Goal: Task Accomplishment & Management: Manage account settings

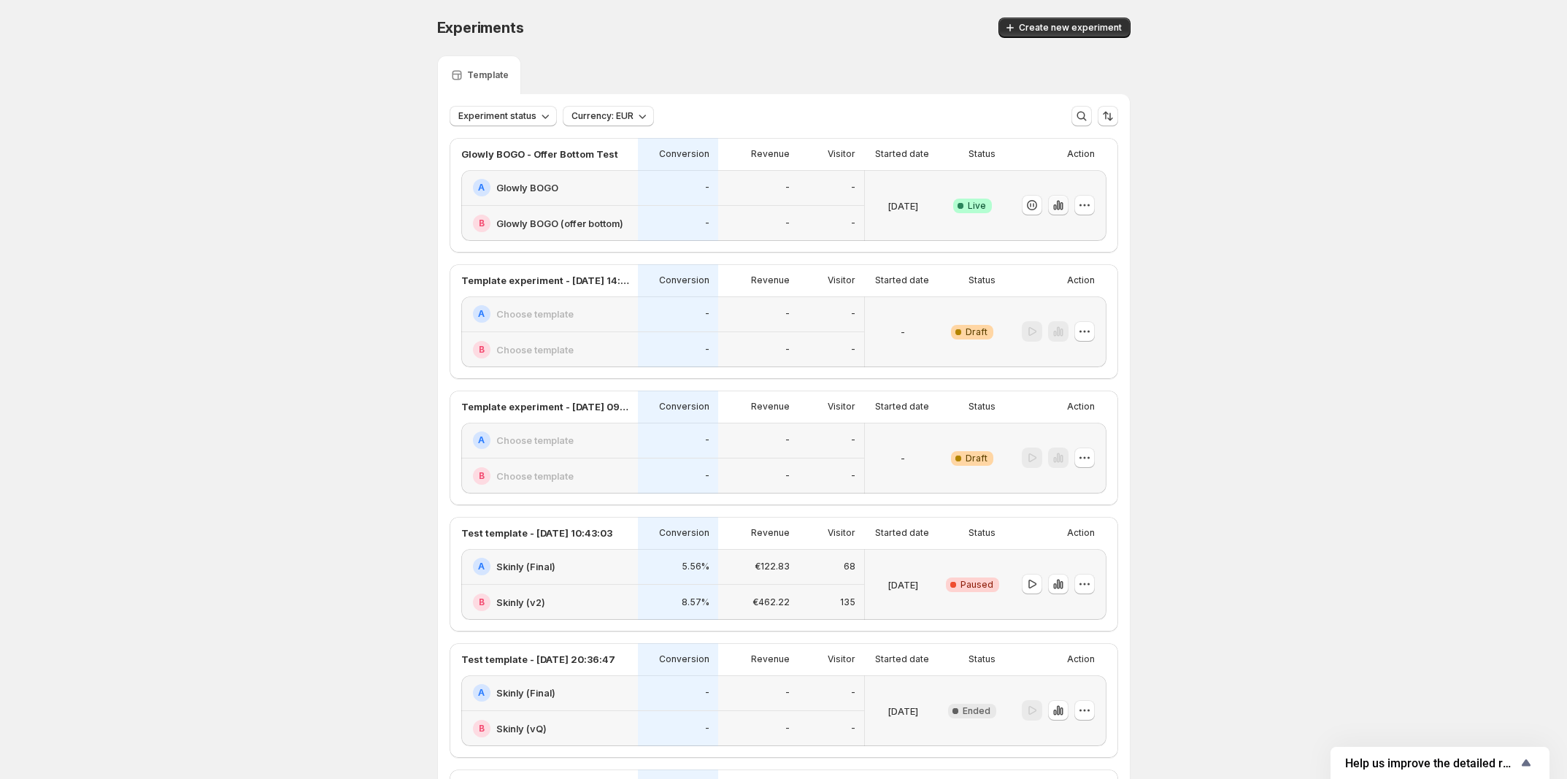
click at [1064, 210] on icon "button" at bounding box center [1058, 205] width 15 height 15
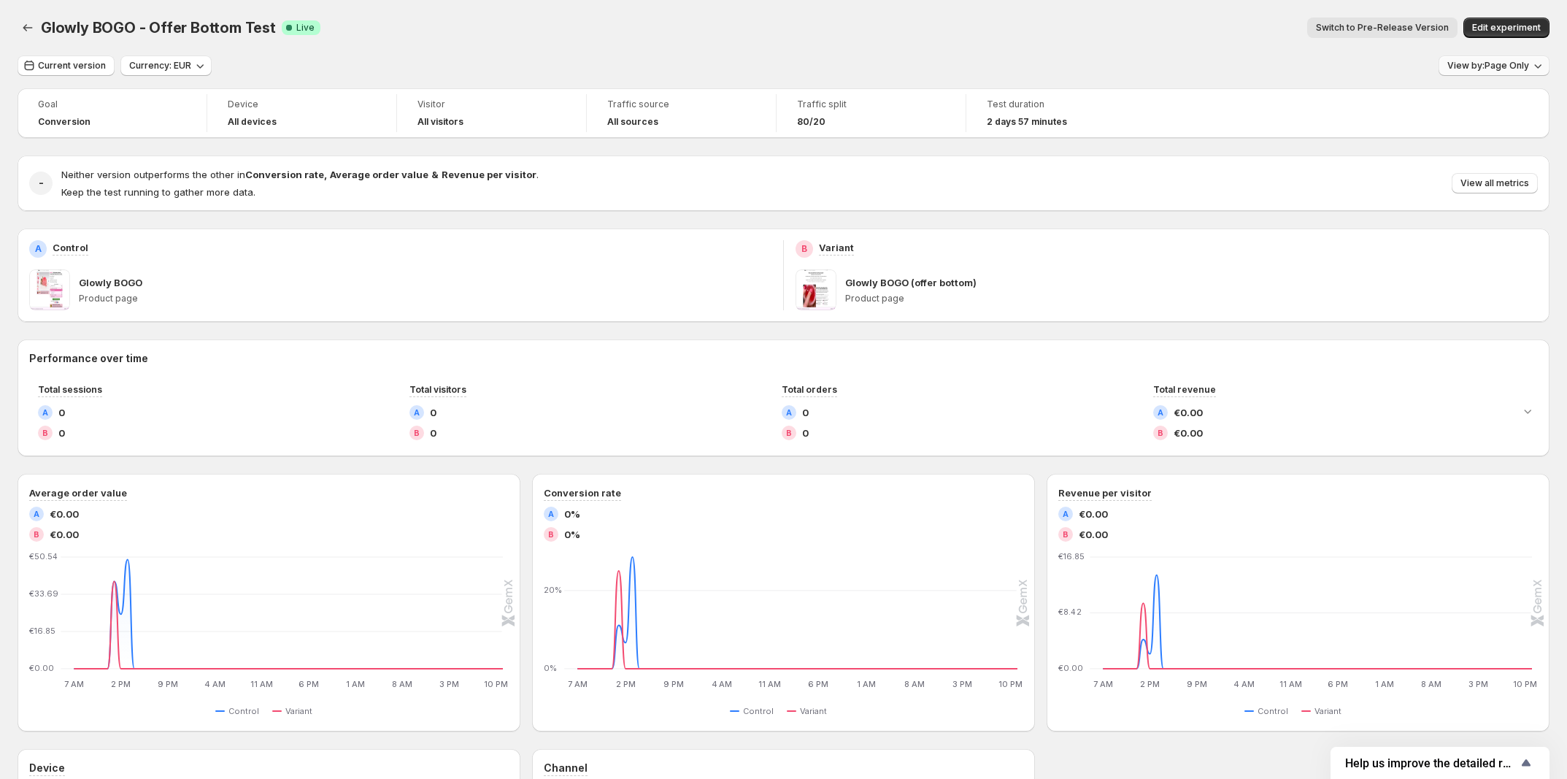
click at [1472, 70] on span "View by: Page Only" at bounding box center [1489, 66] width 82 height 12
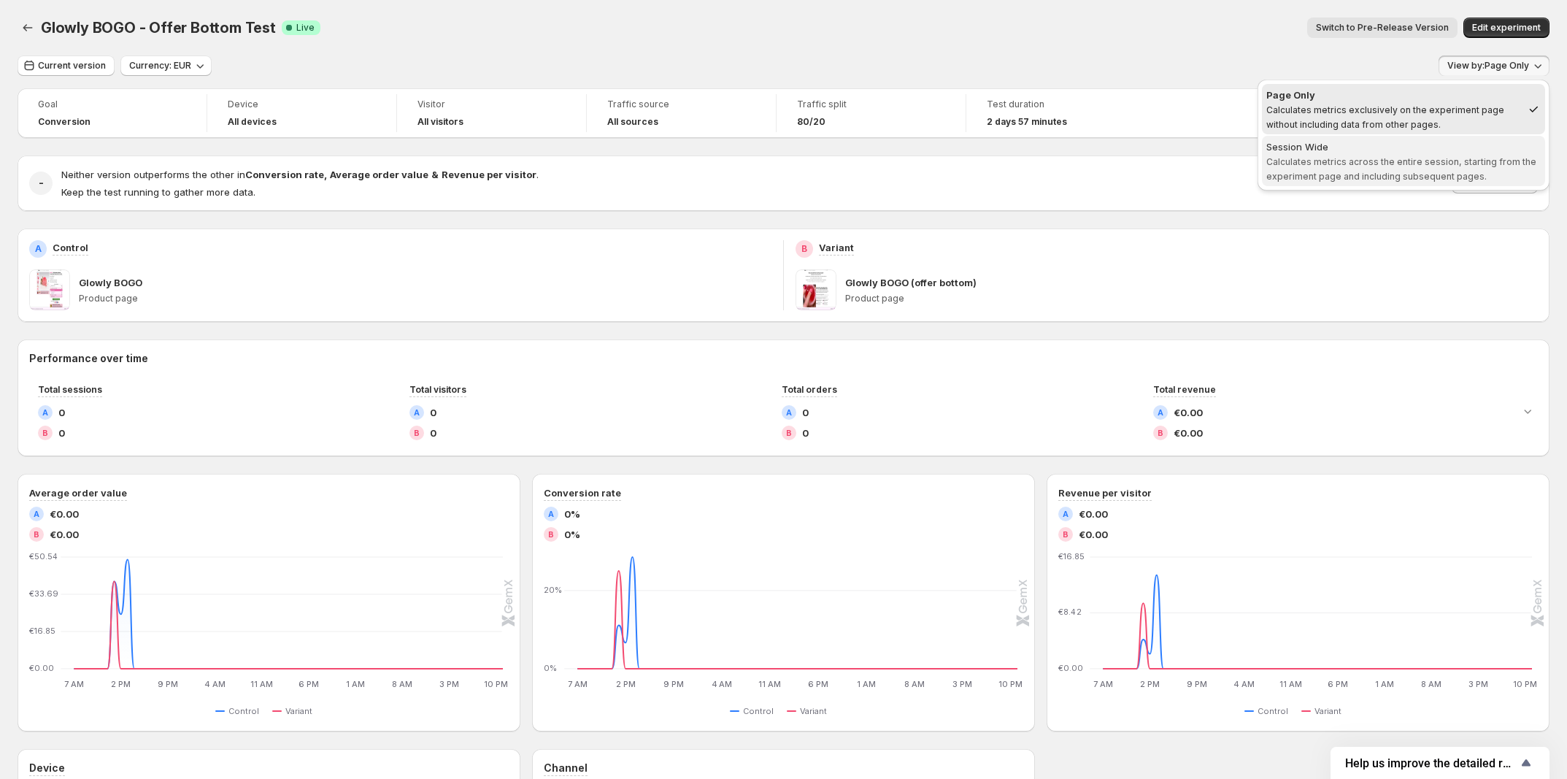
click at [1398, 158] on span "Calculates metrics across the entire session, starting from the experiment page…" at bounding box center [1402, 169] width 270 height 26
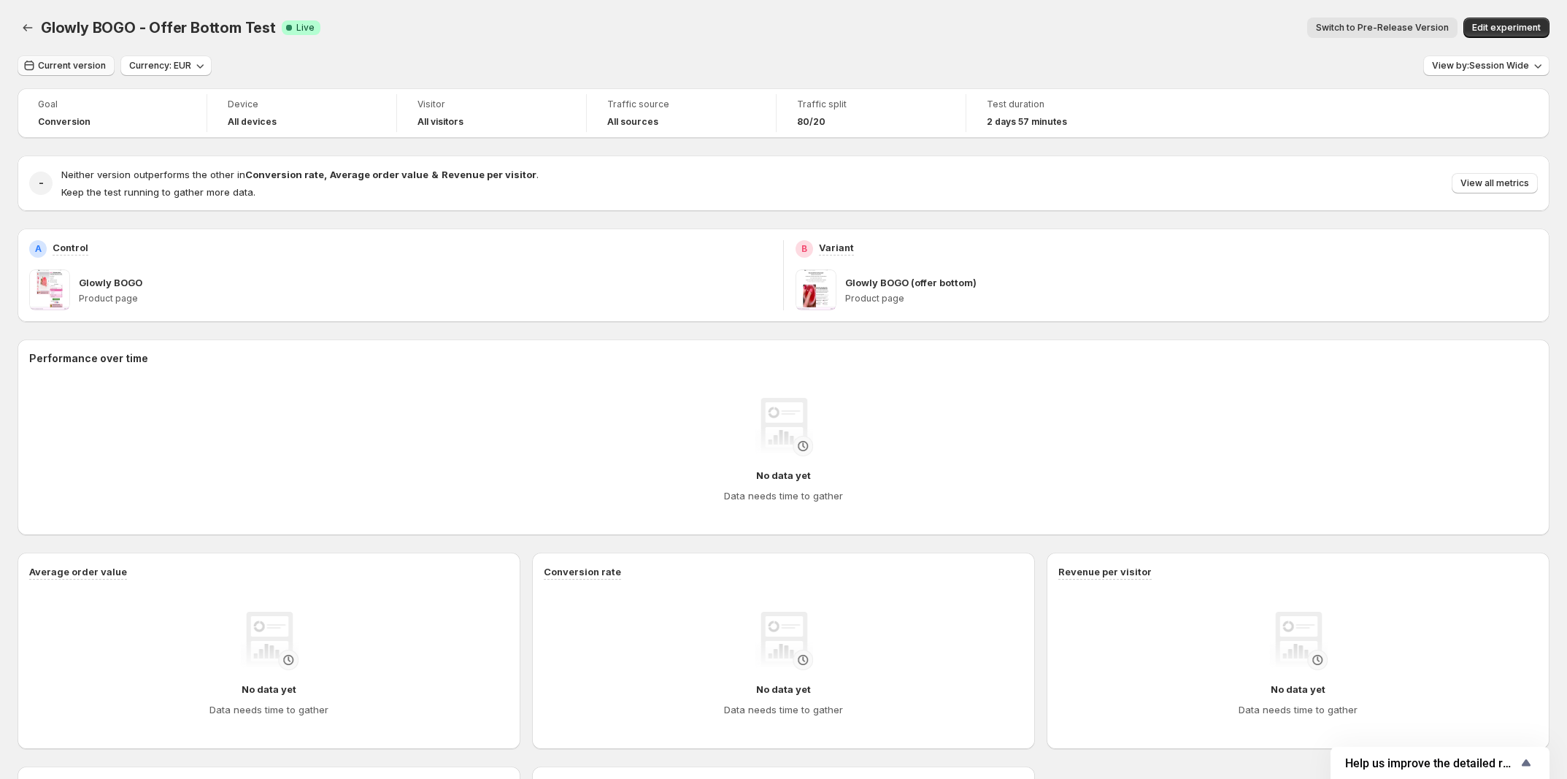
click at [34, 61] on icon "button" at bounding box center [29, 65] width 15 height 15
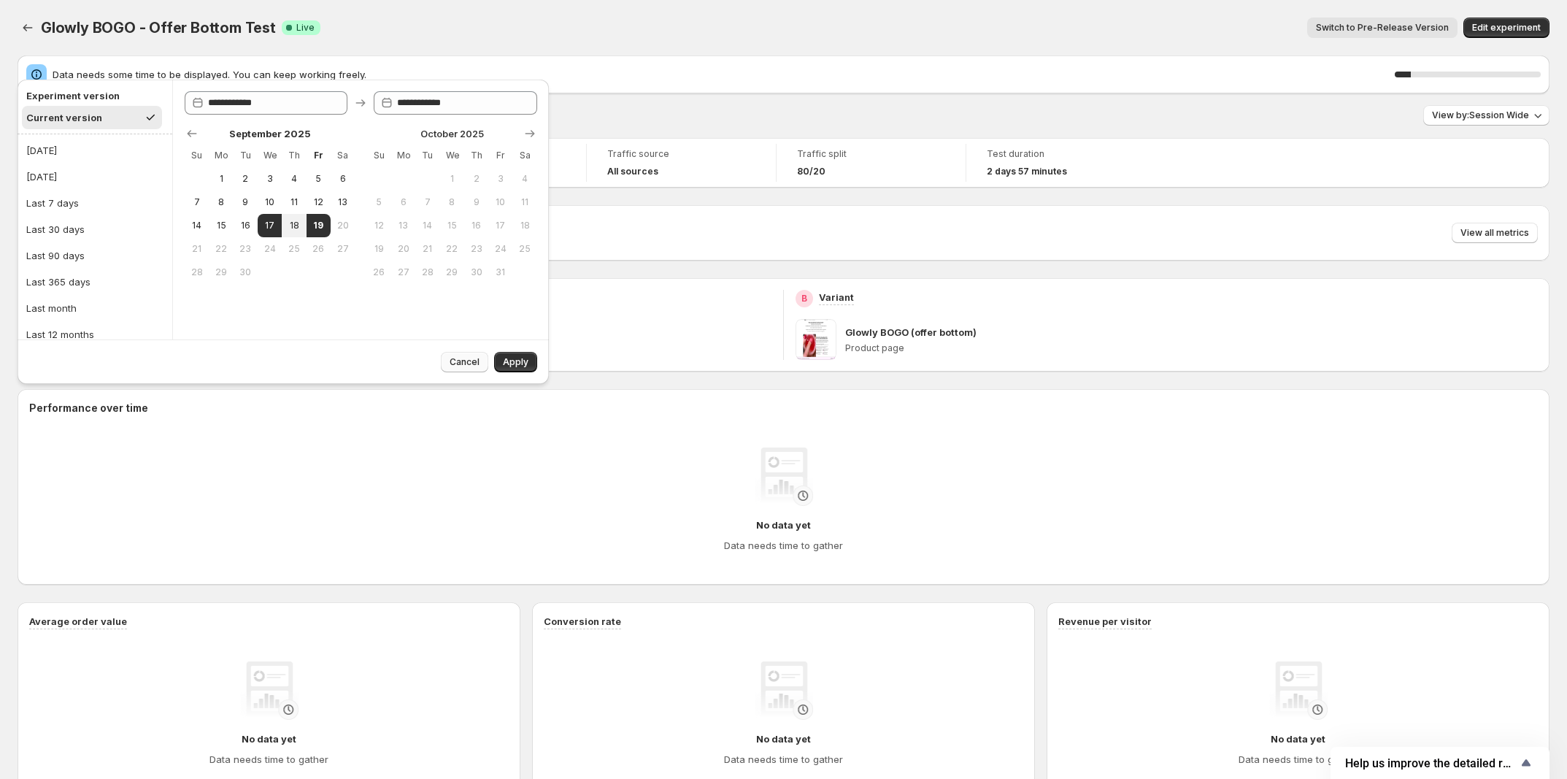
click at [477, 364] on span "Cancel" at bounding box center [465, 362] width 30 height 12
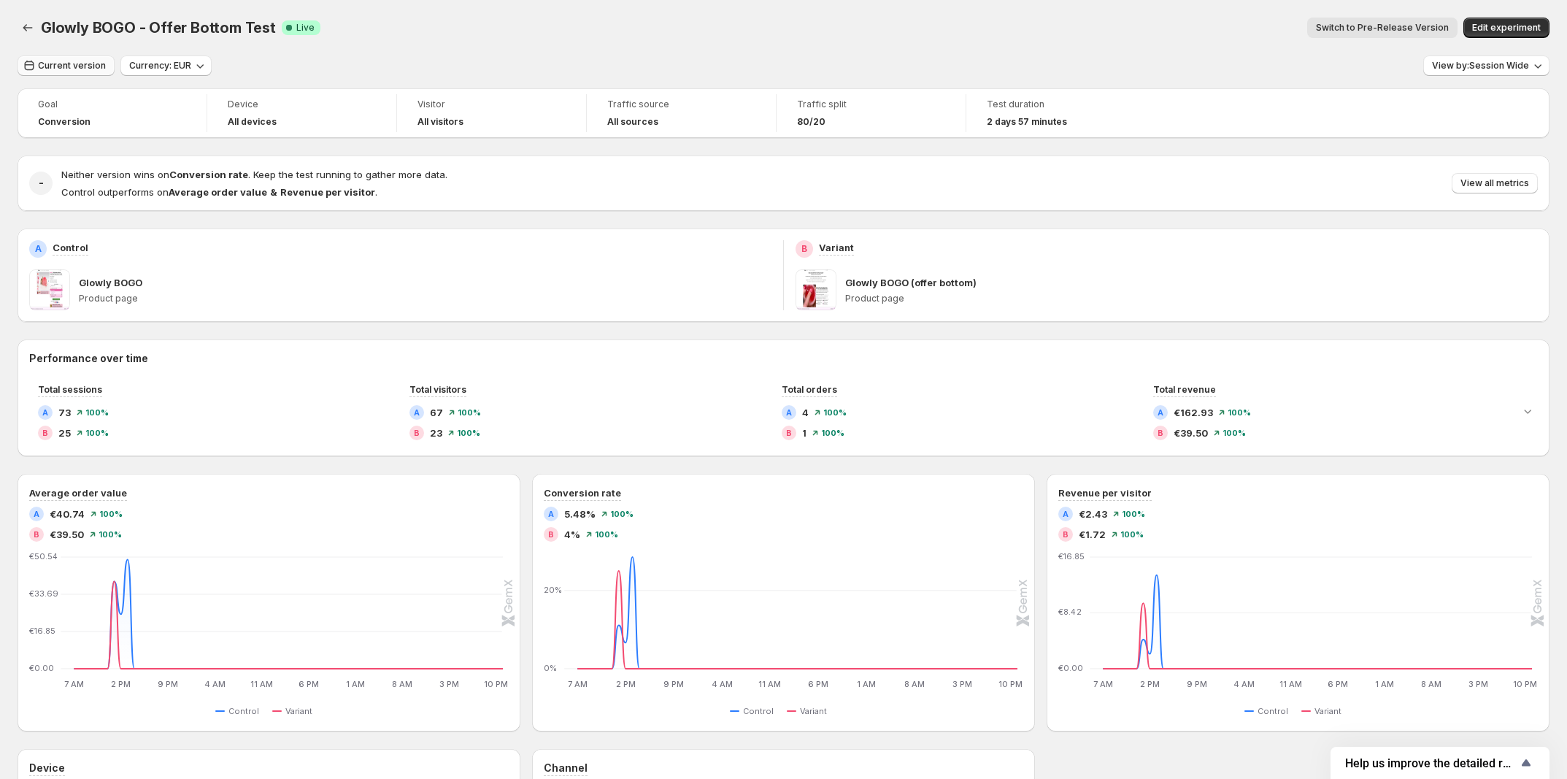
click at [88, 70] on span "Current version" at bounding box center [72, 66] width 68 height 12
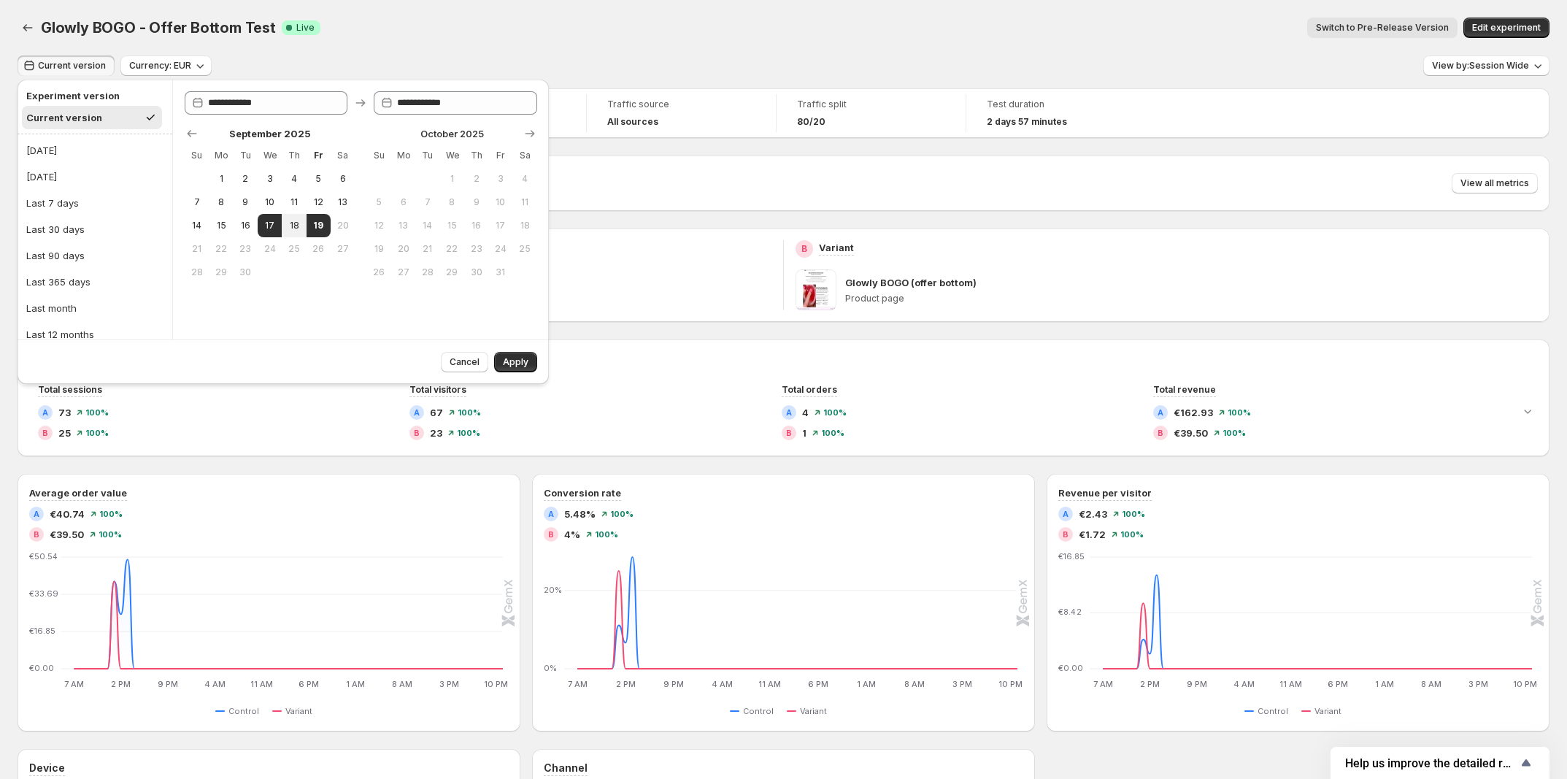
click at [597, 31] on div "Switch to Pre-Release Version" at bounding box center [895, 28] width 1126 height 20
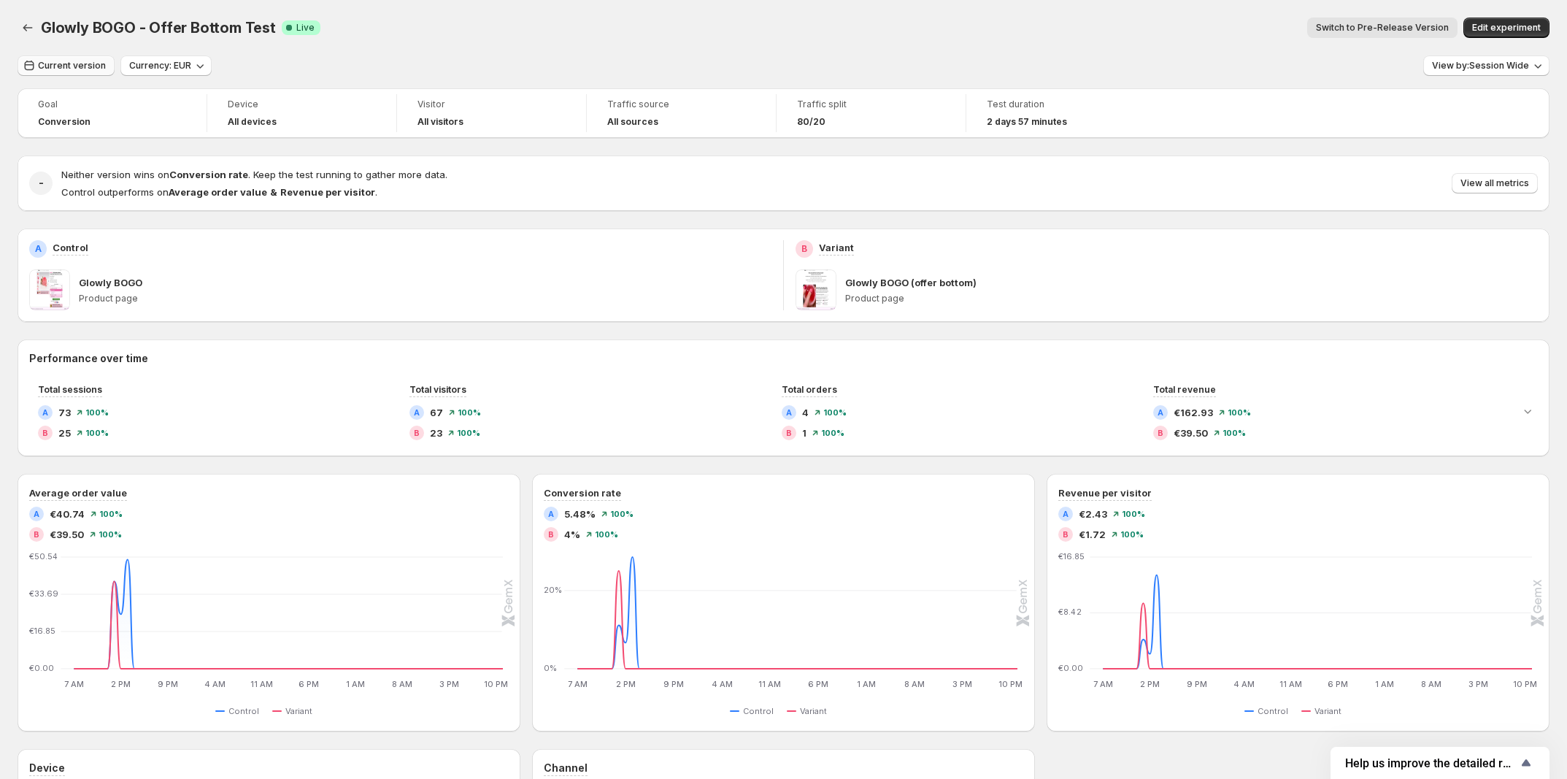
drag, startPoint x: 67, startPoint y: 63, endPoint x: 72, endPoint y: 72, distance: 10.5
click at [67, 63] on span "Current version" at bounding box center [72, 66] width 68 height 12
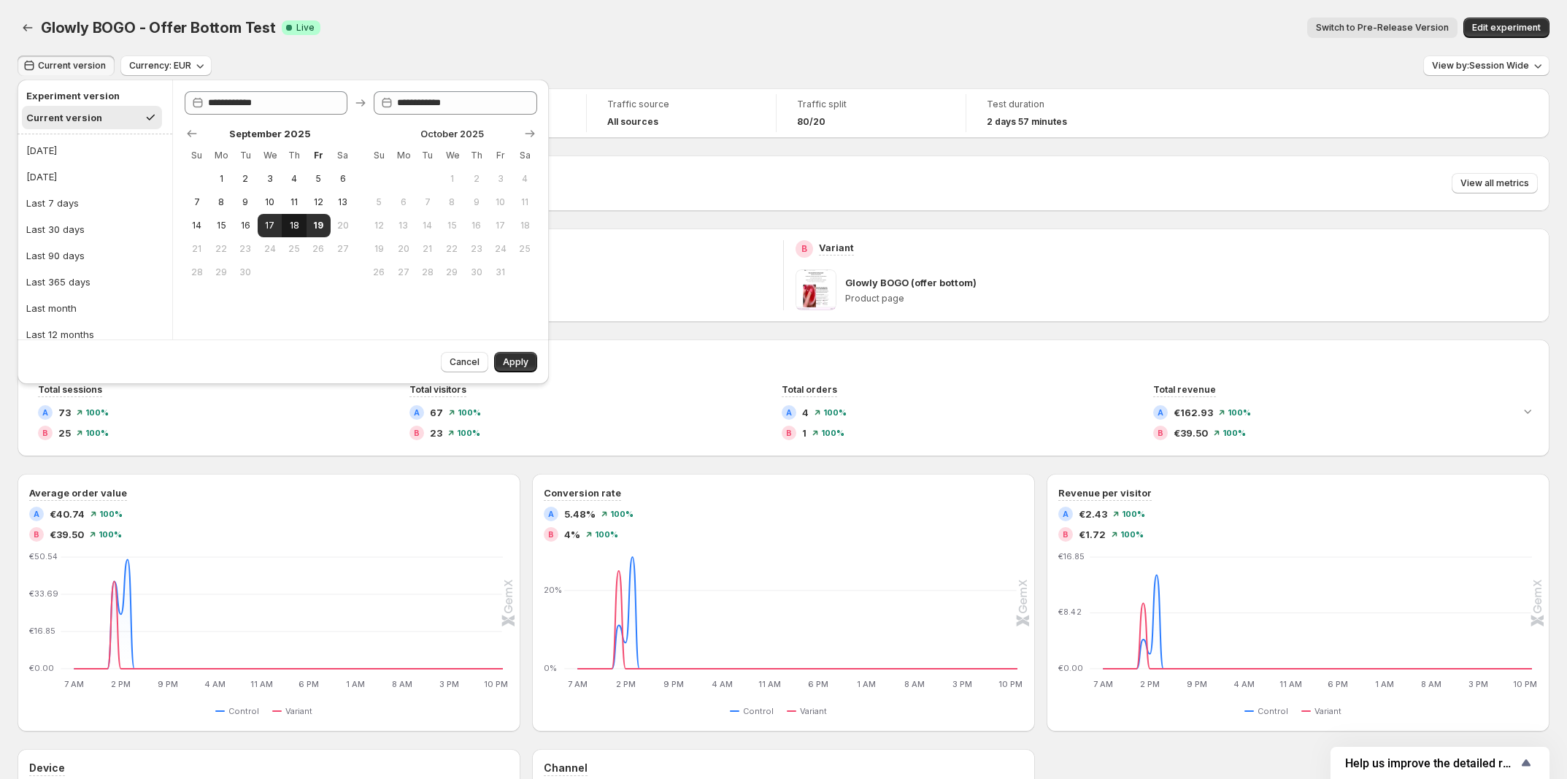
click at [285, 229] on button "18" at bounding box center [294, 225] width 24 height 23
type input "**********"
click at [315, 227] on span "19" at bounding box center [318, 226] width 12 height 12
type input "**********"
click at [526, 361] on span "Apply" at bounding box center [516, 362] width 26 height 12
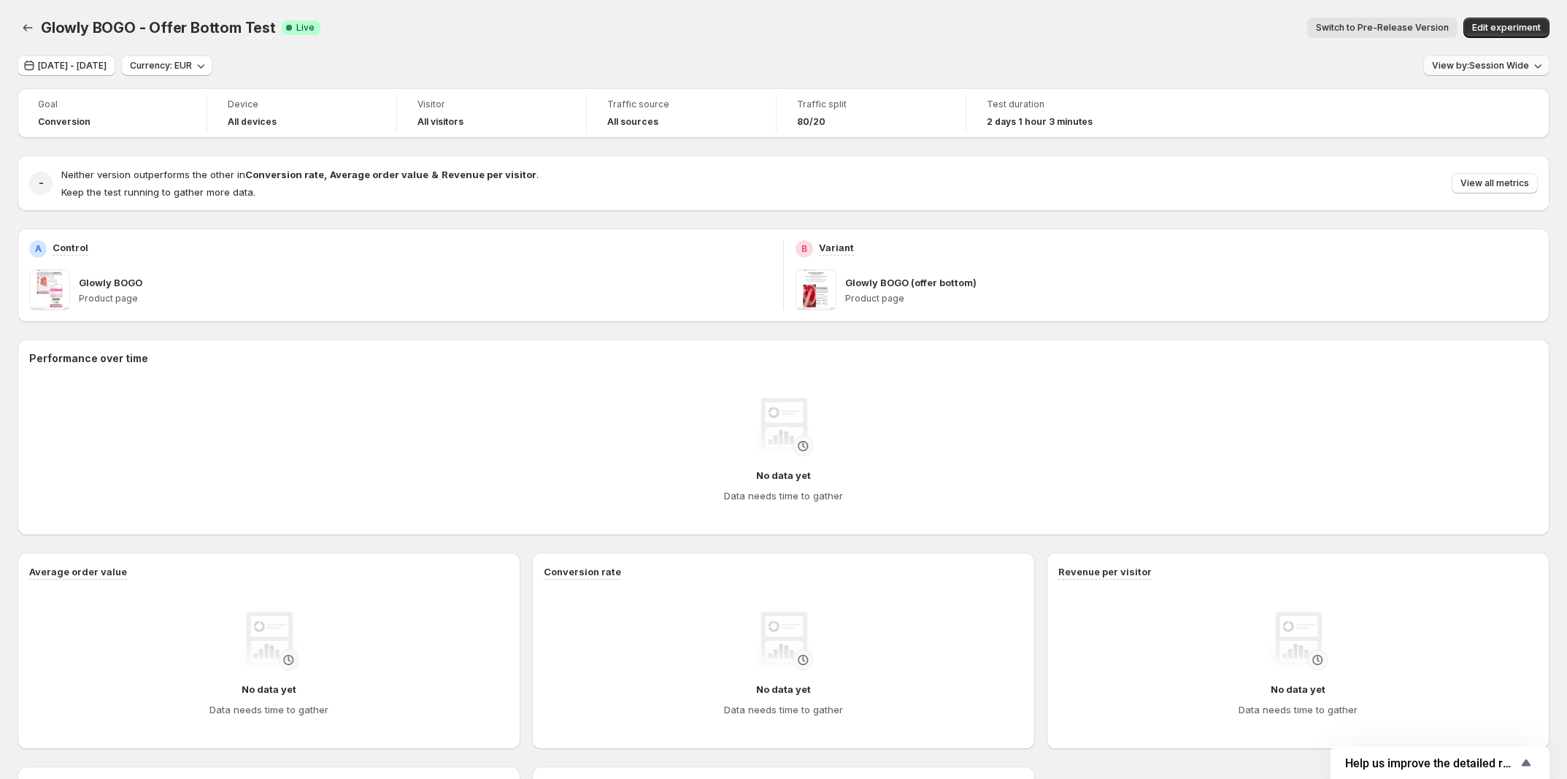
click at [1481, 66] on span "View by: Session Wide" at bounding box center [1480, 66] width 97 height 12
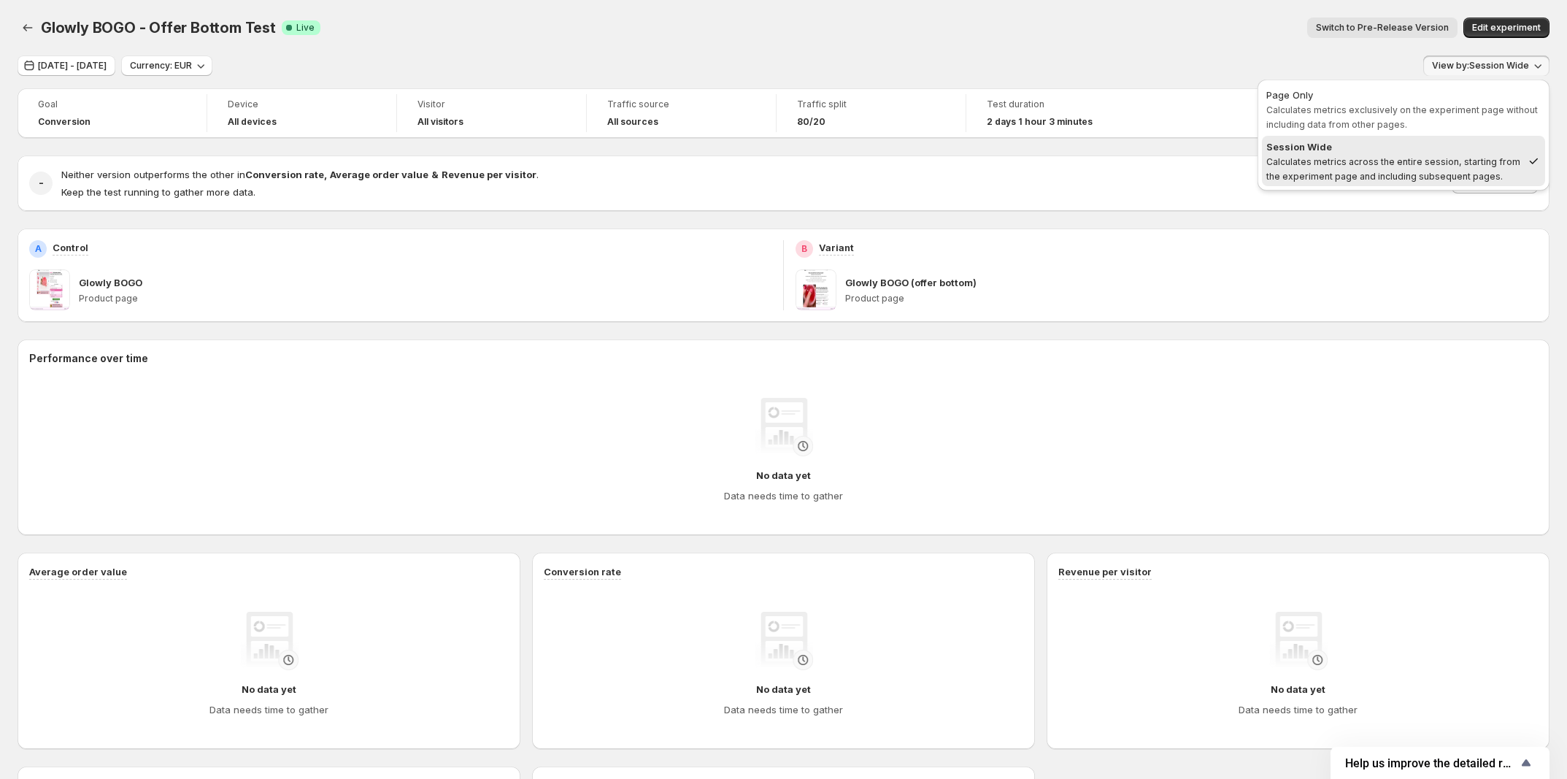
click at [1443, 149] on div "Session Wide" at bounding box center [1395, 146] width 256 height 15
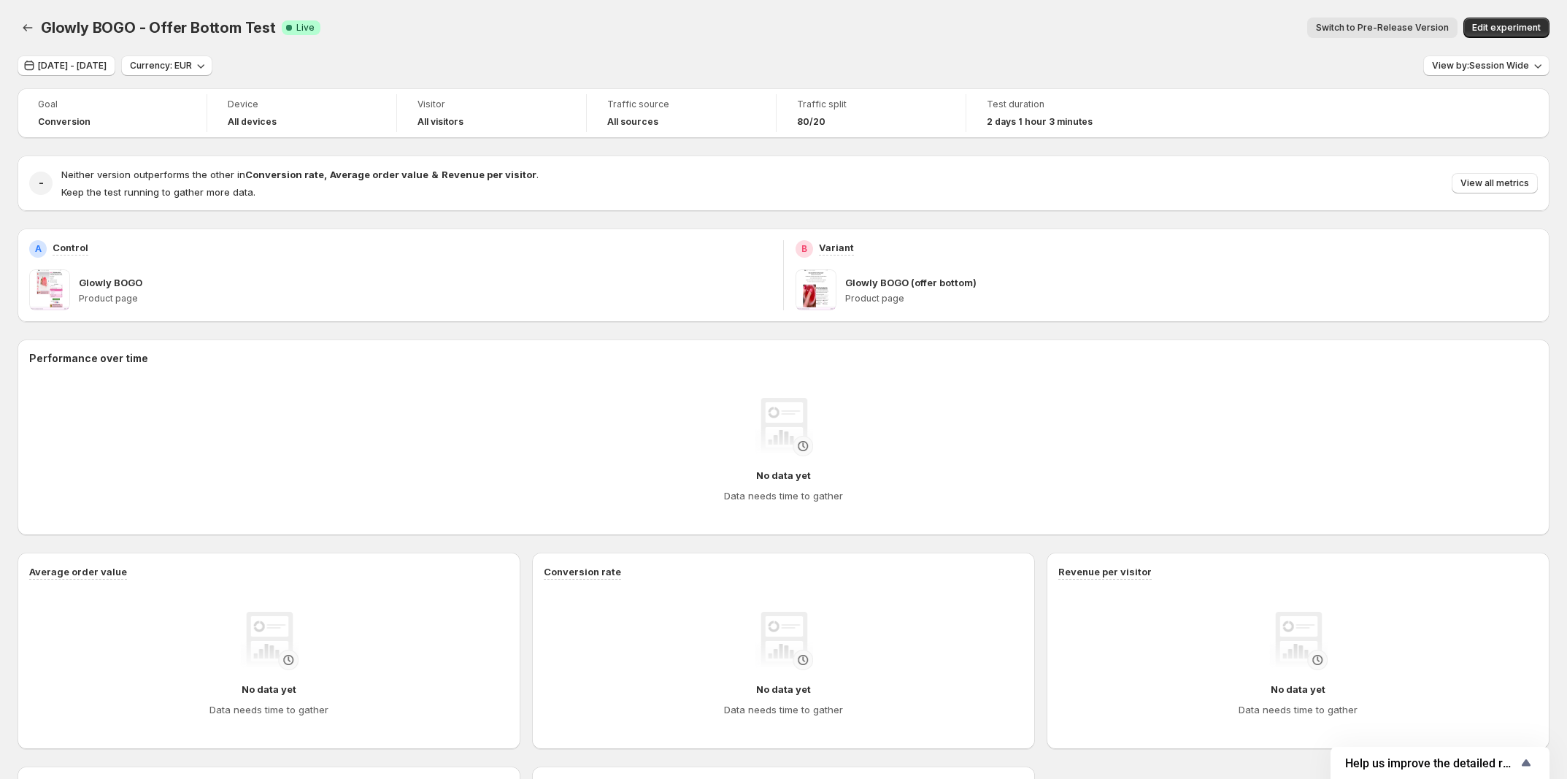
click at [986, 37] on div "Switch to Pre-Release Version" at bounding box center [895, 28] width 1126 height 20
click at [1454, 69] on span "View by: Session Wide" at bounding box center [1480, 66] width 97 height 12
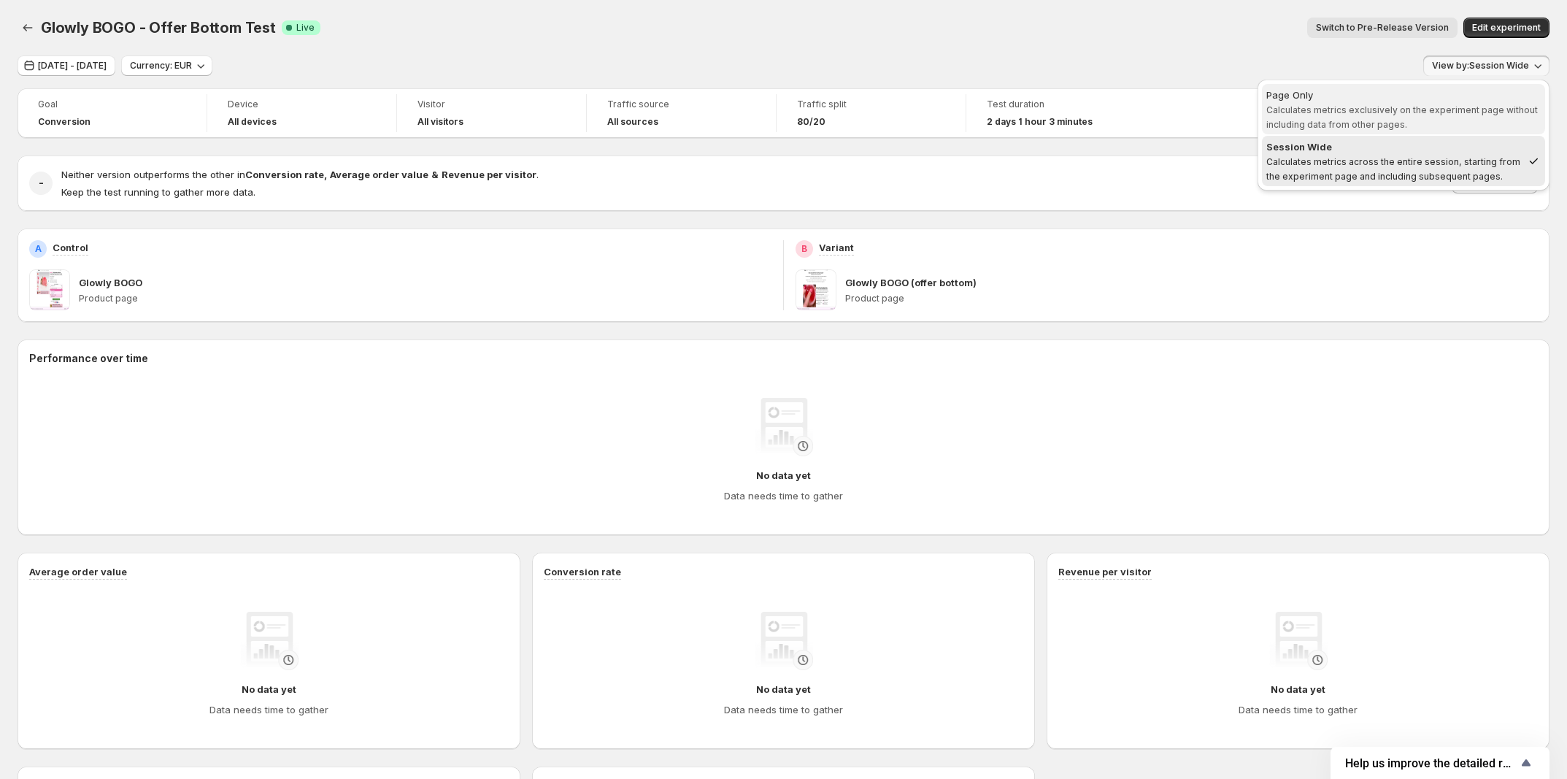
click at [1448, 101] on div "Page Only" at bounding box center [1404, 95] width 275 height 15
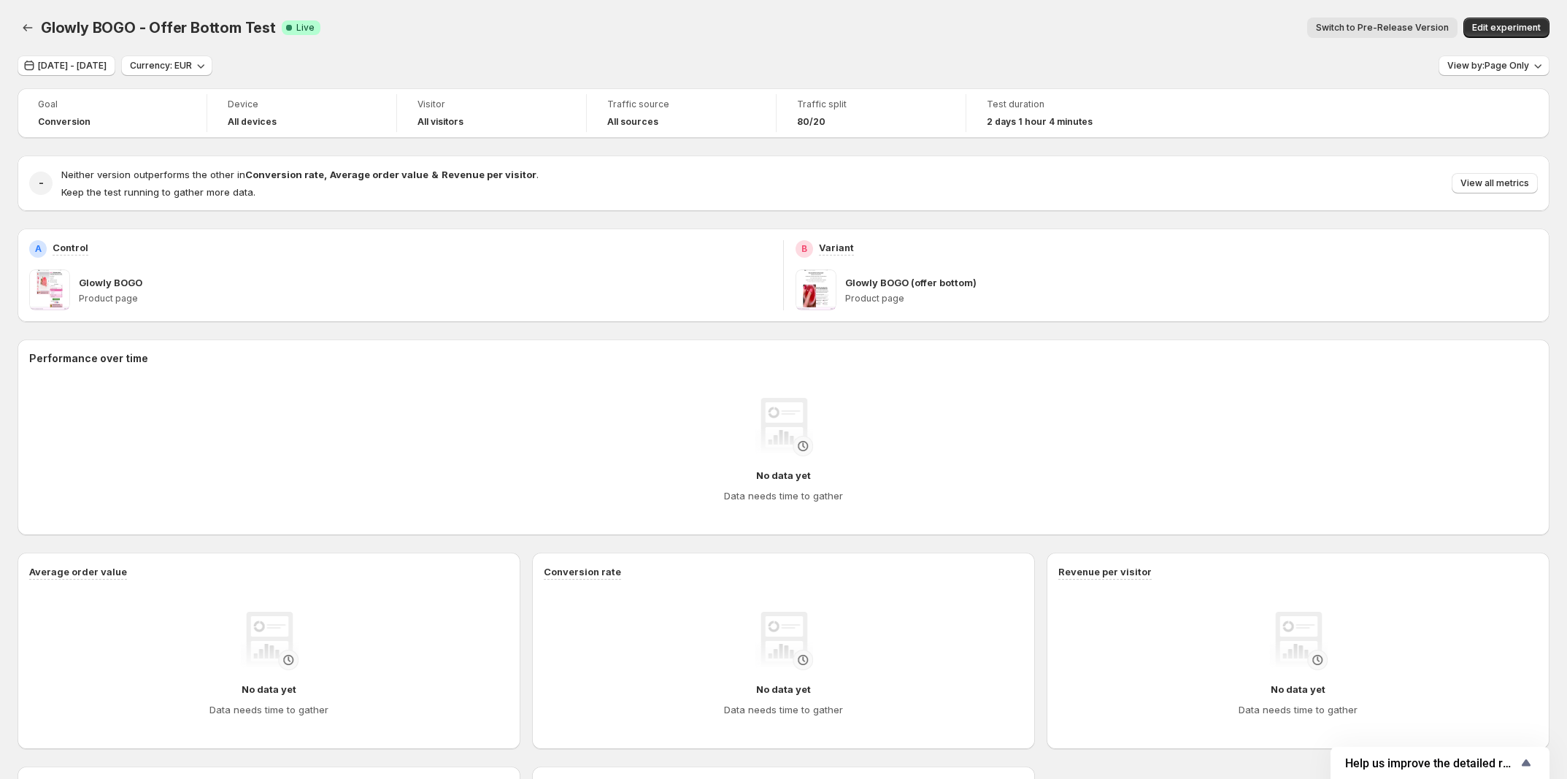
click at [1218, 79] on div "Sep 18, 2025 - Sep 19, 2025 Currency: EUR View by: Page Only Goal Conversion De…" at bounding box center [784, 508] width 1532 height 907
click at [1493, 69] on span "View by: Page Only" at bounding box center [1489, 66] width 82 height 12
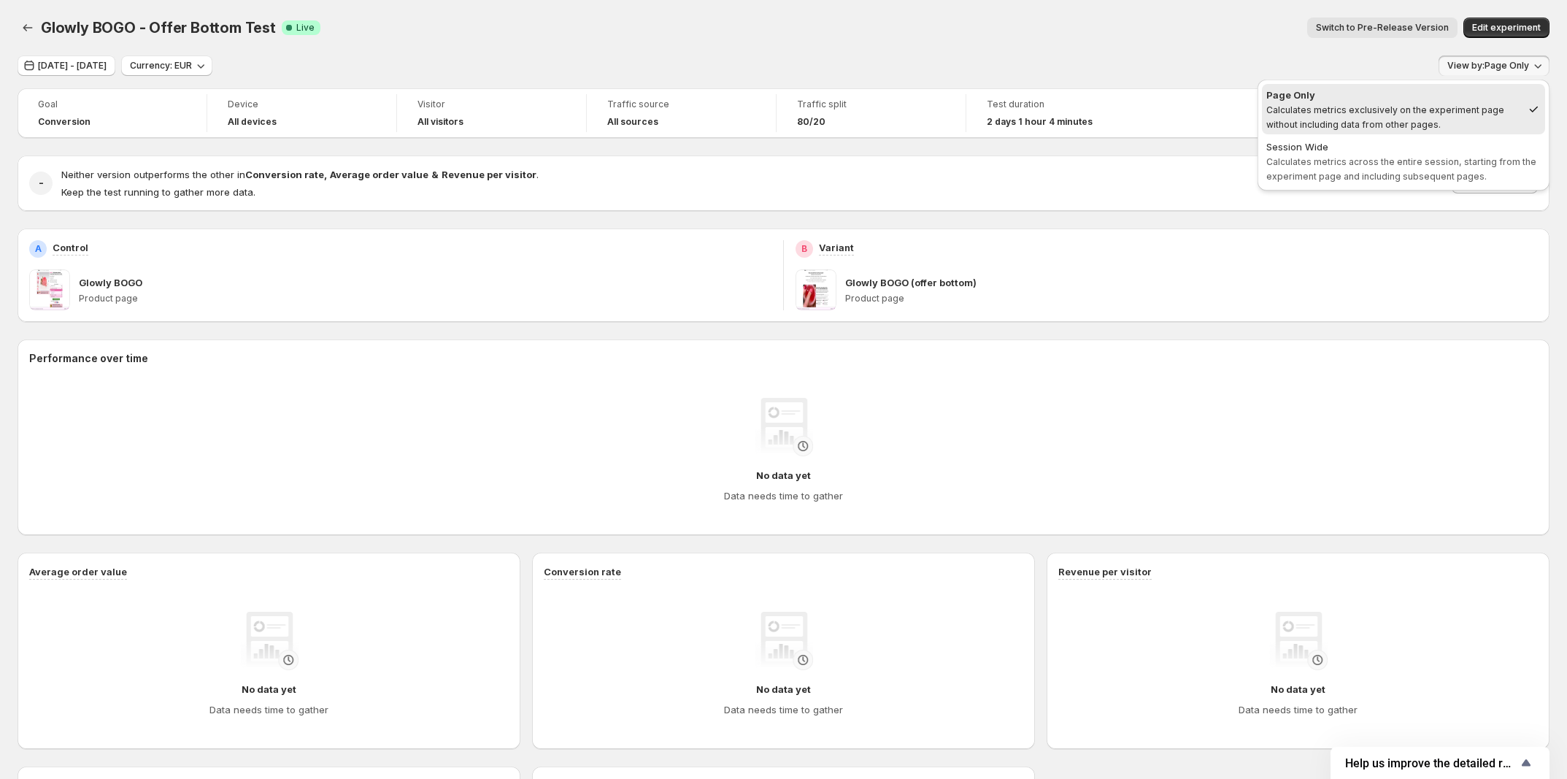
click at [1466, 146] on div "Session Wide" at bounding box center [1404, 146] width 275 height 15
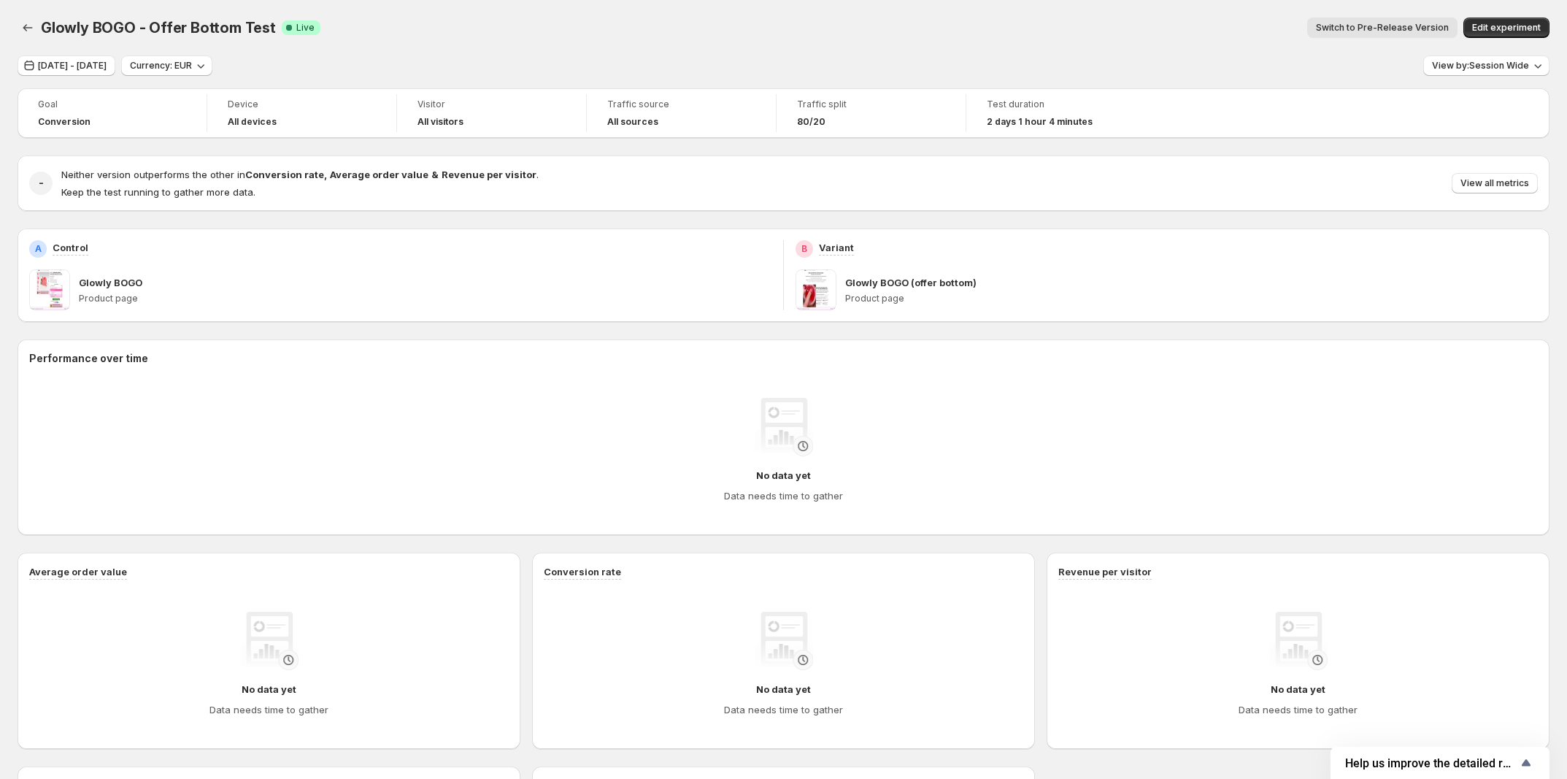
click at [1140, 51] on div "Glowly BOGO - Offer Bottom Test. This page is ready Glowly BOGO - Offer Bottom …" at bounding box center [784, 27] width 1532 height 55
click at [1157, 51] on div "Glowly BOGO - Offer Bottom Test. This page is ready Glowly BOGO - Offer Bottom …" at bounding box center [784, 27] width 1532 height 55
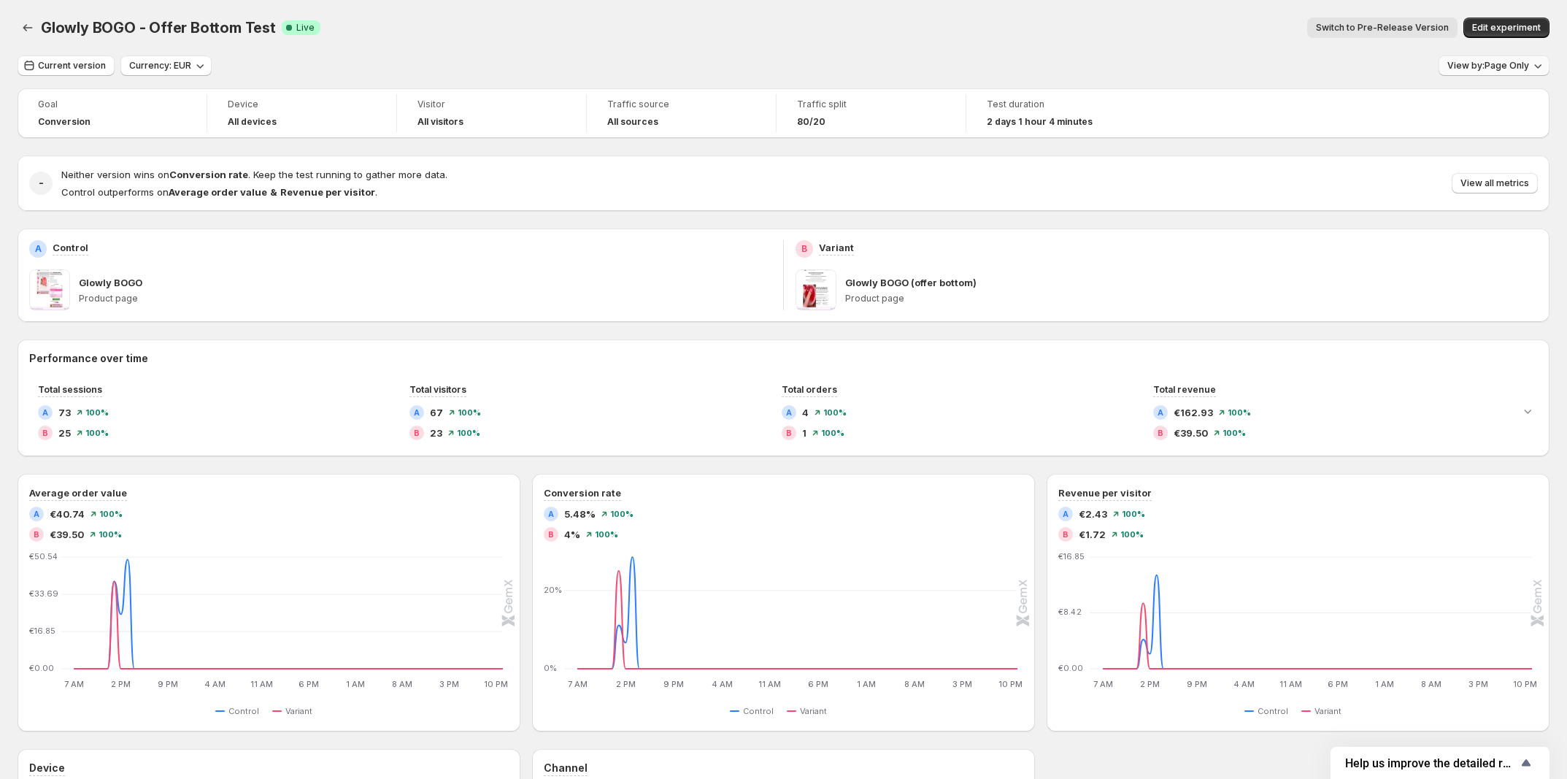
click at [1486, 61] on span "View by: Page Only" at bounding box center [1489, 66] width 82 height 12
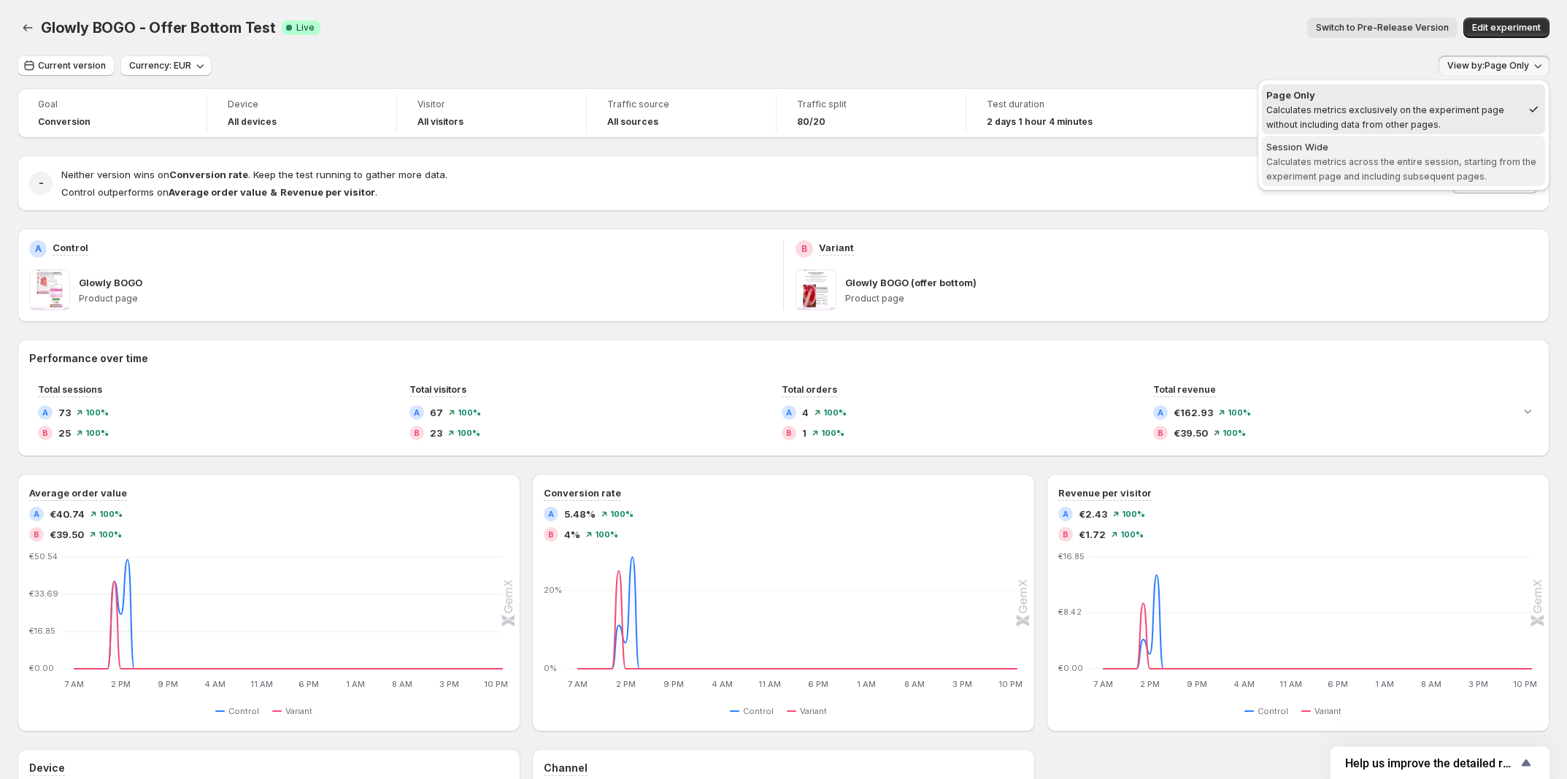
click at [1410, 149] on div "Session Wide" at bounding box center [1404, 146] width 275 height 15
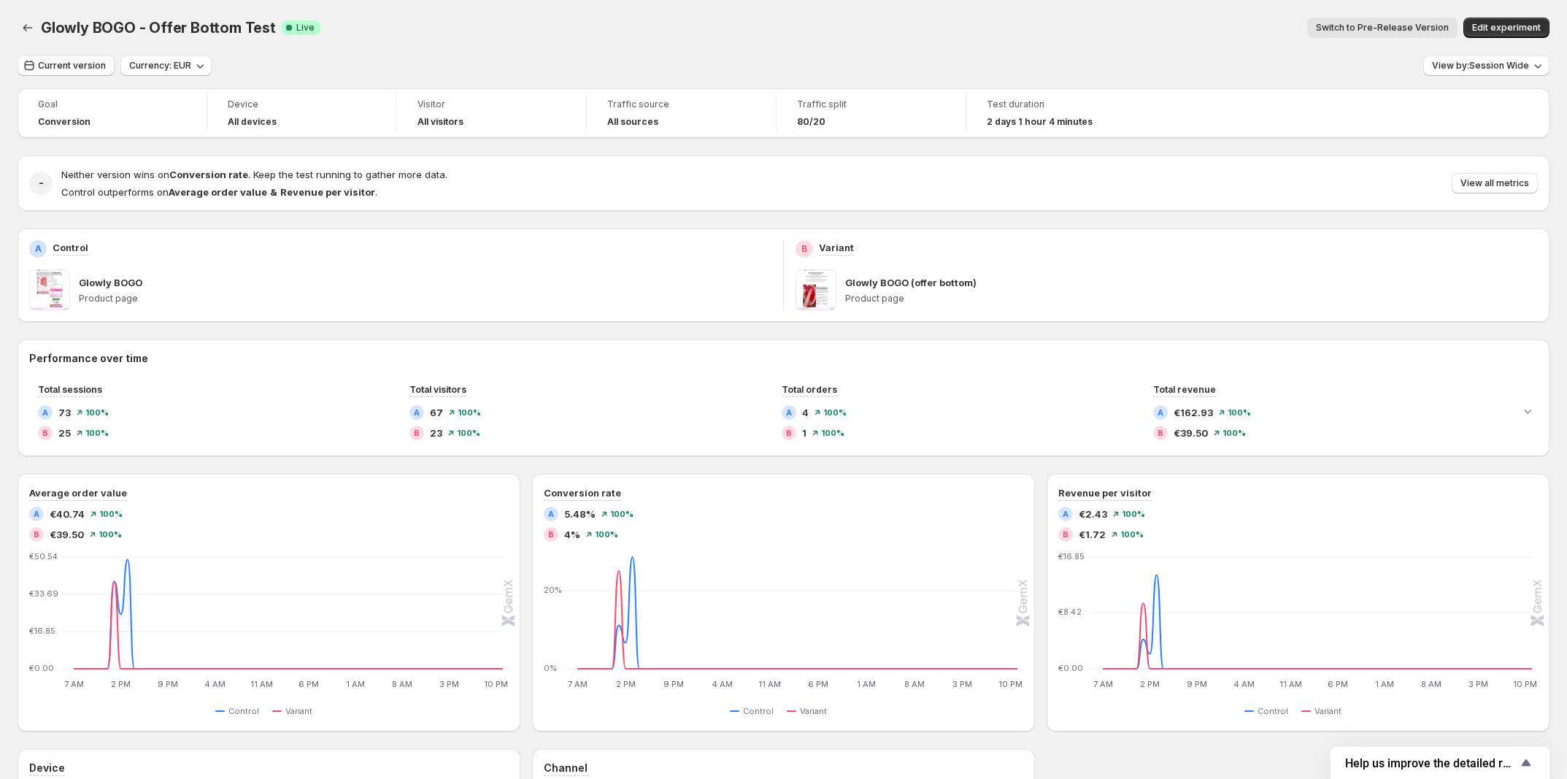
click at [82, 69] on span "Current version" at bounding box center [72, 66] width 68 height 12
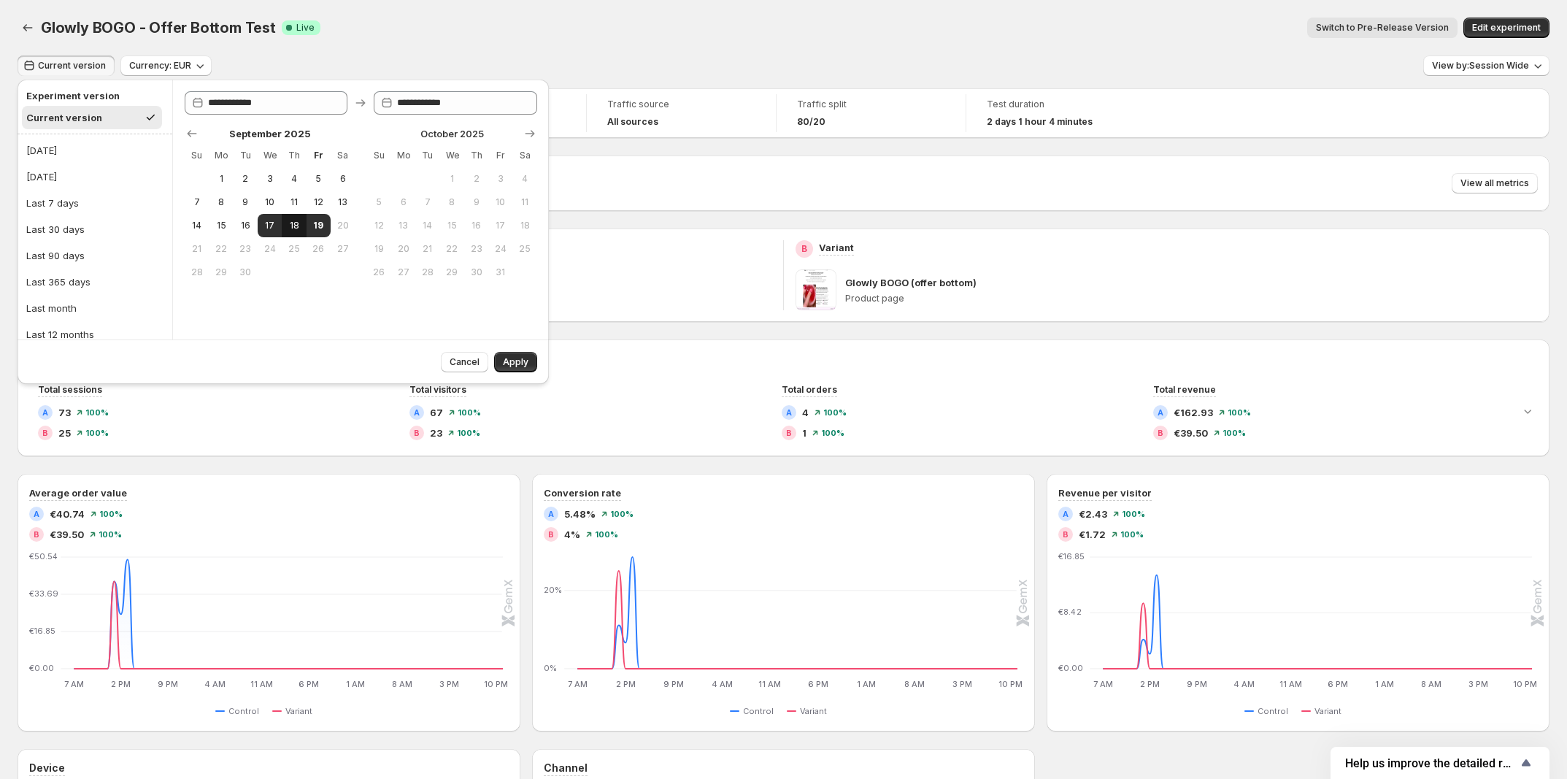
click at [293, 226] on span "18" at bounding box center [294, 226] width 12 height 12
type input "**********"
click at [311, 227] on button "19" at bounding box center [319, 225] width 24 height 23
type input "**********"
click at [515, 362] on span "Apply" at bounding box center [516, 362] width 26 height 12
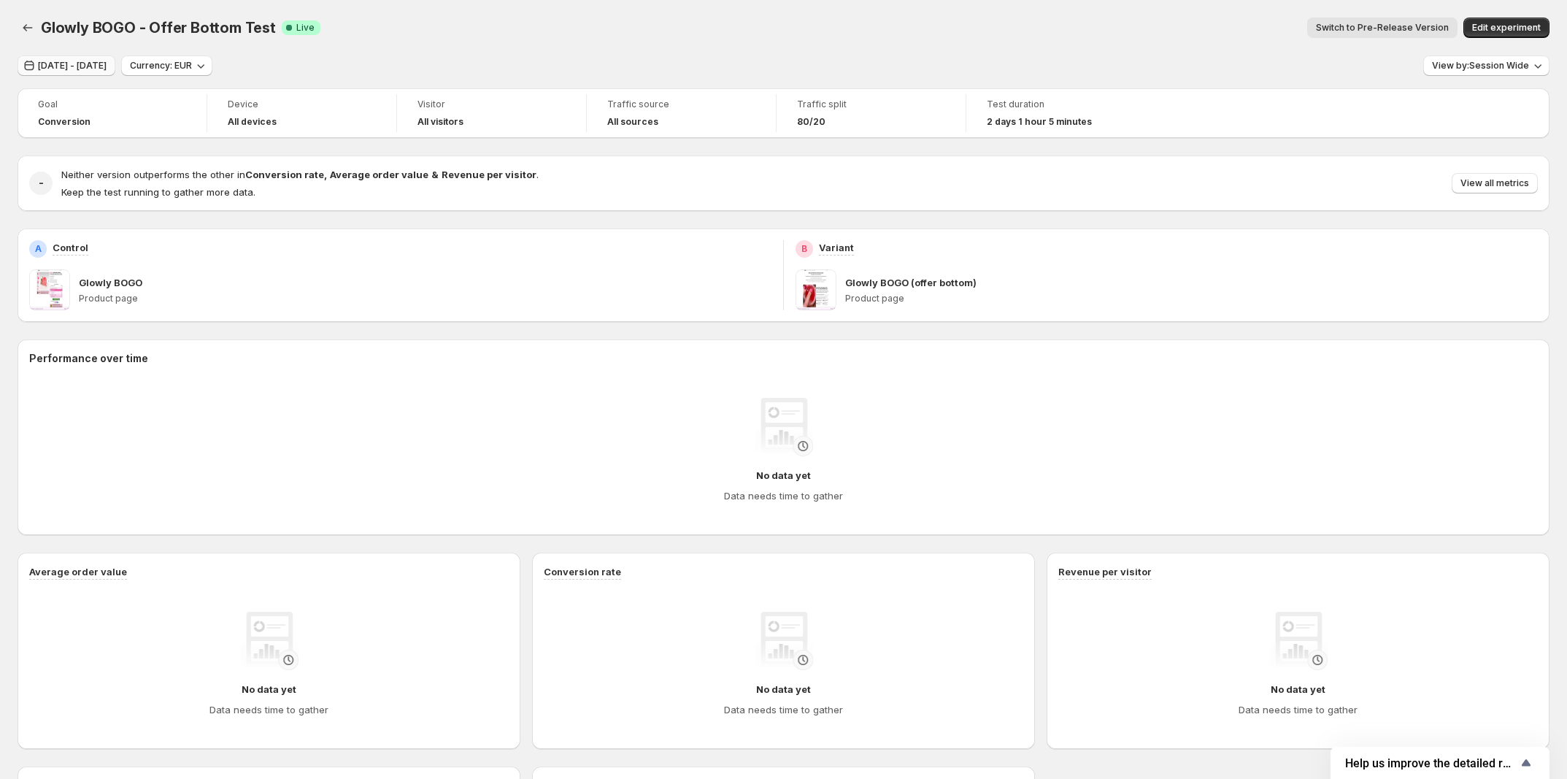
click at [99, 72] on button "[DATE] - [DATE]" at bounding box center [67, 65] width 98 height 20
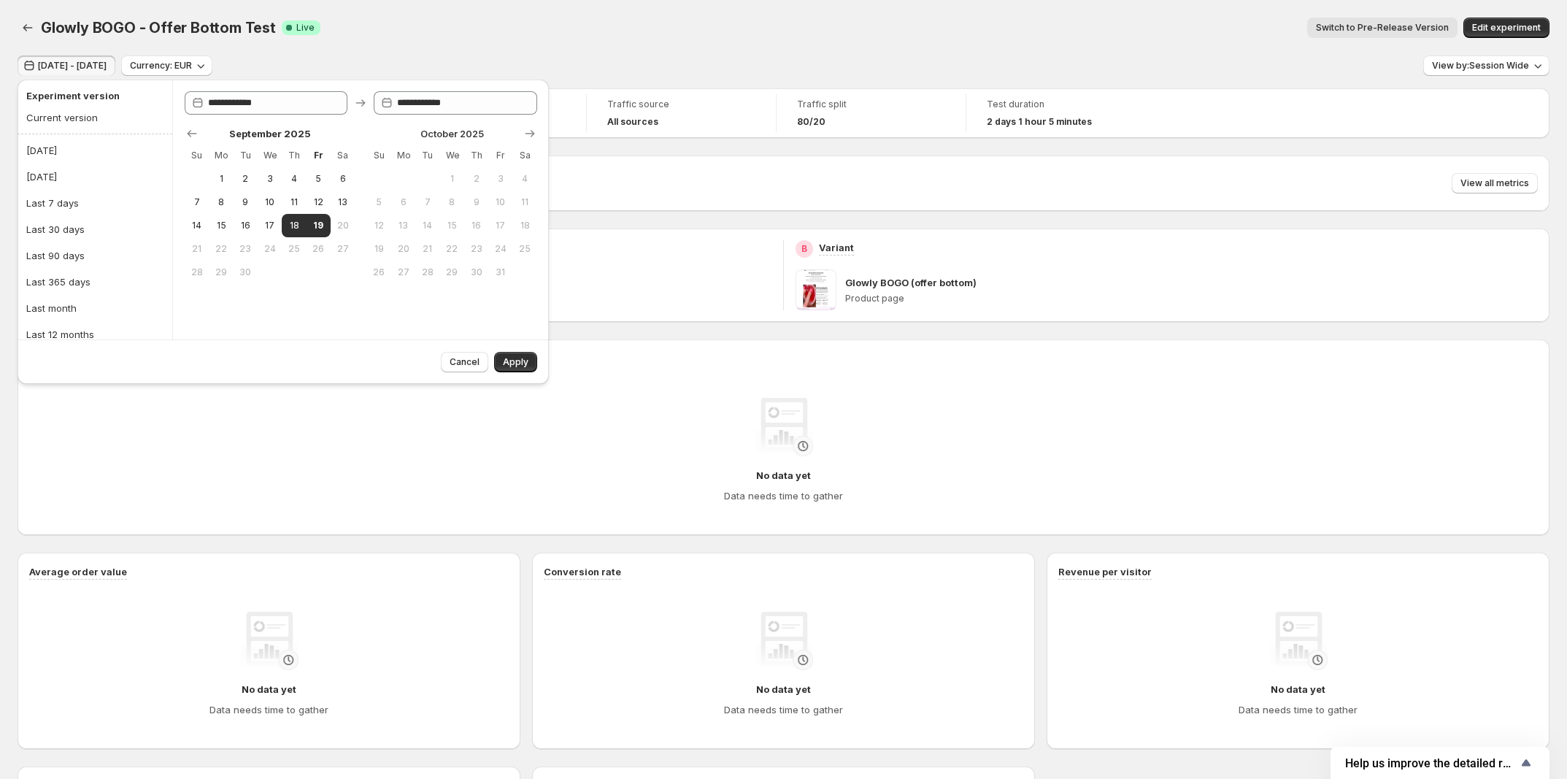
click at [666, 62] on div "Sep 18, 2025 - Sep 19, 2025 Currency: EUR View by: Session Wide" at bounding box center [784, 65] width 1532 height 21
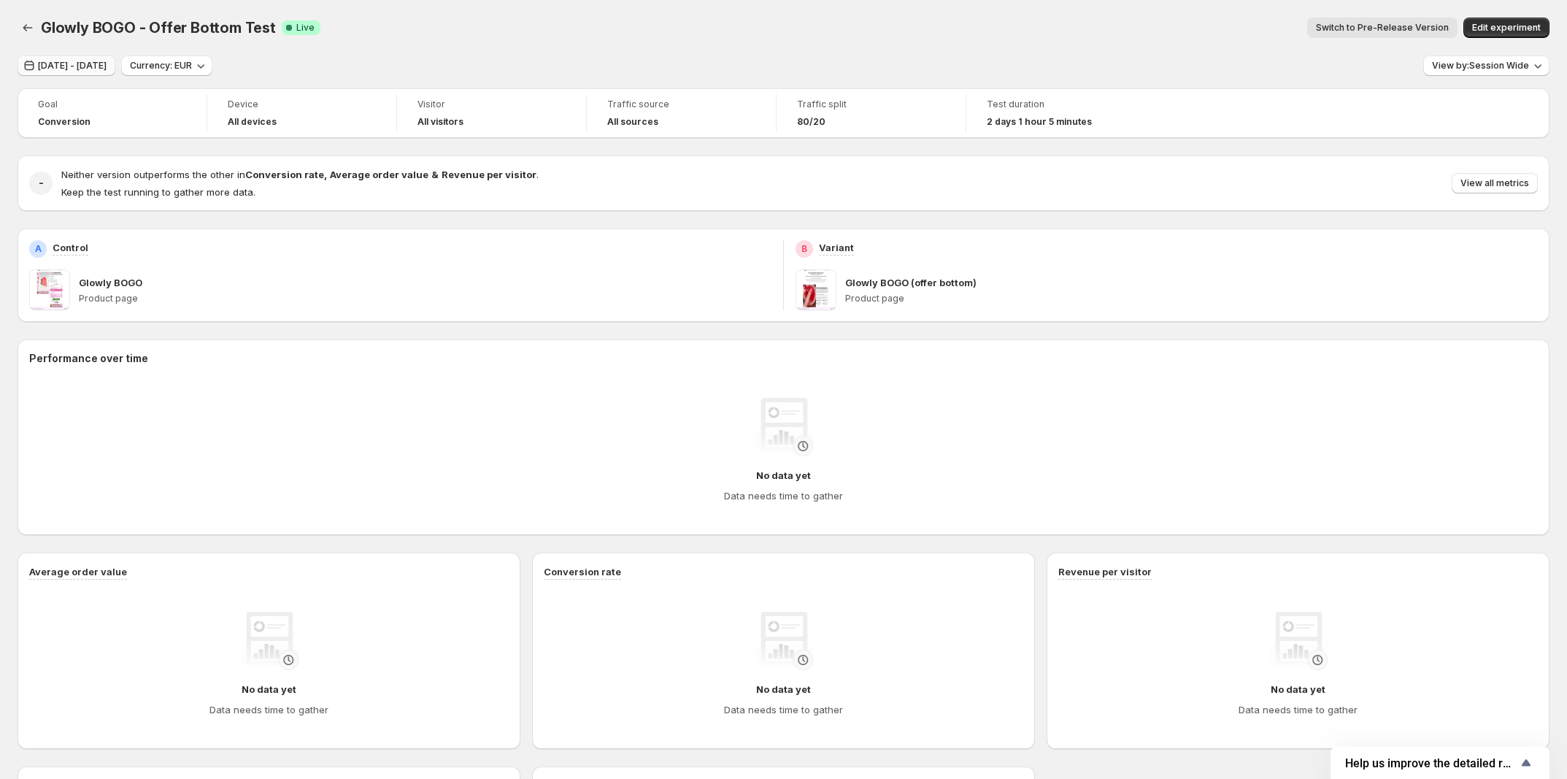
click at [78, 71] on button "[DATE] - [DATE]" at bounding box center [67, 65] width 98 height 20
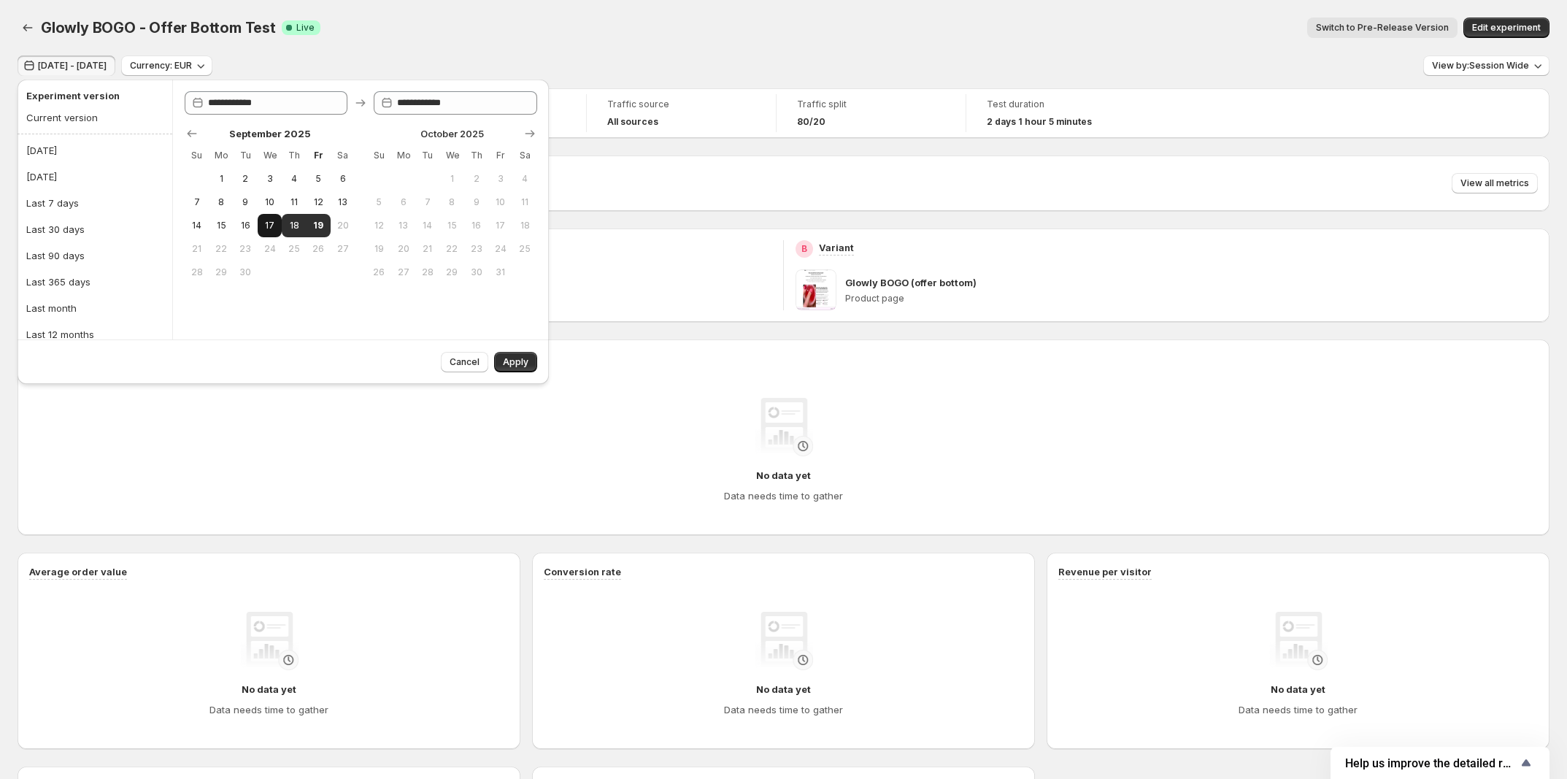
click at [279, 231] on button "17" at bounding box center [270, 225] width 24 height 23
type input "**********"
click at [506, 366] on span "Apply" at bounding box center [516, 362] width 26 height 12
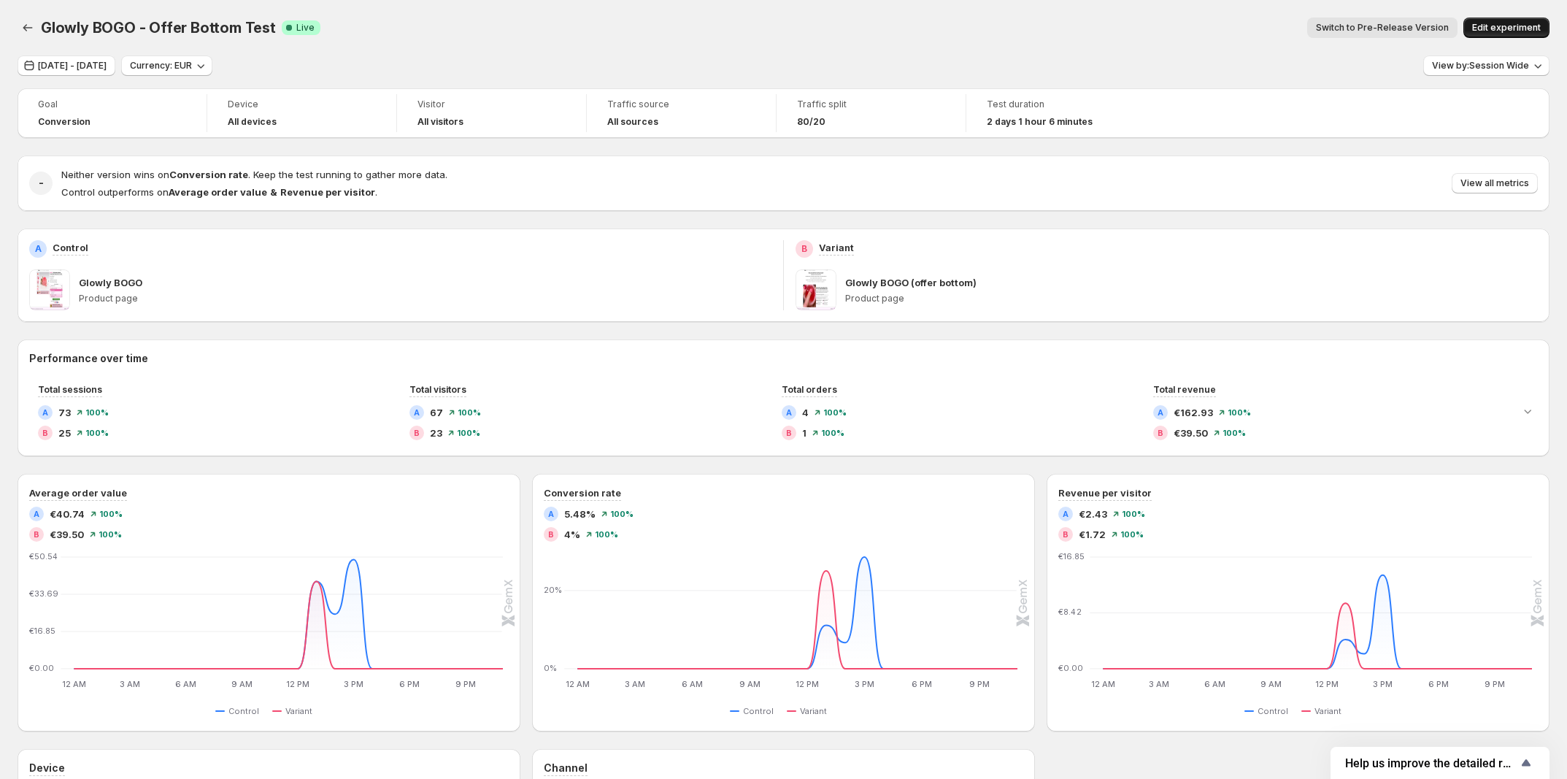
click at [1512, 28] on span "Edit experiment" at bounding box center [1507, 28] width 69 height 12
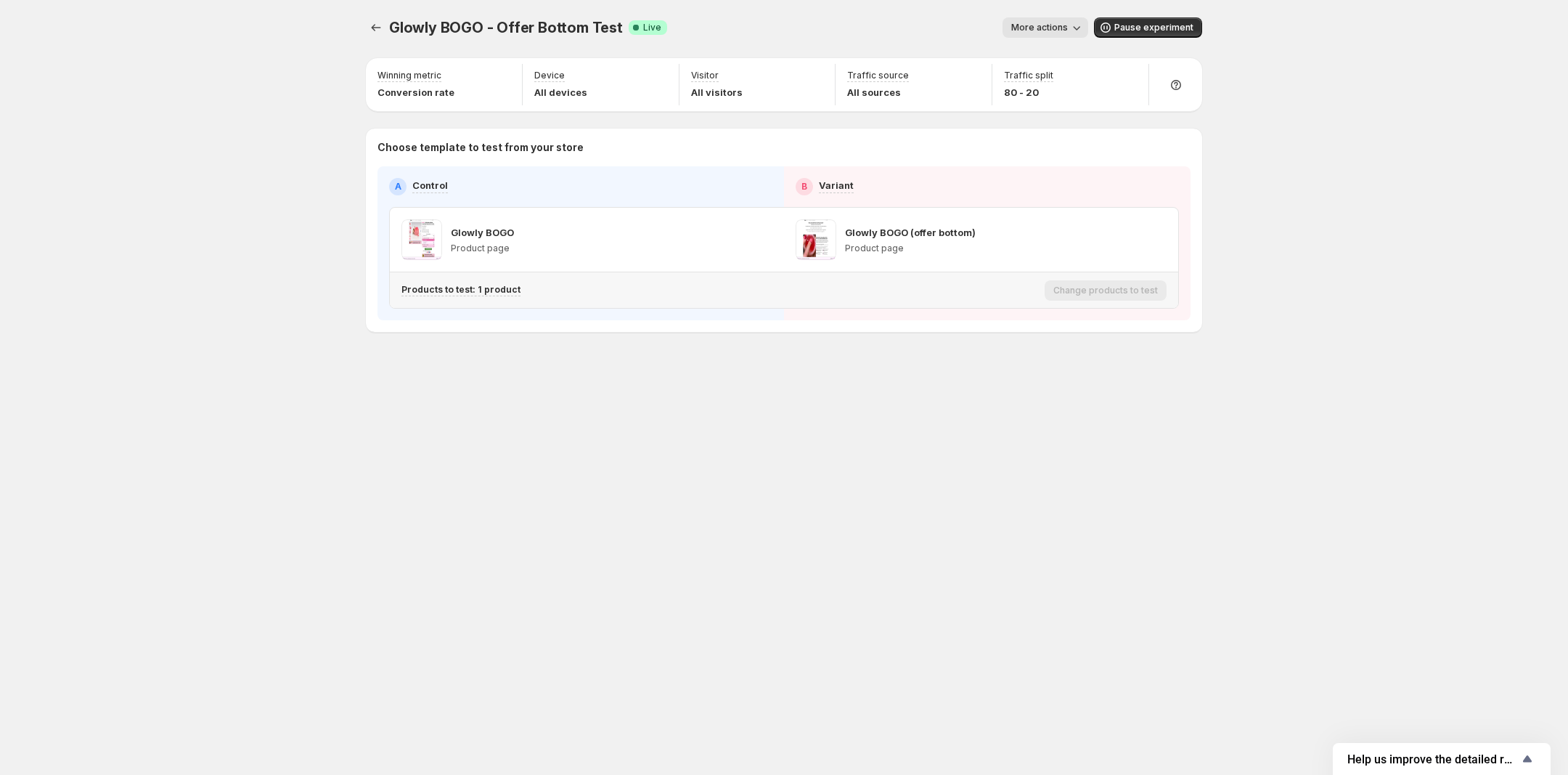
click at [457, 290] on p "Products to test: 1 product" at bounding box center [461, 290] width 119 height 12
click at [378, 23] on icon "Experiments" at bounding box center [376, 27] width 15 height 15
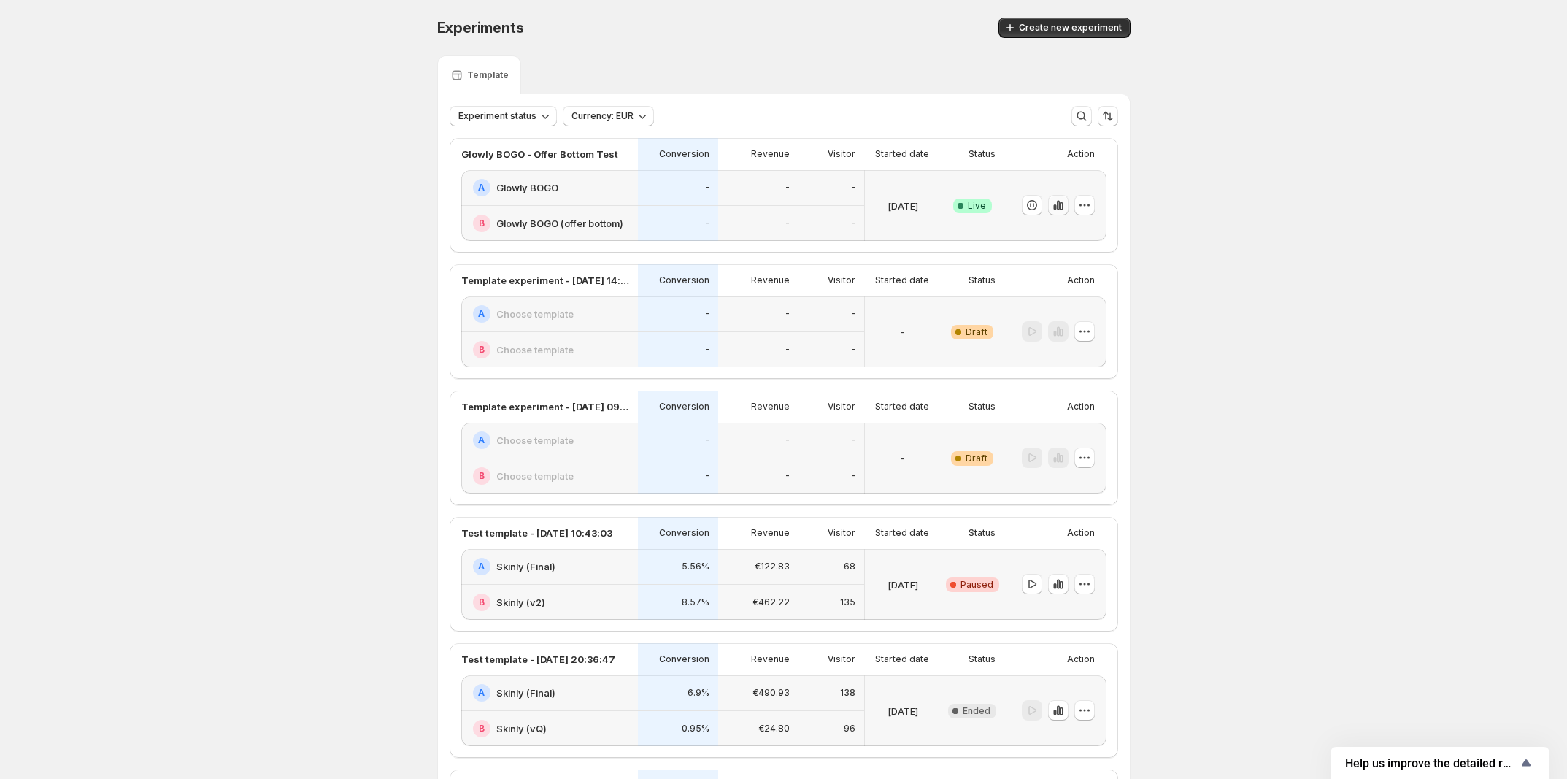
click at [1066, 208] on icon "button" at bounding box center [1058, 205] width 15 height 15
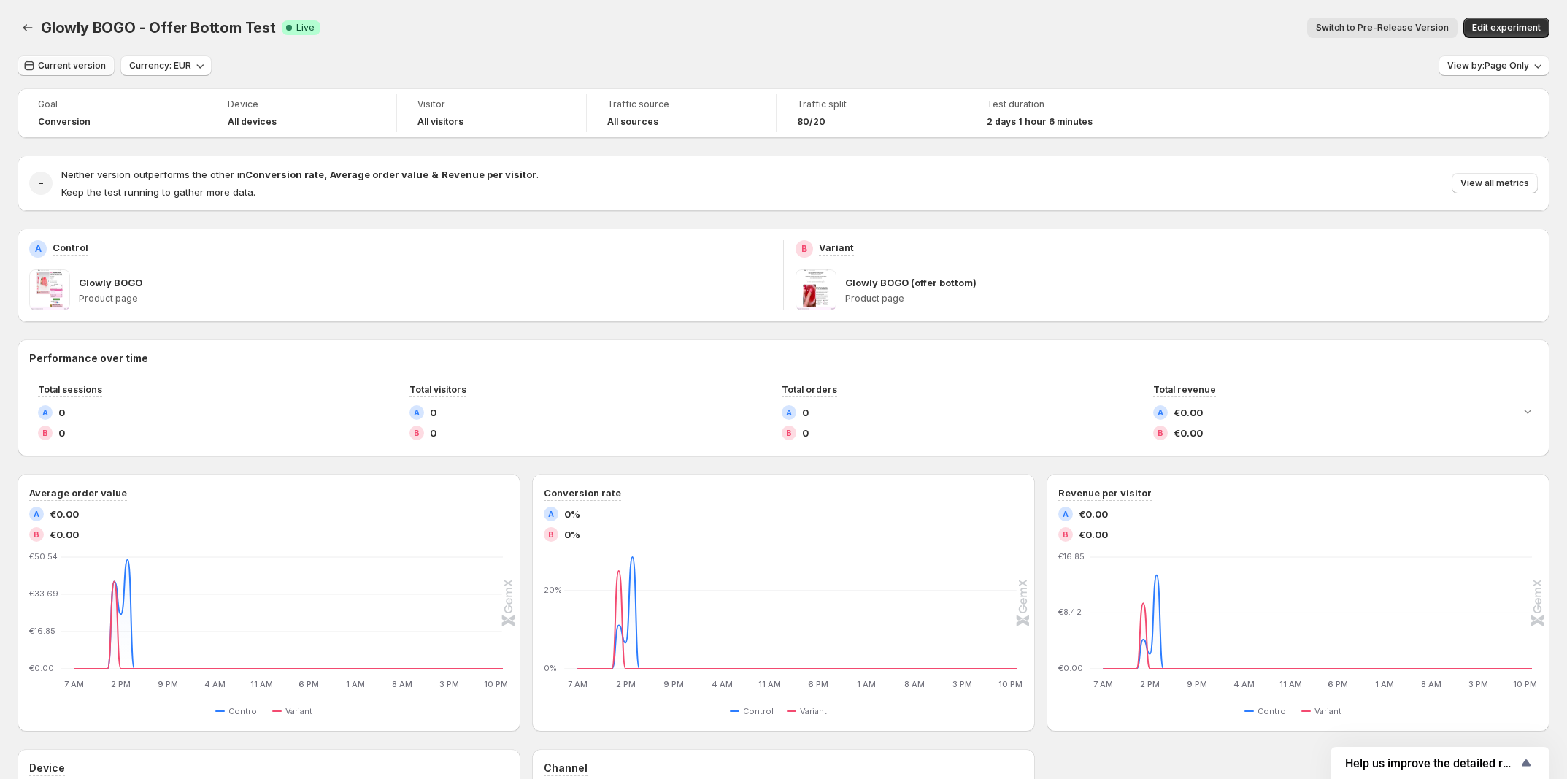
click at [97, 64] on span "Current version" at bounding box center [72, 66] width 68 height 12
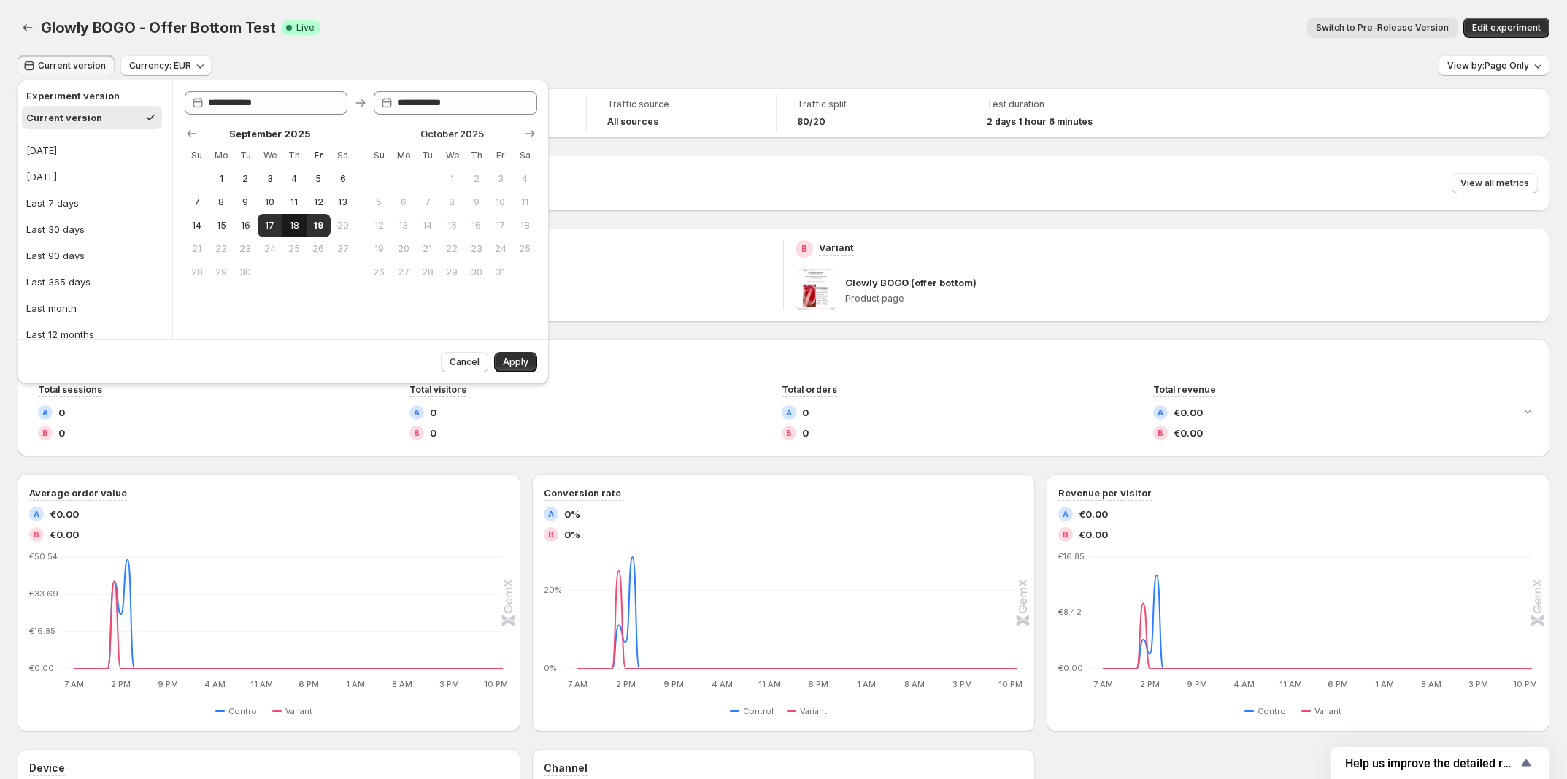
click at [302, 229] on button "18" at bounding box center [294, 225] width 24 height 23
type input "**********"
click at [504, 366] on span "Apply" at bounding box center [516, 362] width 26 height 12
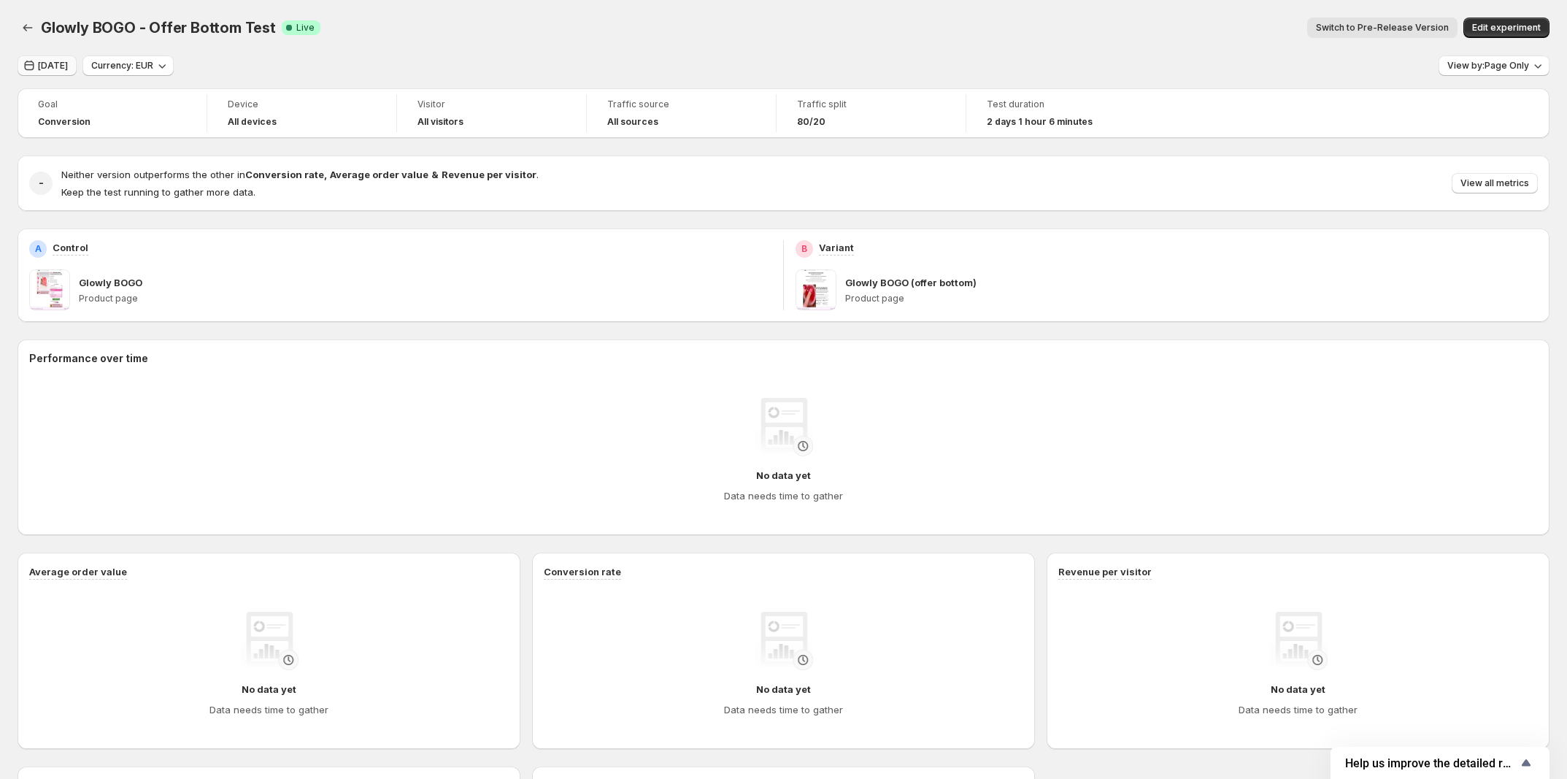
click at [55, 61] on span "Yesterday" at bounding box center [53, 66] width 30 height 12
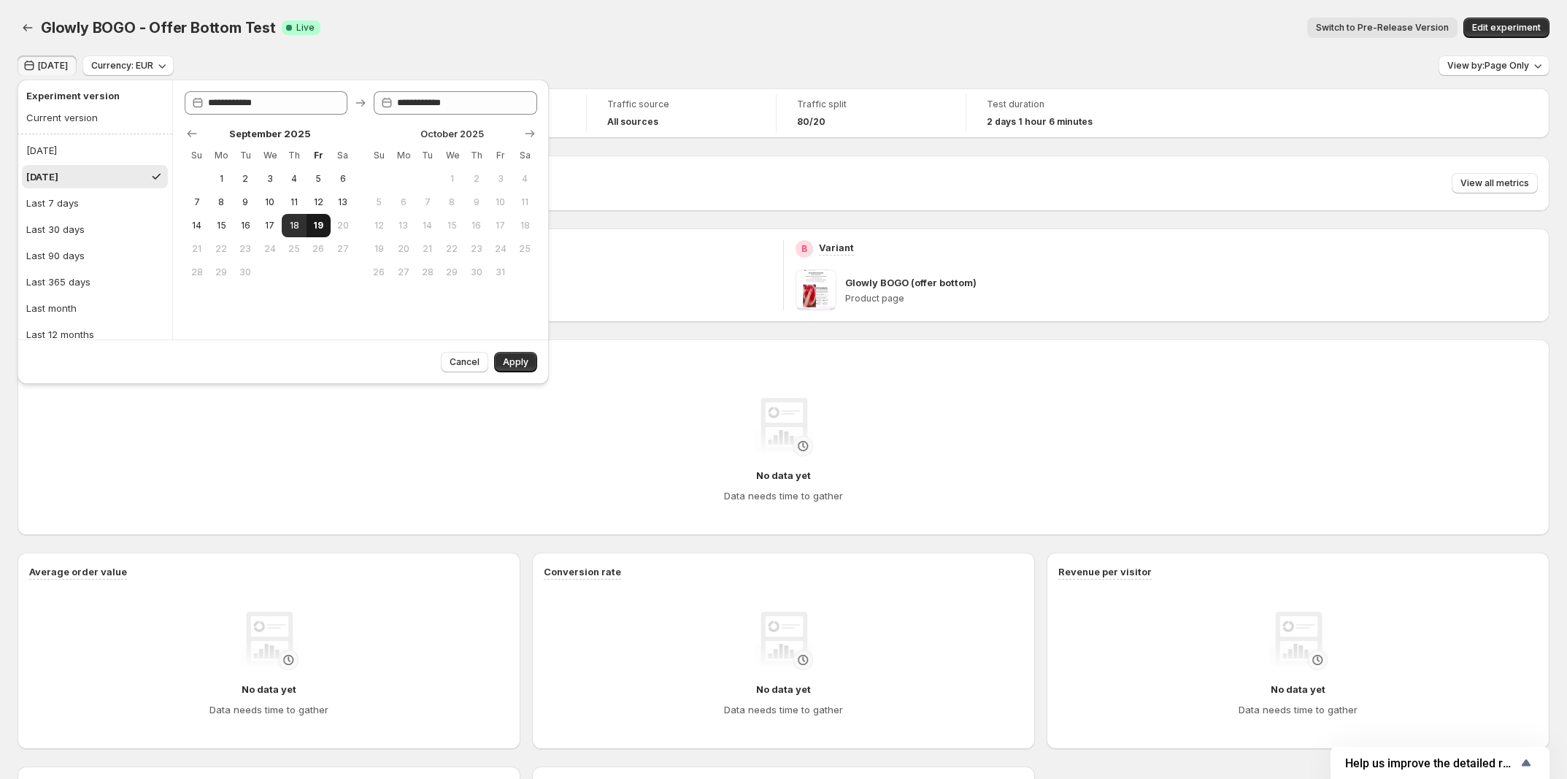
click at [323, 232] on button "19" at bounding box center [319, 225] width 24 height 23
type input "**********"
click at [323, 232] on button "19" at bounding box center [319, 225] width 24 height 23
type input "**********"
click at [517, 364] on span "Apply" at bounding box center [516, 362] width 26 height 12
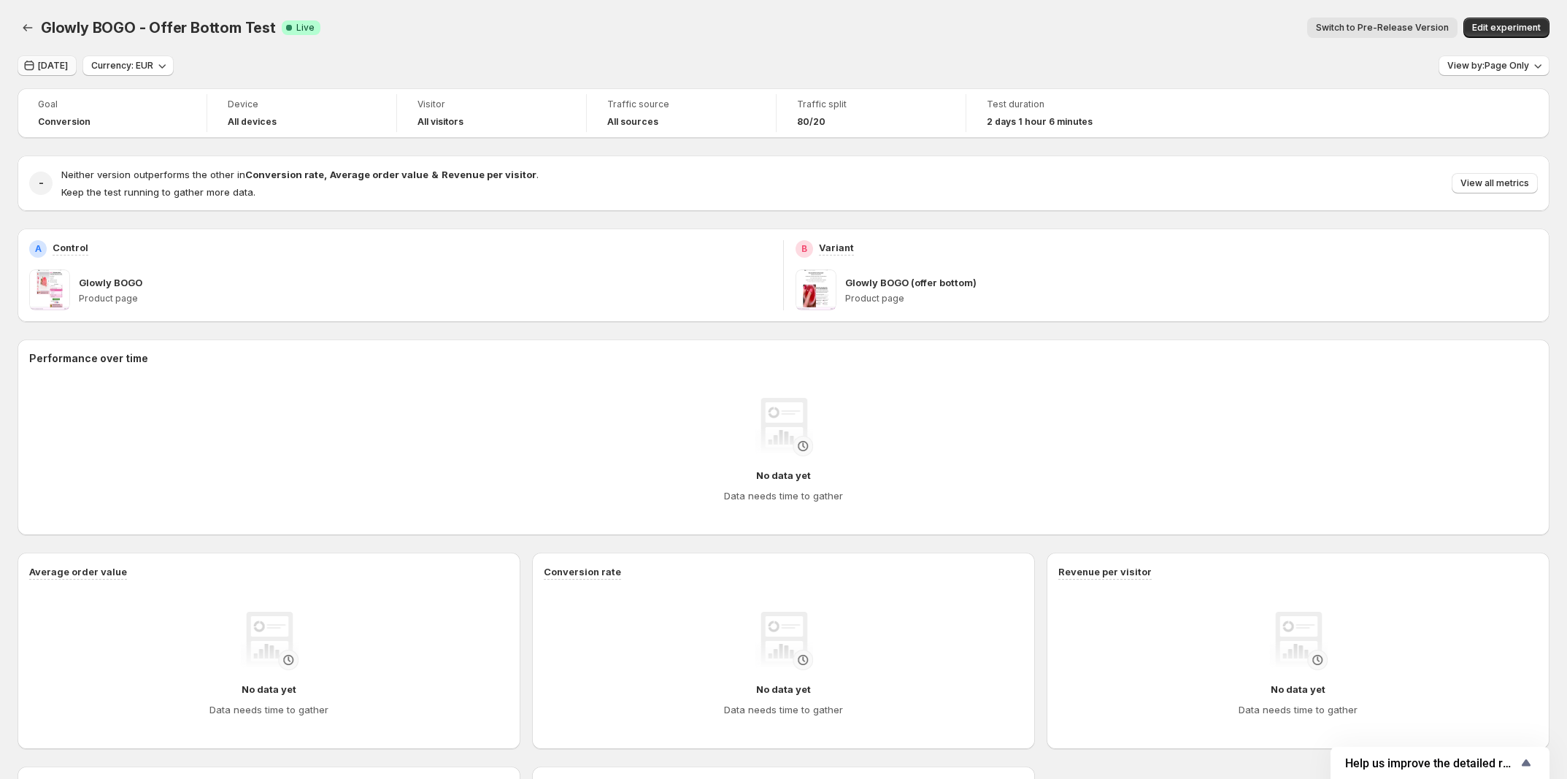
click at [57, 69] on span "Today" at bounding box center [53, 66] width 30 height 12
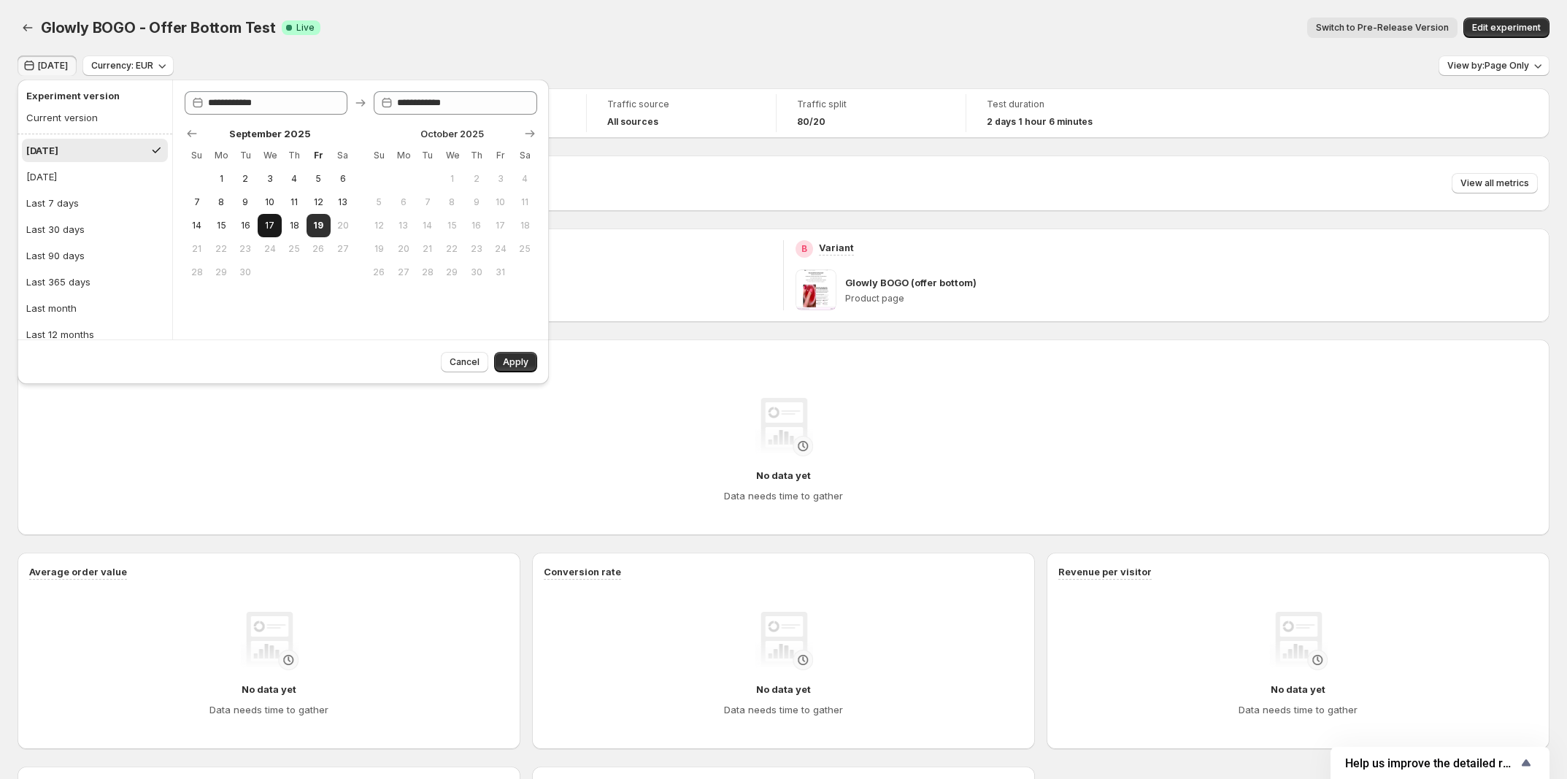
click at [259, 226] on button "17" at bounding box center [270, 225] width 24 height 23
type input "**********"
click at [270, 226] on span "17" at bounding box center [270, 226] width 12 height 12
click at [517, 364] on span "Apply" at bounding box center [516, 362] width 26 height 12
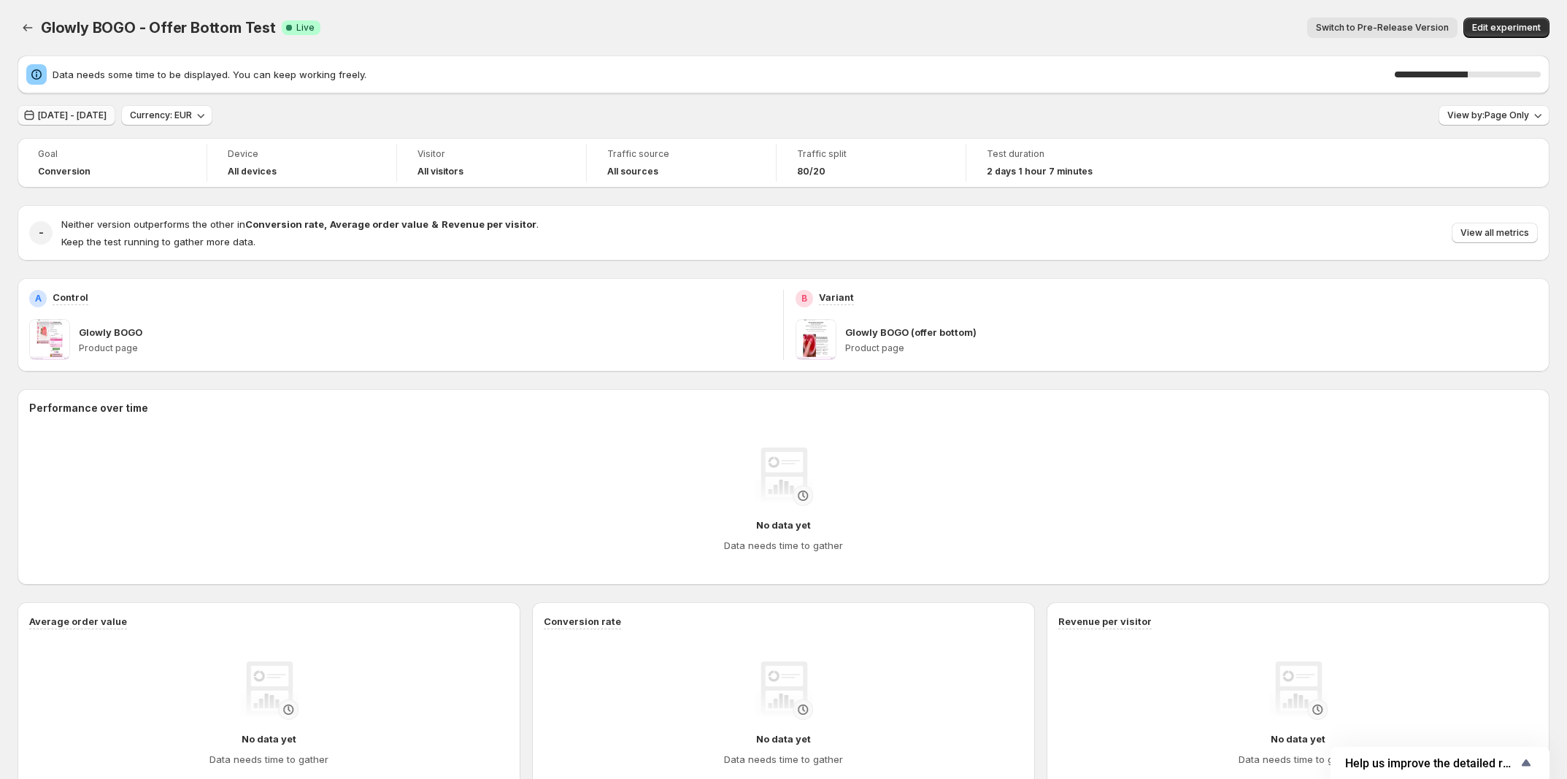
click at [107, 111] on span "Sep 17, 2025 - Sep 17, 2025" at bounding box center [72, 116] width 69 height 12
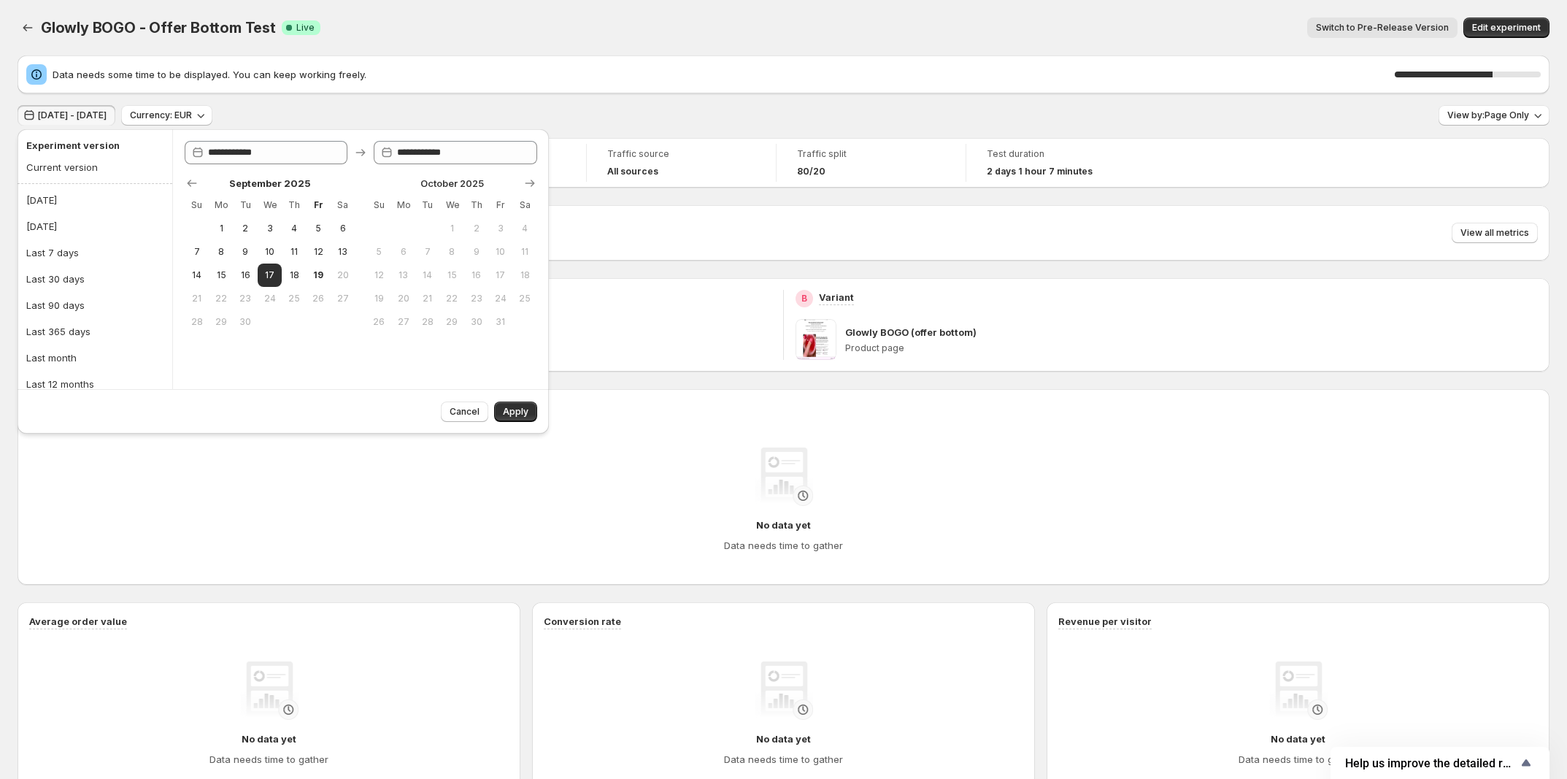
click at [815, 120] on div "Sep 17, 2025 - Sep 17, 2025 Currency: EUR View by: Page Only" at bounding box center [784, 115] width 1532 height 21
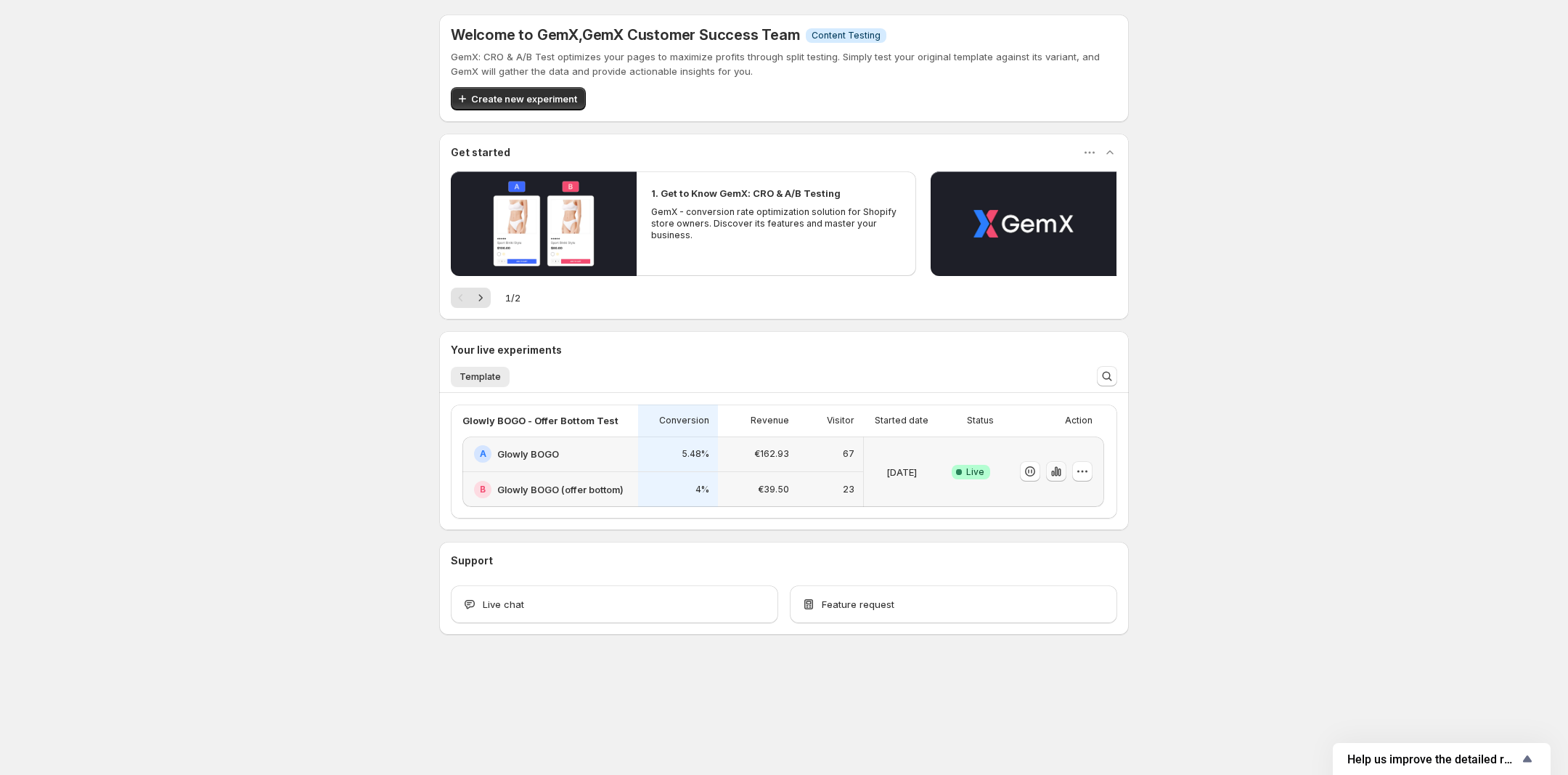
click at [1061, 477] on icon "button" at bounding box center [1056, 472] width 15 height 15
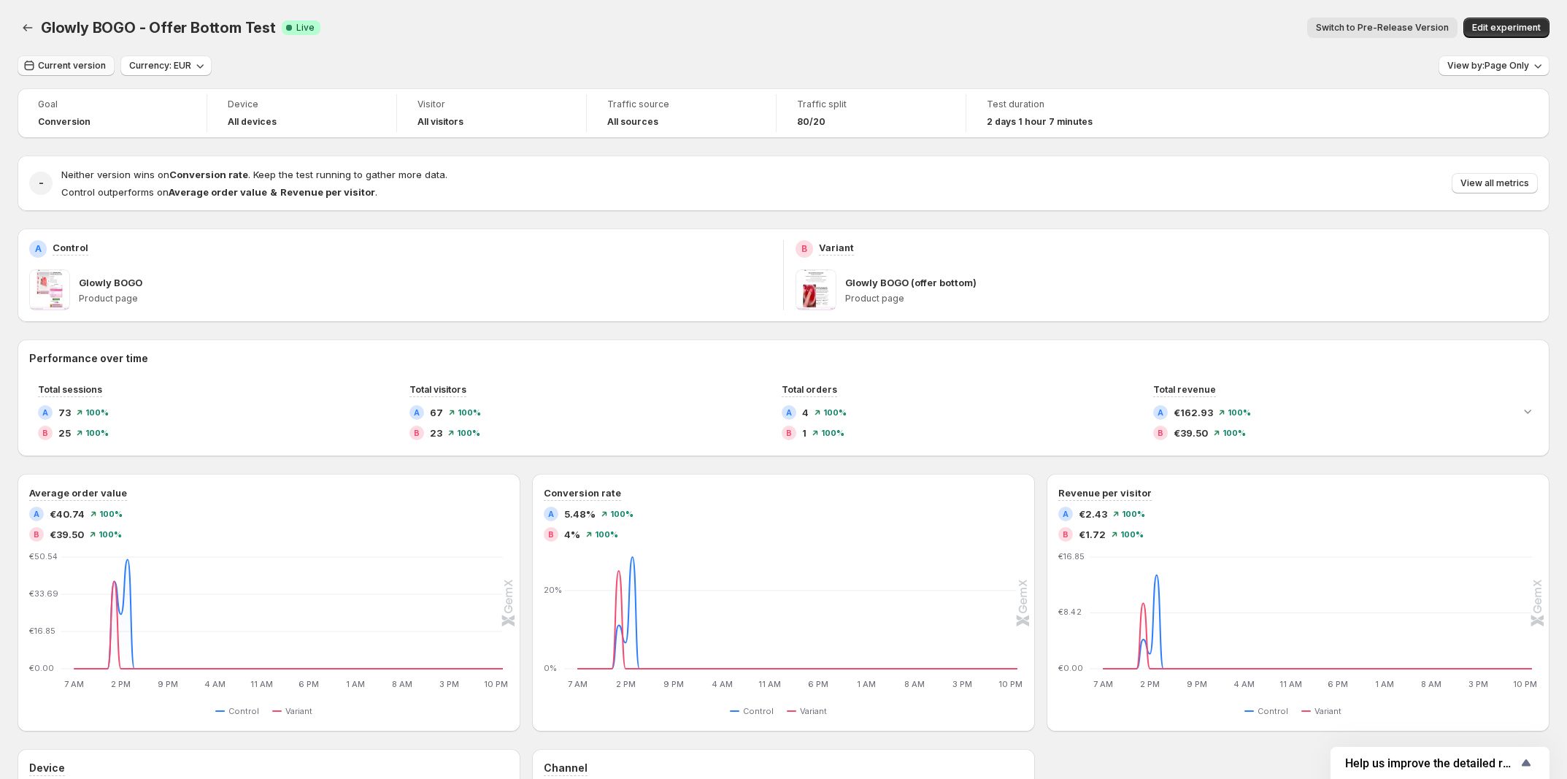
click at [85, 69] on span "Current version" at bounding box center [72, 66] width 68 height 12
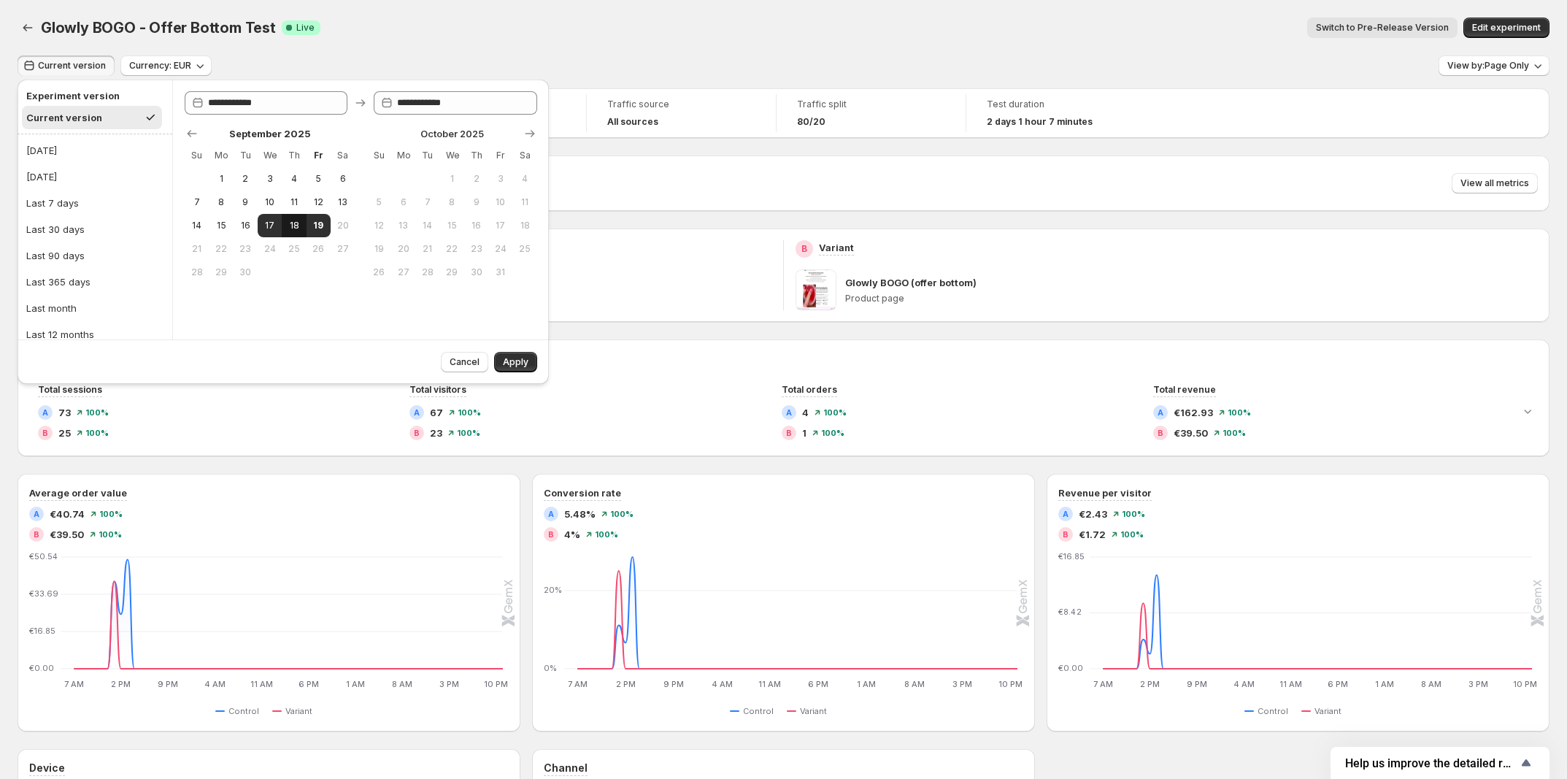
click at [287, 218] on button "18" at bounding box center [294, 225] width 24 height 23
type input "**********"
click at [510, 365] on span "Apply" at bounding box center [516, 362] width 26 height 12
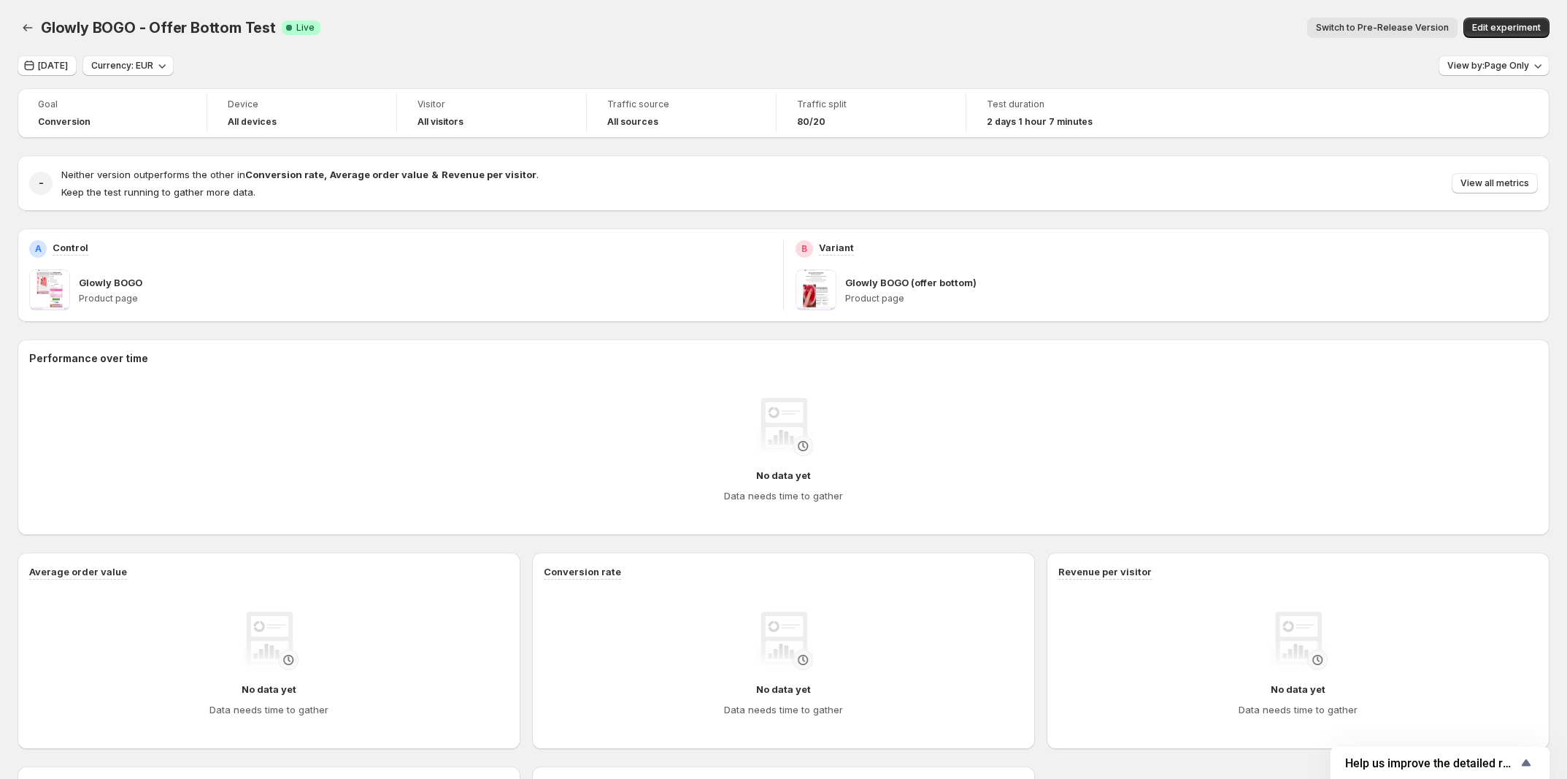
click at [106, 302] on p "Product page" at bounding box center [425, 299] width 693 height 12
click at [63, 62] on span "Yesterday" at bounding box center [53, 66] width 30 height 12
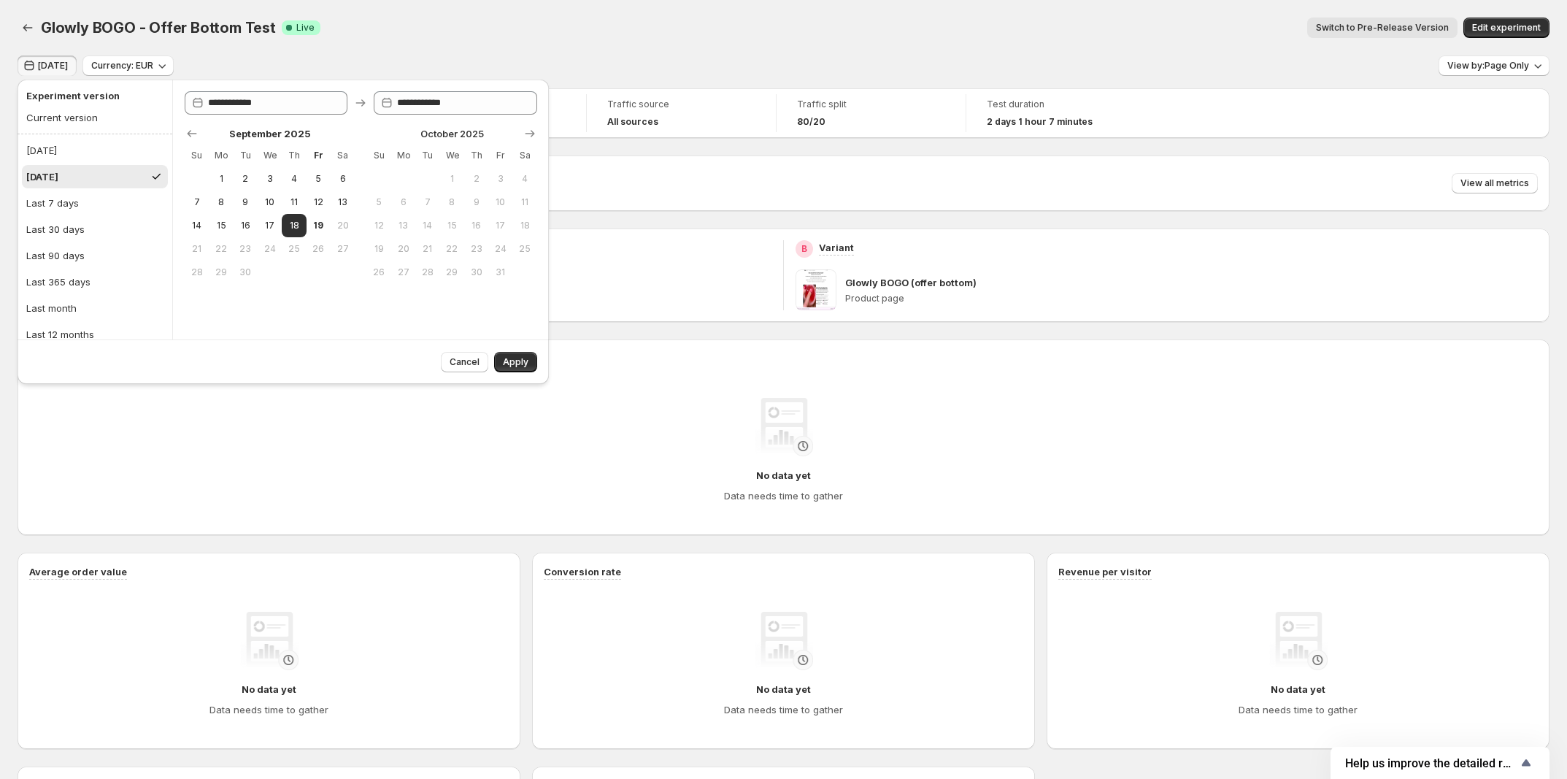
click at [583, 31] on div "Switch to Pre-Release Version" at bounding box center [895, 28] width 1126 height 20
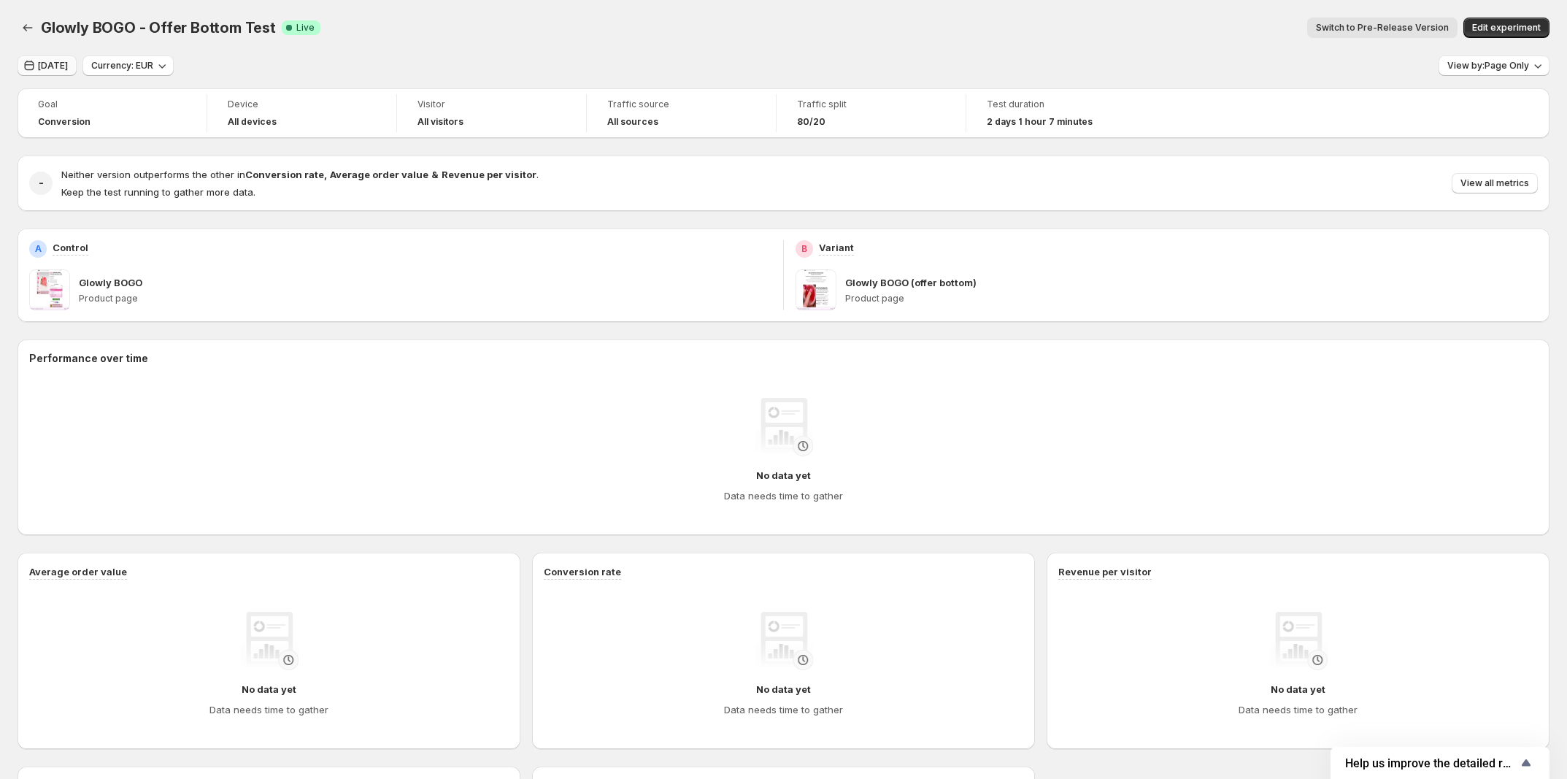
click at [68, 69] on span "Yesterday" at bounding box center [53, 66] width 30 height 12
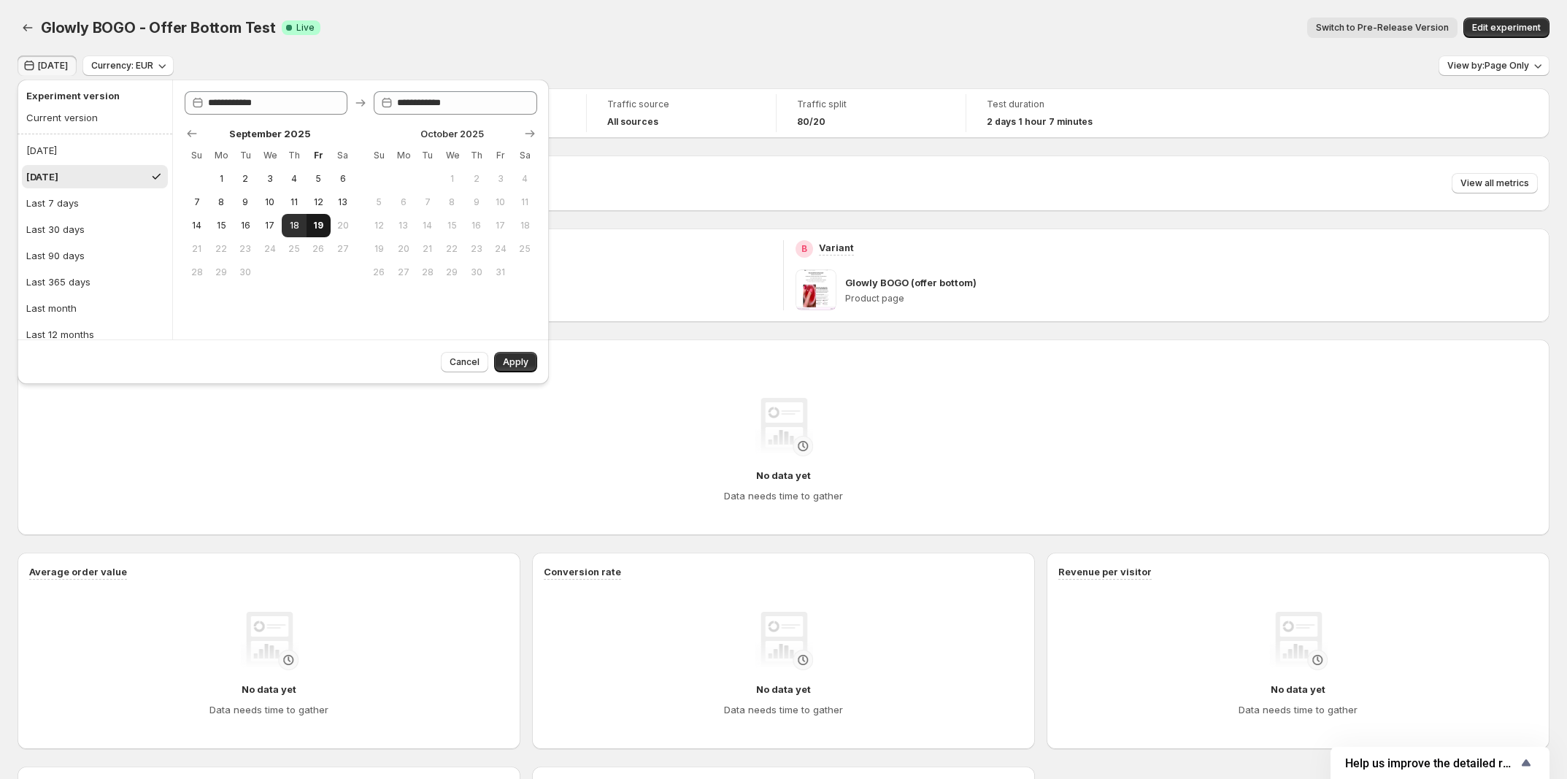
click at [316, 226] on span "19" at bounding box center [318, 226] width 12 height 12
type input "**********"
click at [534, 363] on button "Apply" at bounding box center [515, 362] width 43 height 20
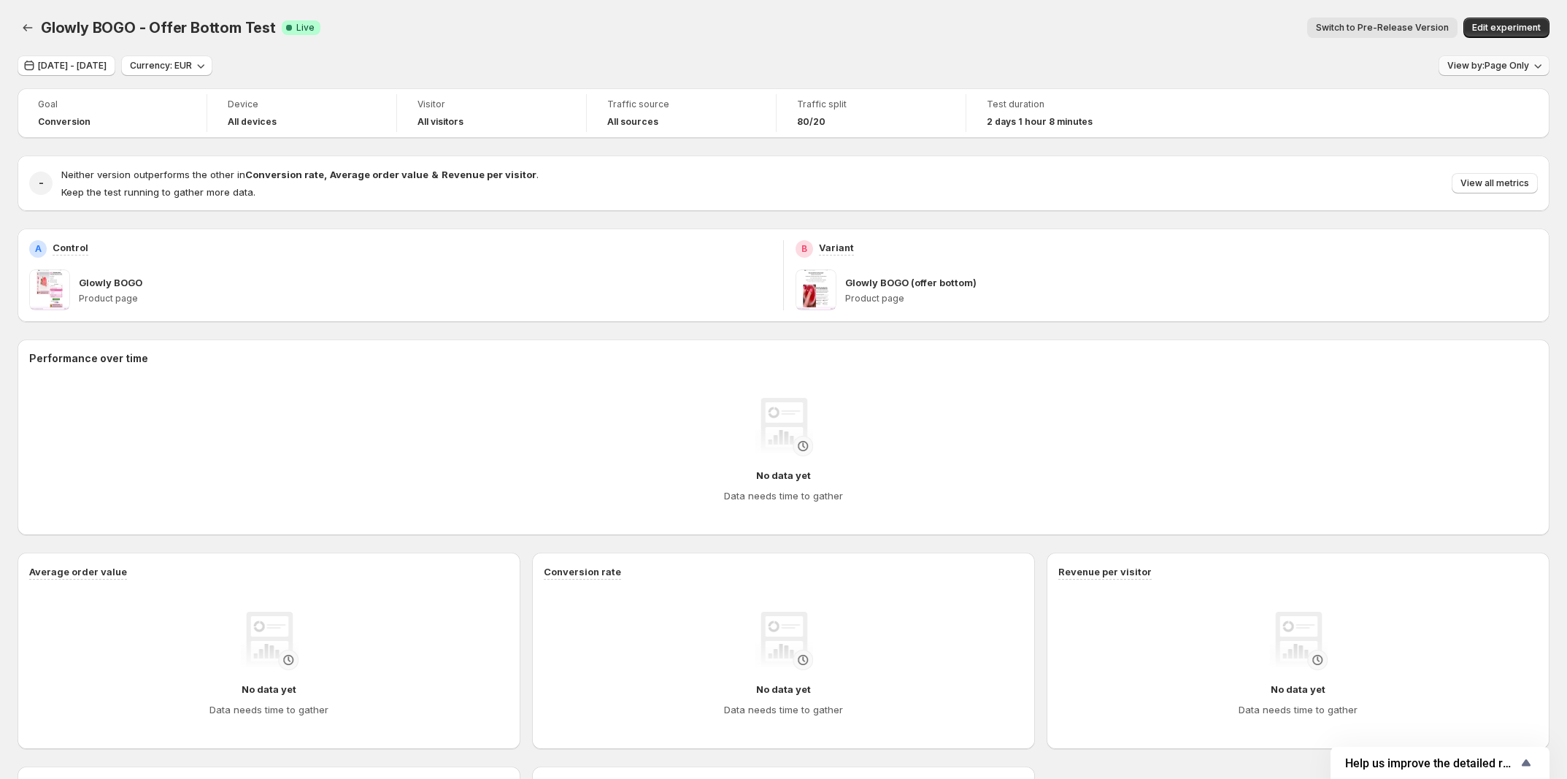
click at [1494, 68] on span "View by: Page Only" at bounding box center [1489, 66] width 82 height 12
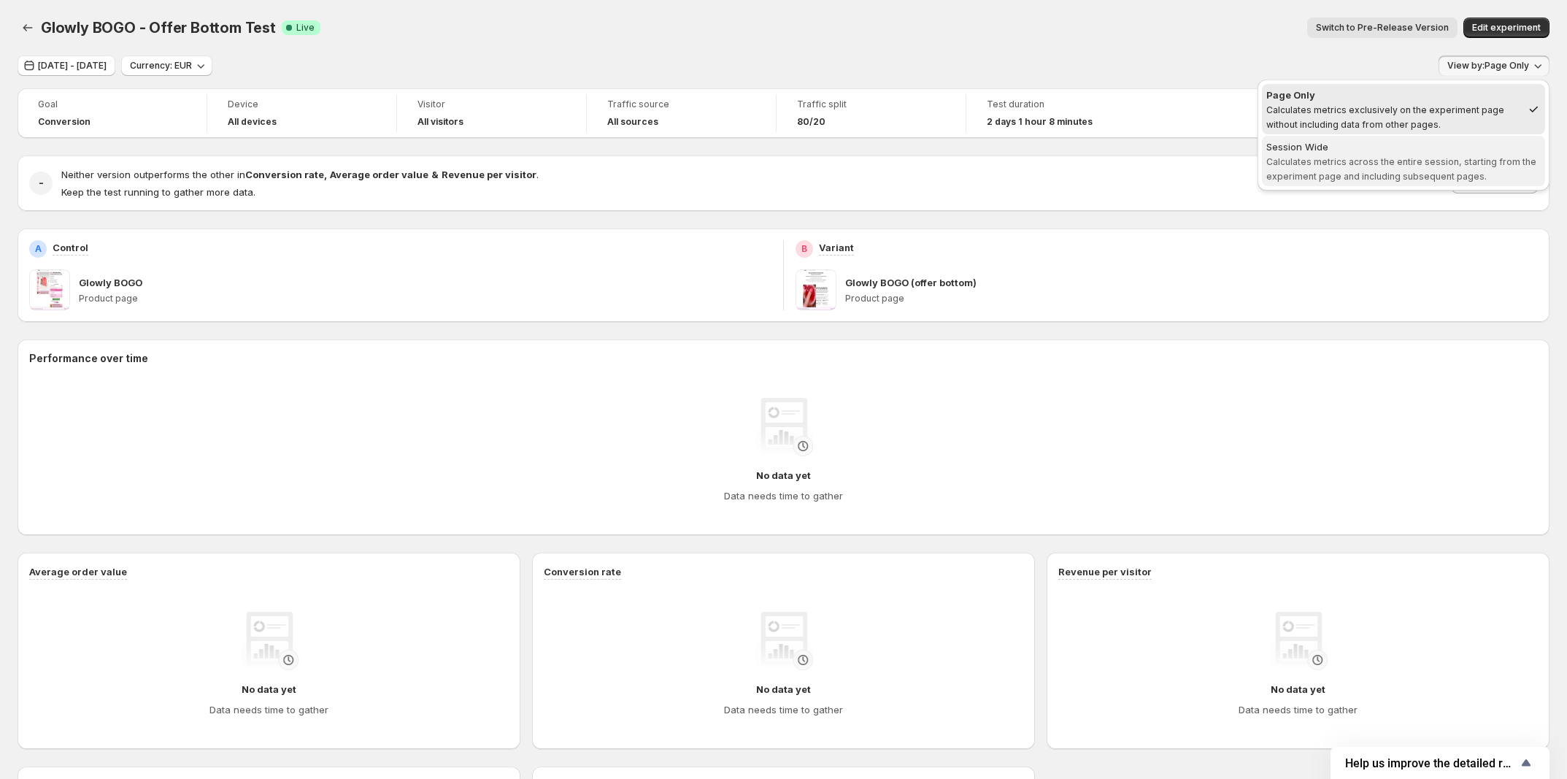
click at [1429, 171] on span "Calculates metrics across the entire session, starting from the experiment page…" at bounding box center [1402, 169] width 270 height 26
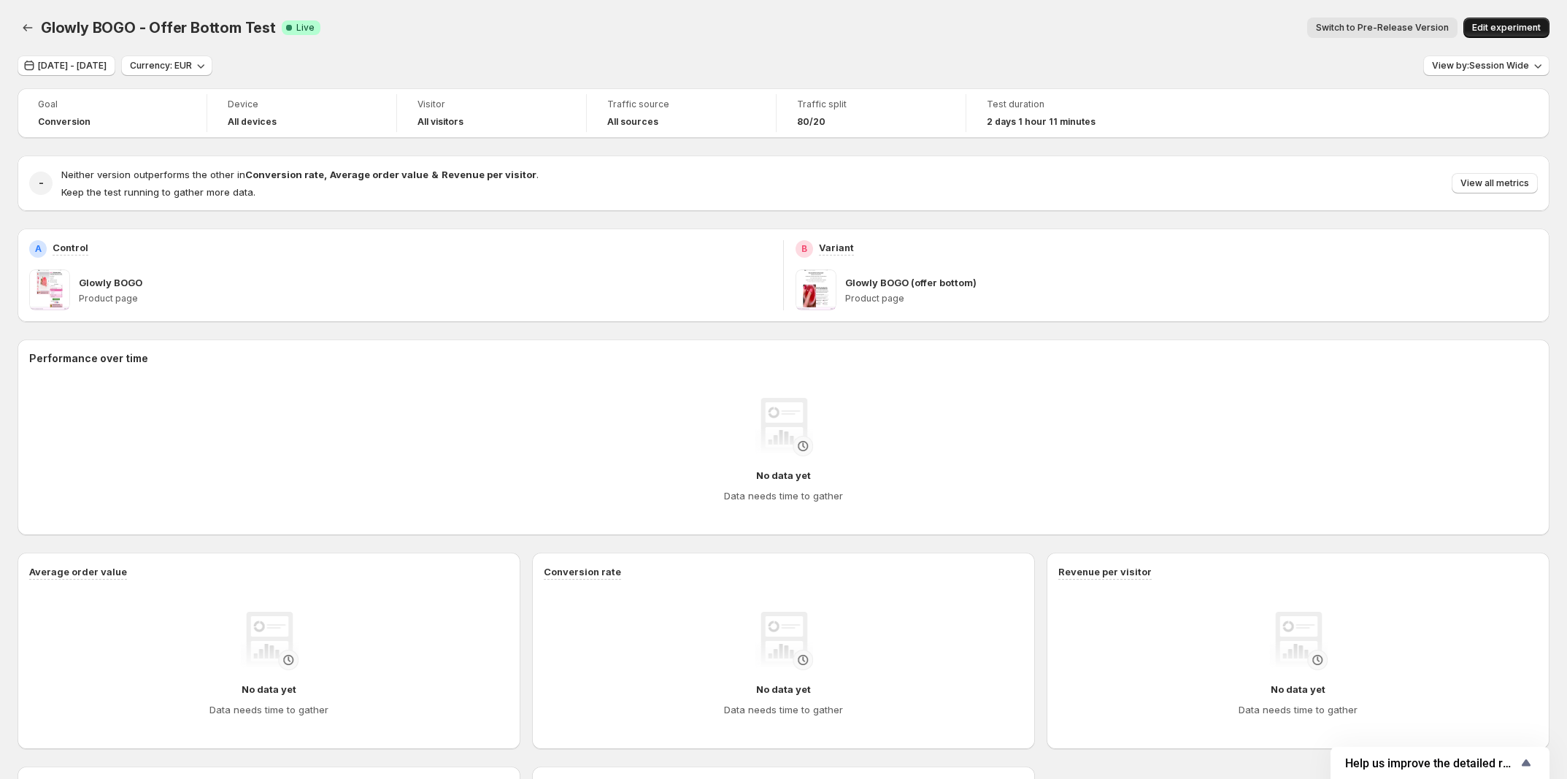
click at [1494, 26] on span "Edit experiment" at bounding box center [1507, 28] width 69 height 12
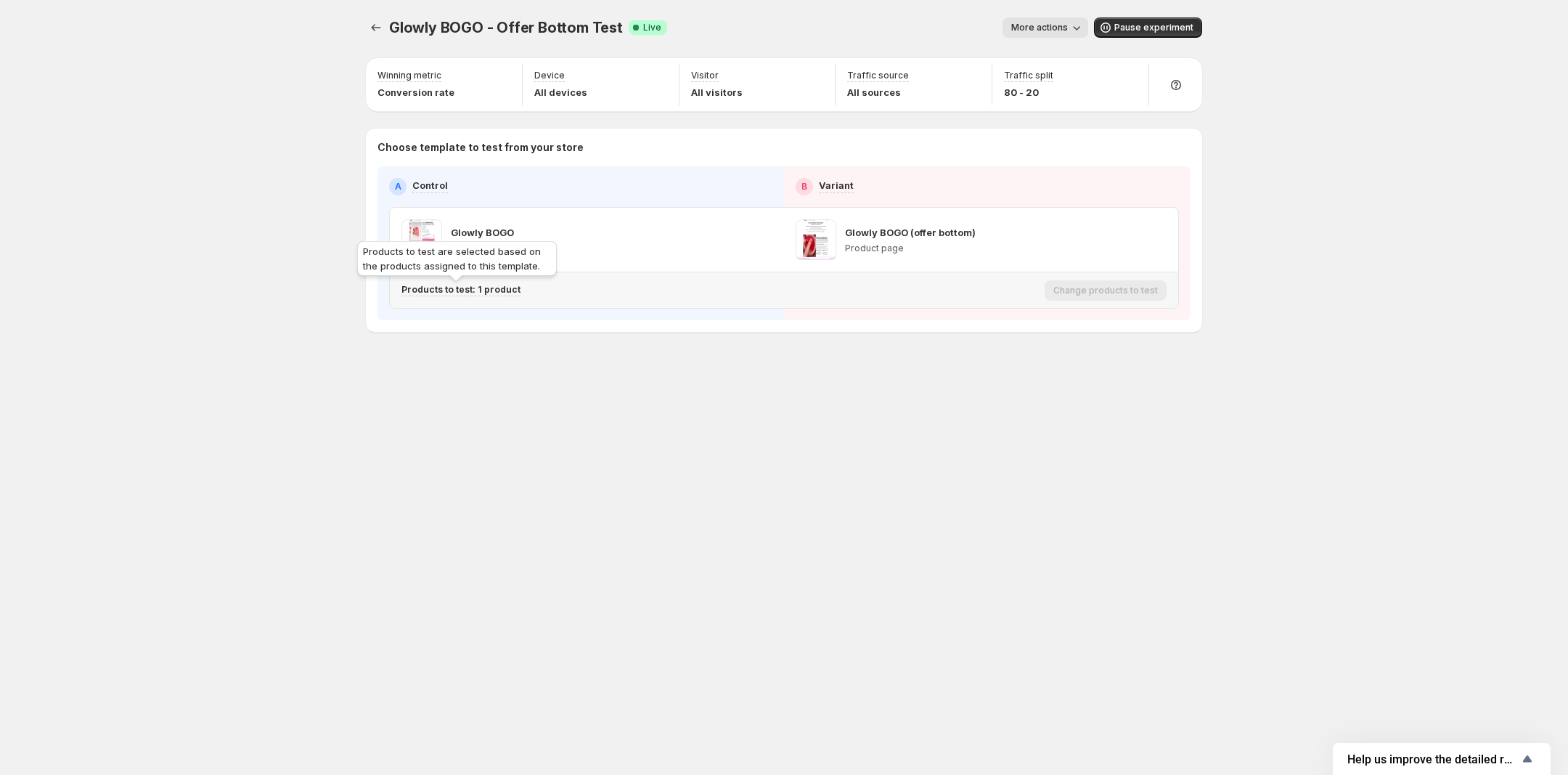
click at [451, 293] on p "Products to test: 1 product" at bounding box center [461, 290] width 119 height 12
drag, startPoint x: 610, startPoint y: 367, endPoint x: 436, endPoint y: 375, distance: 174.2
click at [436, 375] on div "Glowly | Kollagen Jelly Creme" at bounding box center [523, 365] width 227 height 29
click at [668, 370] on icon "Search for and select a customer segment" at bounding box center [672, 366] width 15 height 15
click at [832, 417] on div "Glowly BOGO - Offer Bottom Test. This page is ready Glowly BOGO - Offer Bottom …" at bounding box center [784, 387] width 871 height 775
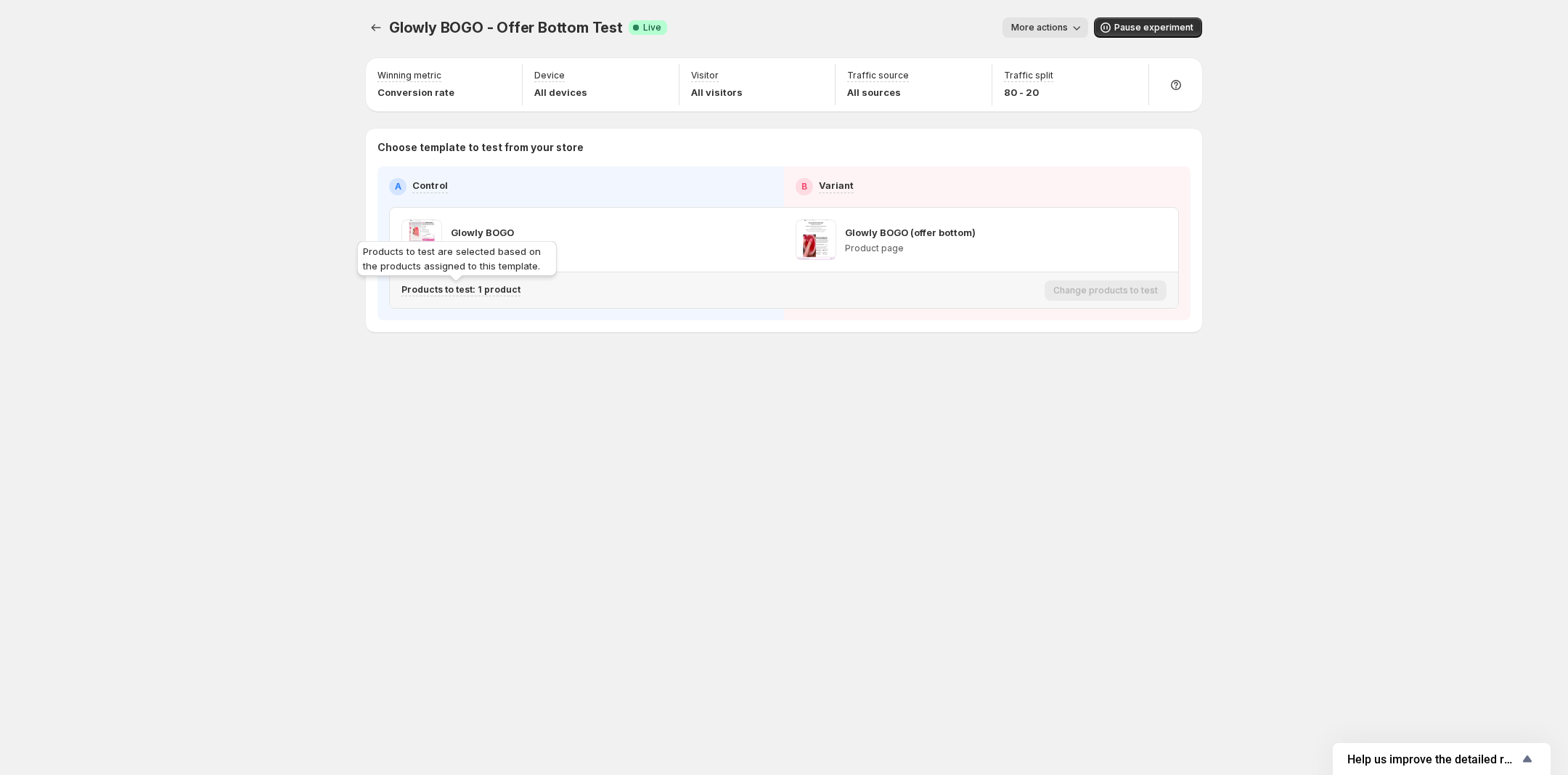
click at [439, 294] on p "Products to test: 1 product" at bounding box center [461, 290] width 119 height 12
click at [671, 369] on icon "Search for and select a customer segment" at bounding box center [672, 366] width 15 height 15
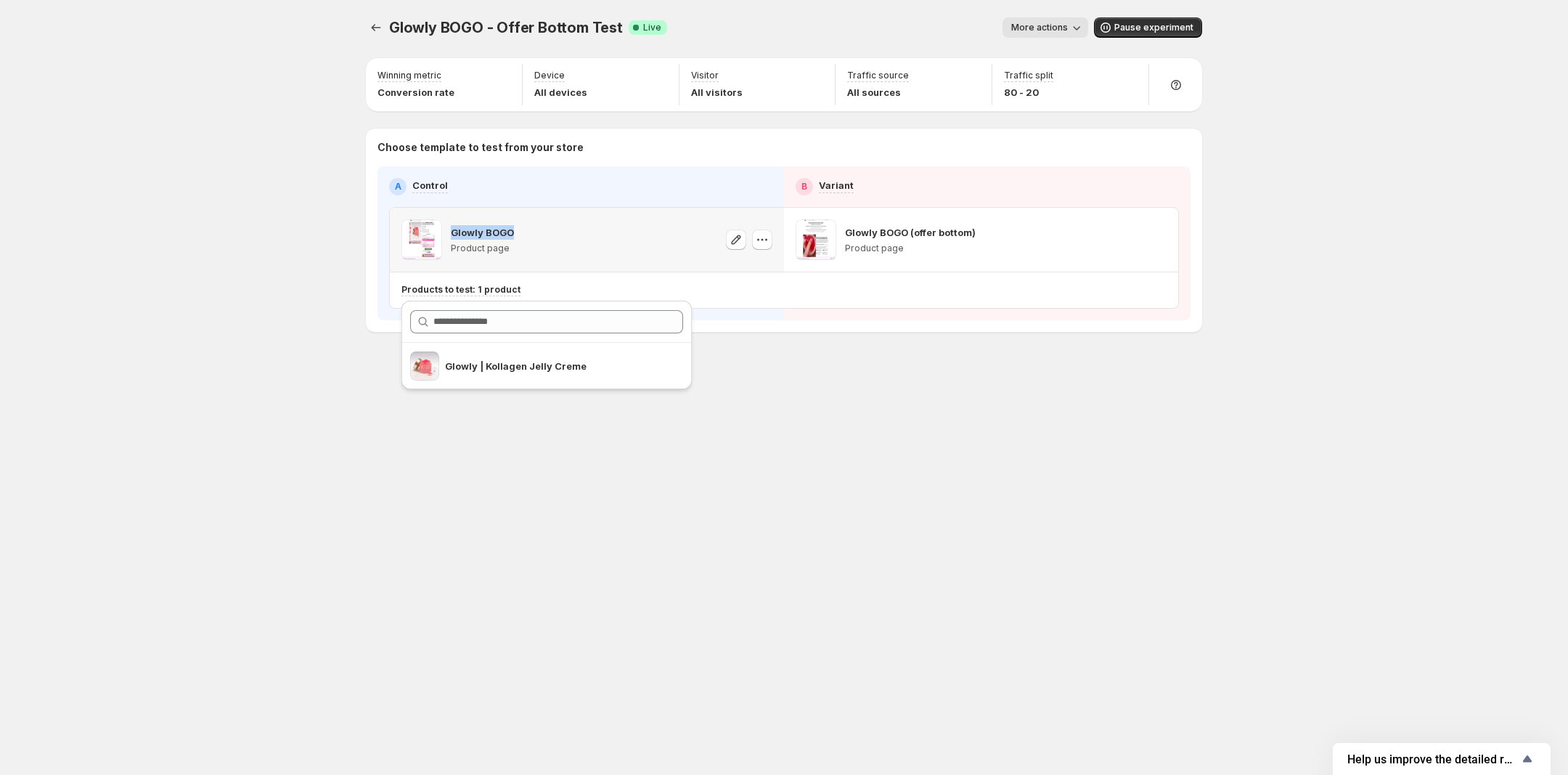
copy p "Glowly BOGO"
drag, startPoint x: 532, startPoint y: 230, endPoint x: 497, endPoint y: 230, distance: 35.0
click at [490, 230] on div "Glowly BOGO Product page" at bounding box center [587, 239] width 371 height 41
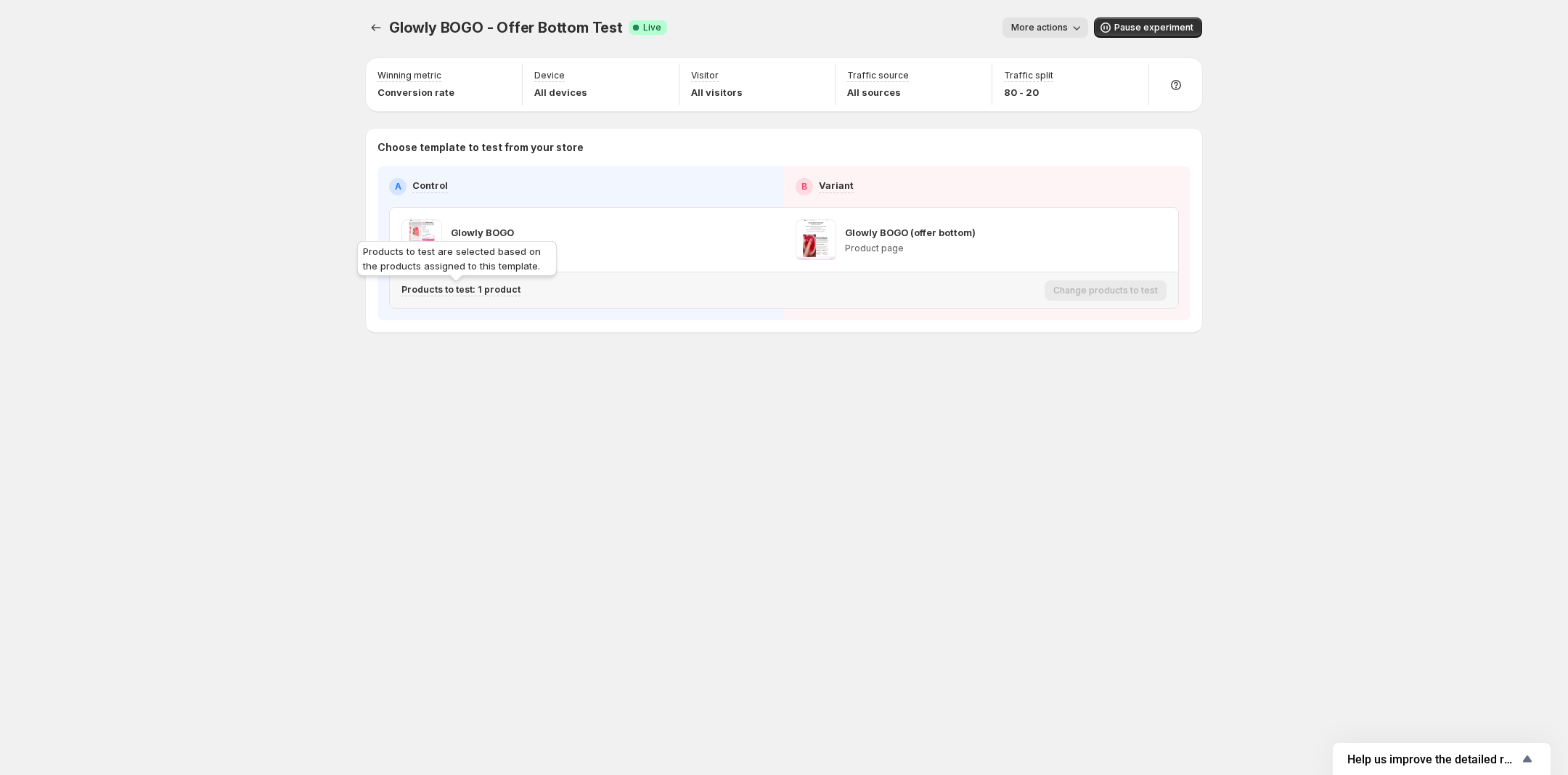
click at [498, 287] on p "Products to test: 1 product" at bounding box center [461, 290] width 119 height 12
copy p "Glowly | Kollagen Jelly Creme"
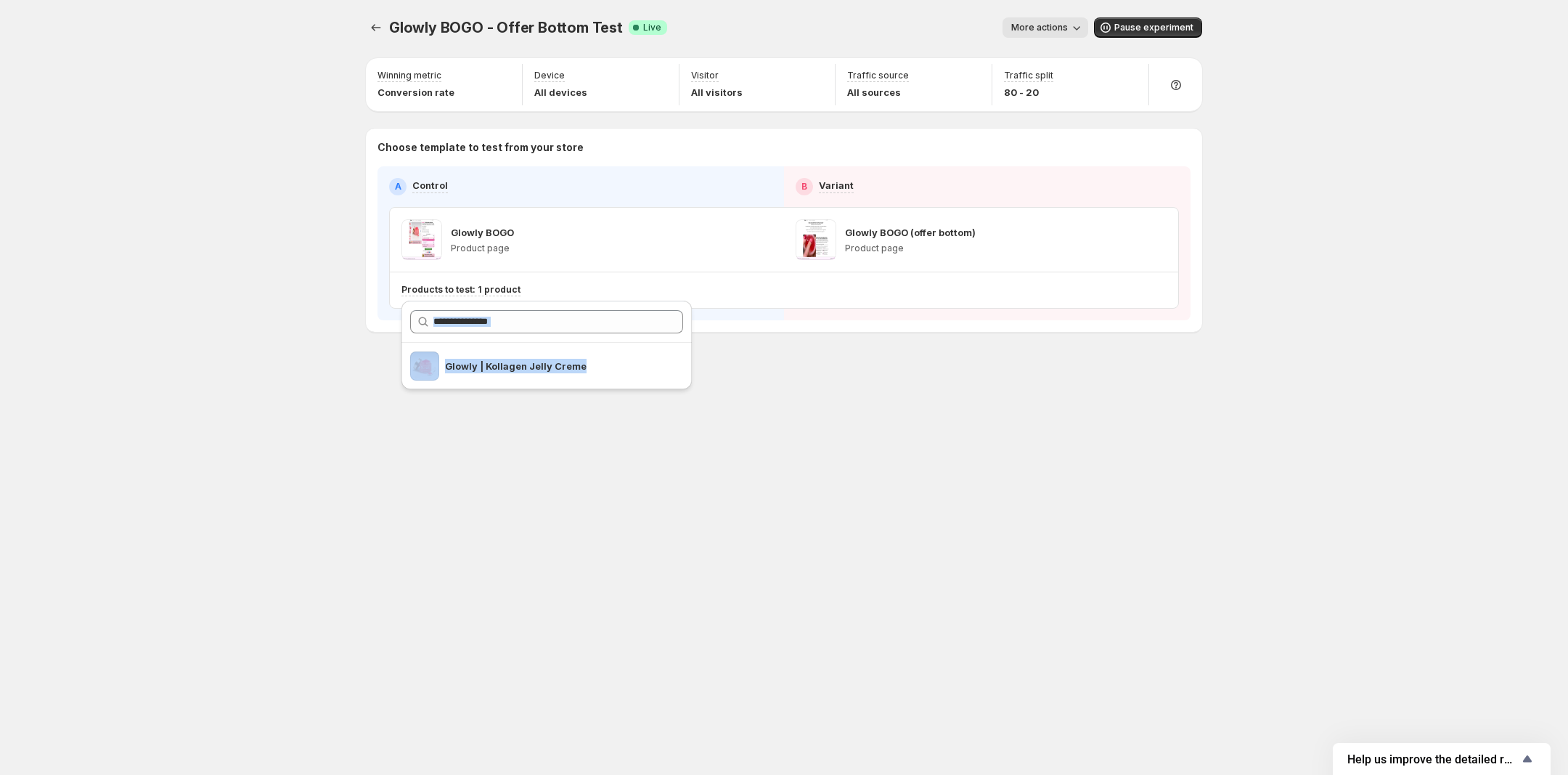
drag, startPoint x: 617, startPoint y: 362, endPoint x: 765, endPoint y: 428, distance: 162.0
click at [763, 427] on div "Glowly BOGO - Offer Bottom Test. This page is ready Glowly BOGO - Offer Bottom …" at bounding box center [784, 387] width 1568 height 775
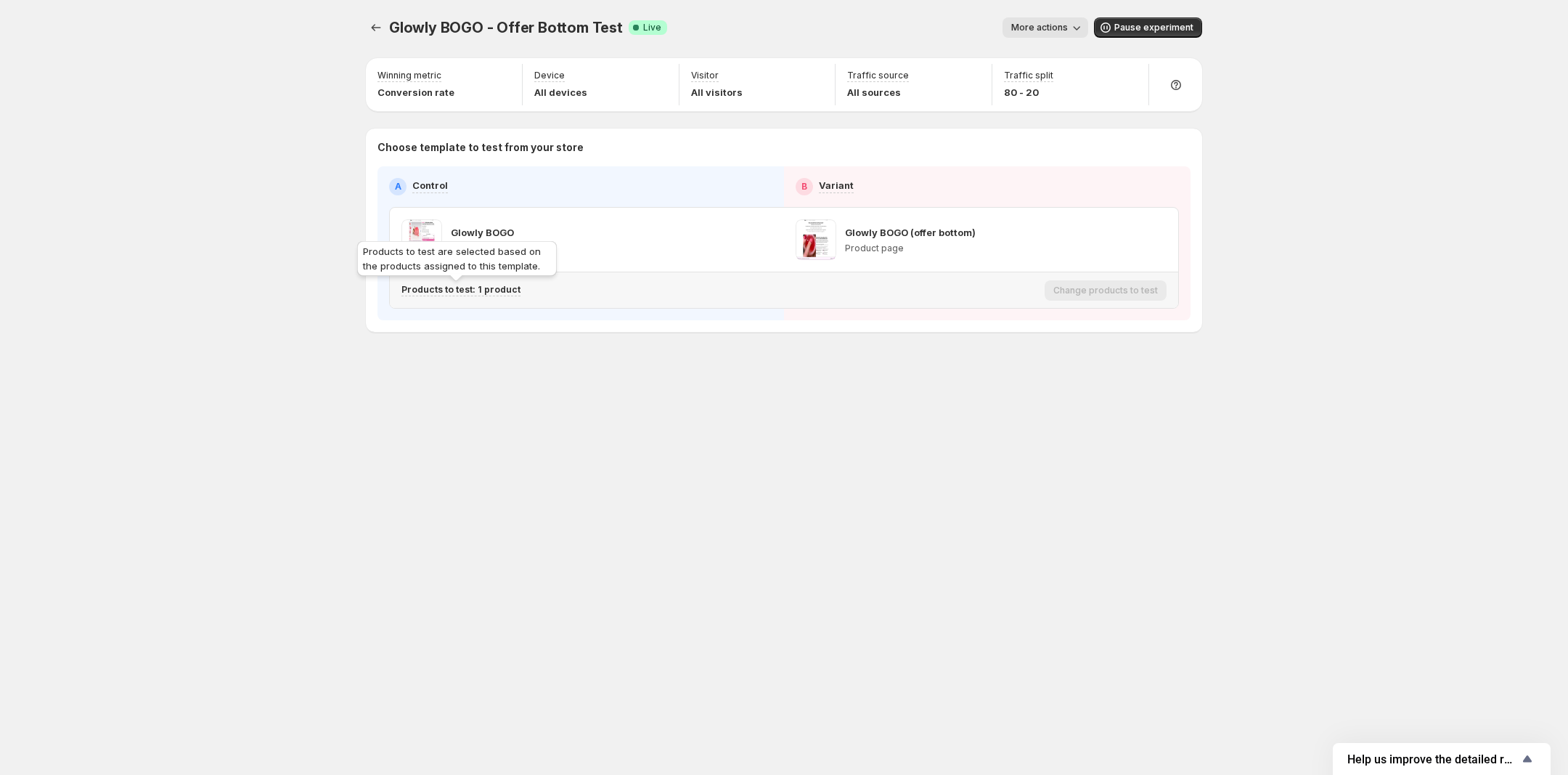
click at [475, 290] on p "Products to test: 1 product" at bounding box center [461, 290] width 119 height 12
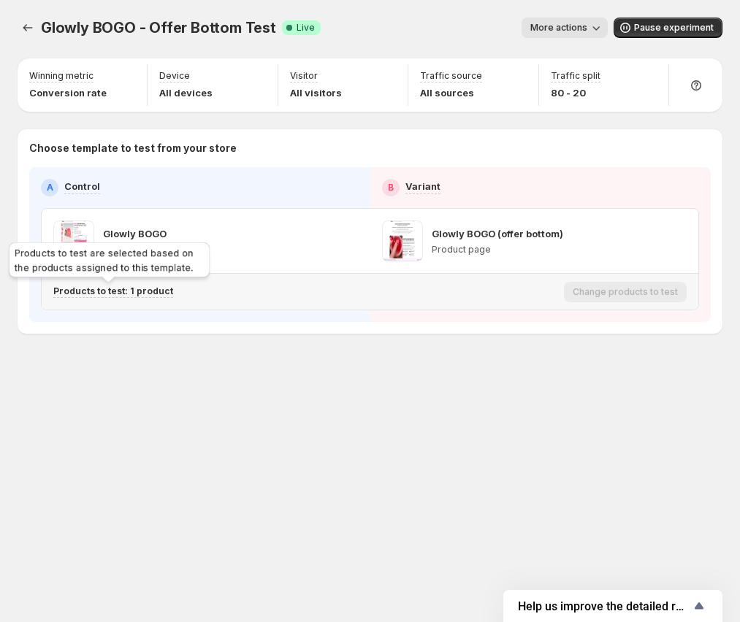
click at [107, 291] on p "Products to test: 1 product" at bounding box center [113, 291] width 120 height 12
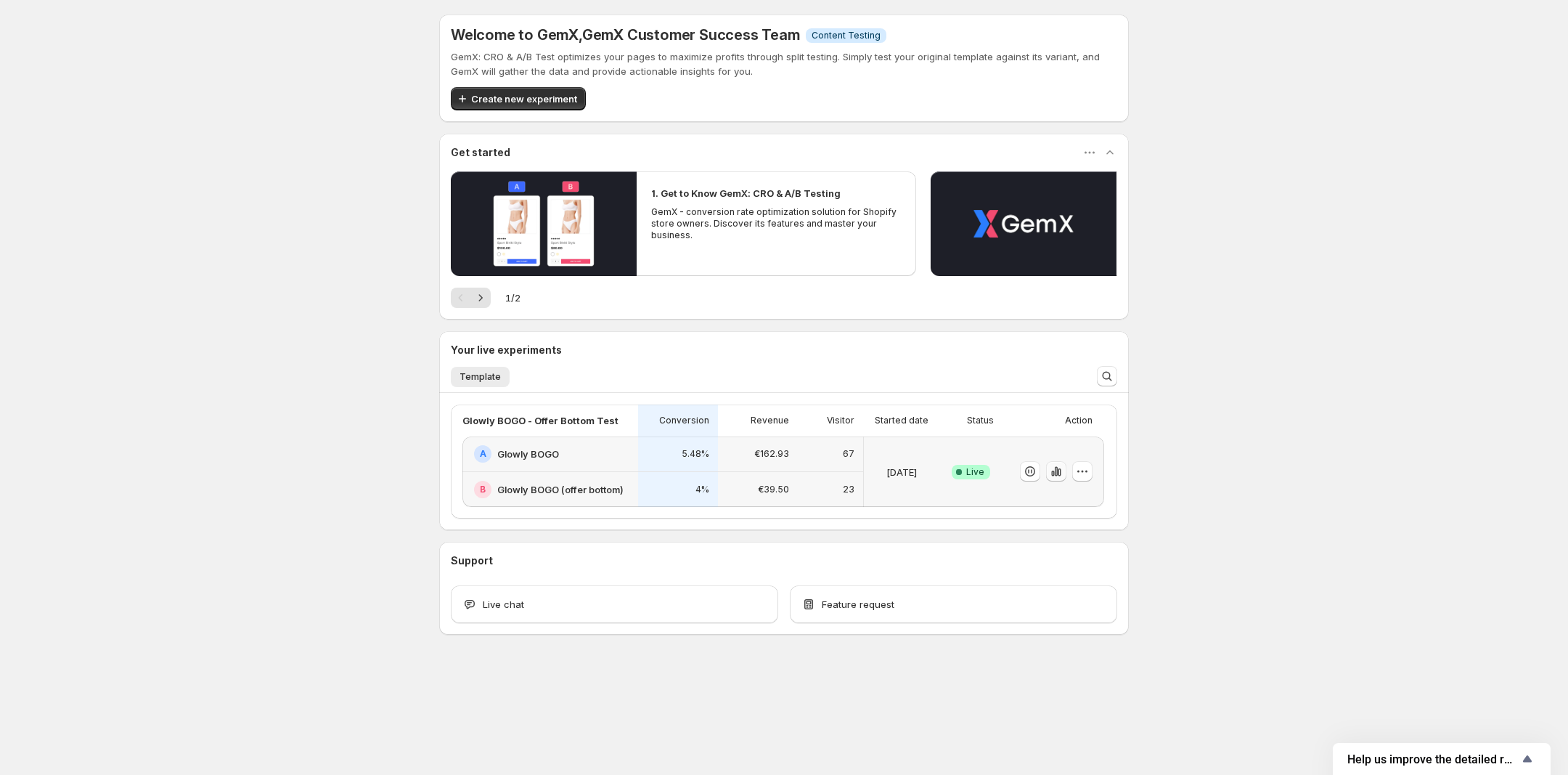
click at [1064, 475] on button "button" at bounding box center [1056, 472] width 20 height 20
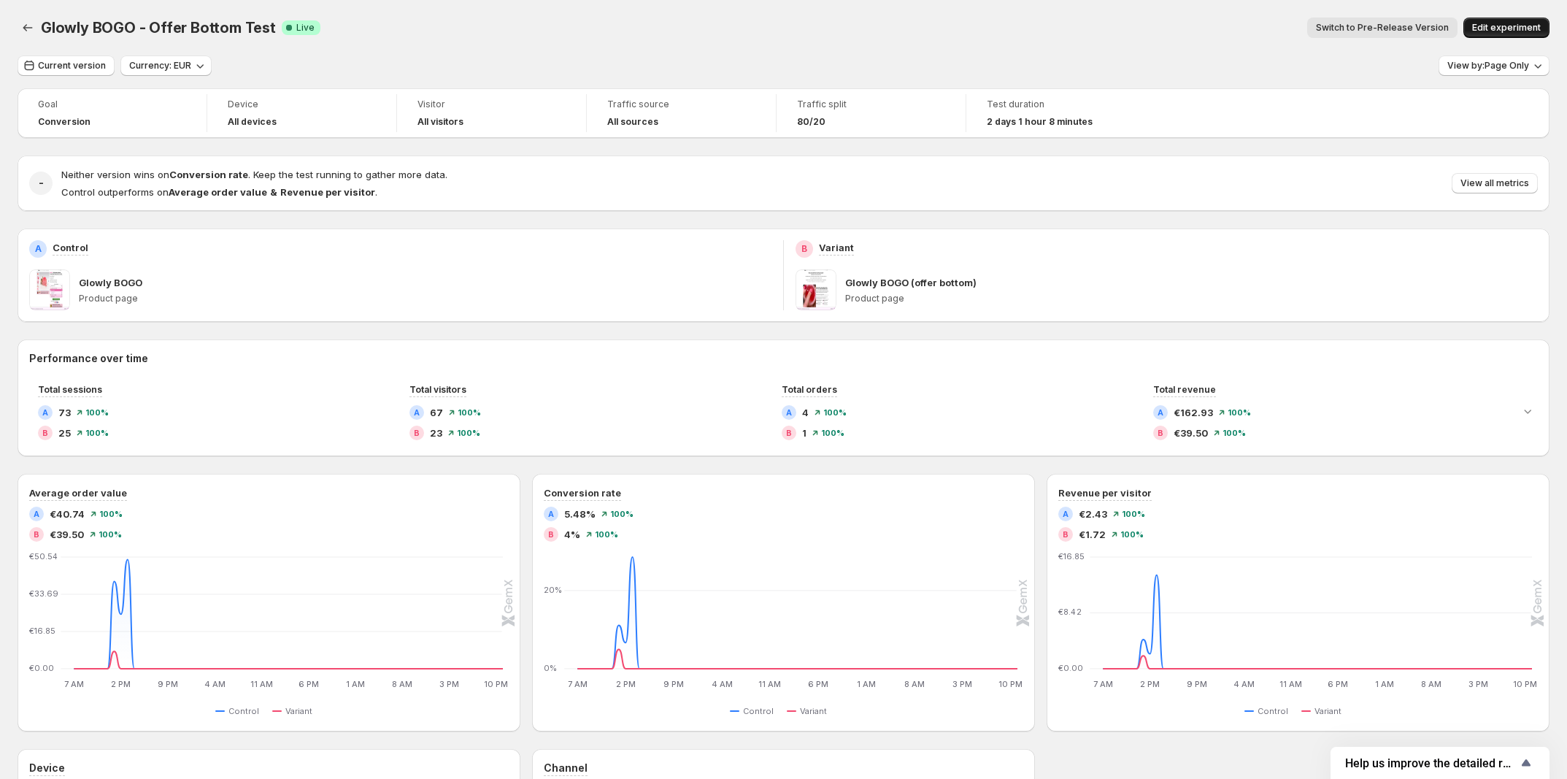
click at [1510, 31] on span "Edit experiment" at bounding box center [1507, 28] width 69 height 12
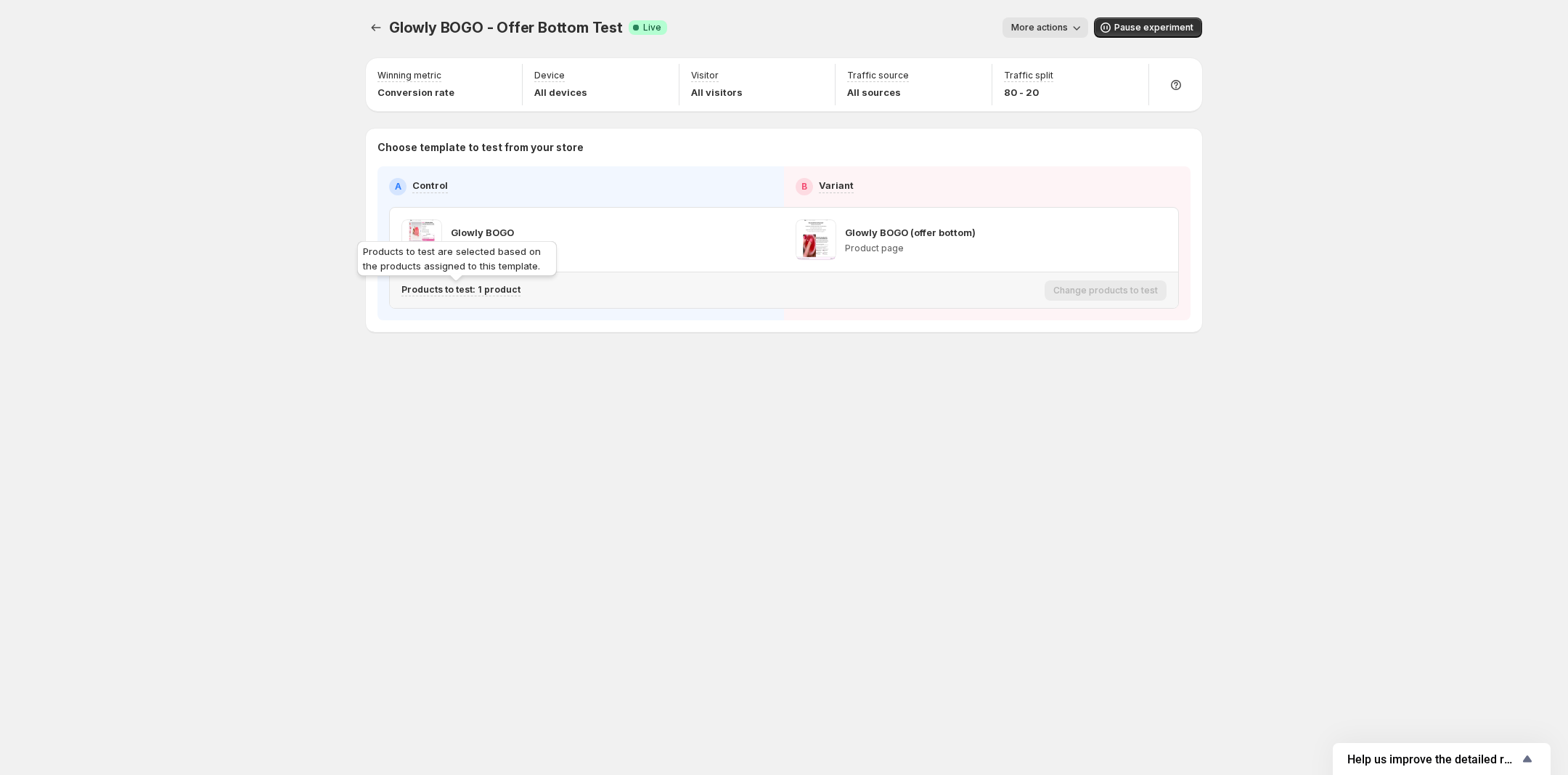
click at [486, 290] on p "Products to test: 1 product" at bounding box center [461, 290] width 119 height 12
click at [670, 367] on icon "Search for and select a customer segment" at bounding box center [672, 366] width 15 height 15
click at [376, 24] on icon "Experiments" at bounding box center [376, 27] width 15 height 15
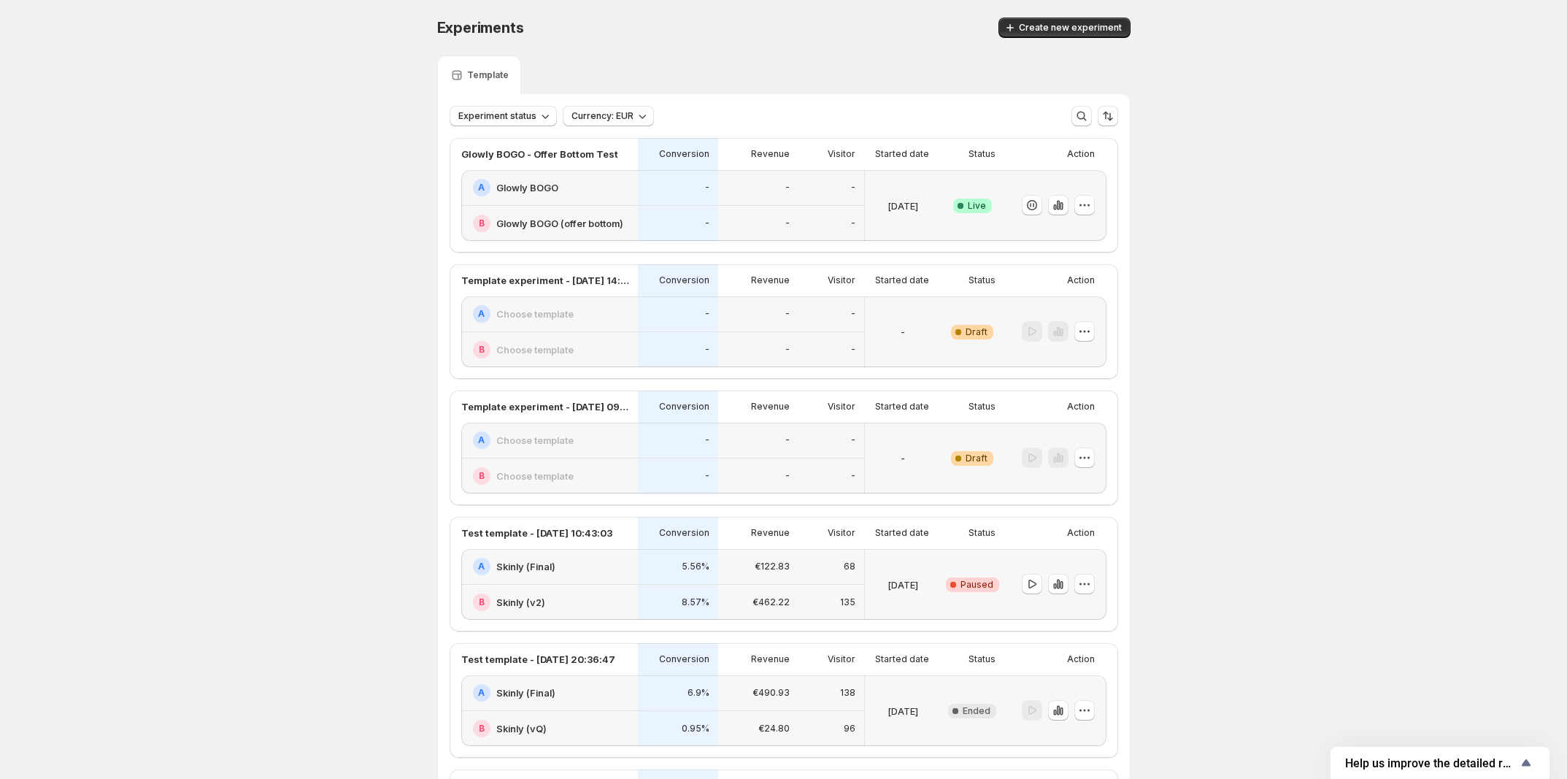
click at [1274, 218] on div "Experiments. This page is ready Experiments Create new experiment Template Expe…" at bounding box center [783, 551] width 1567 height 1102
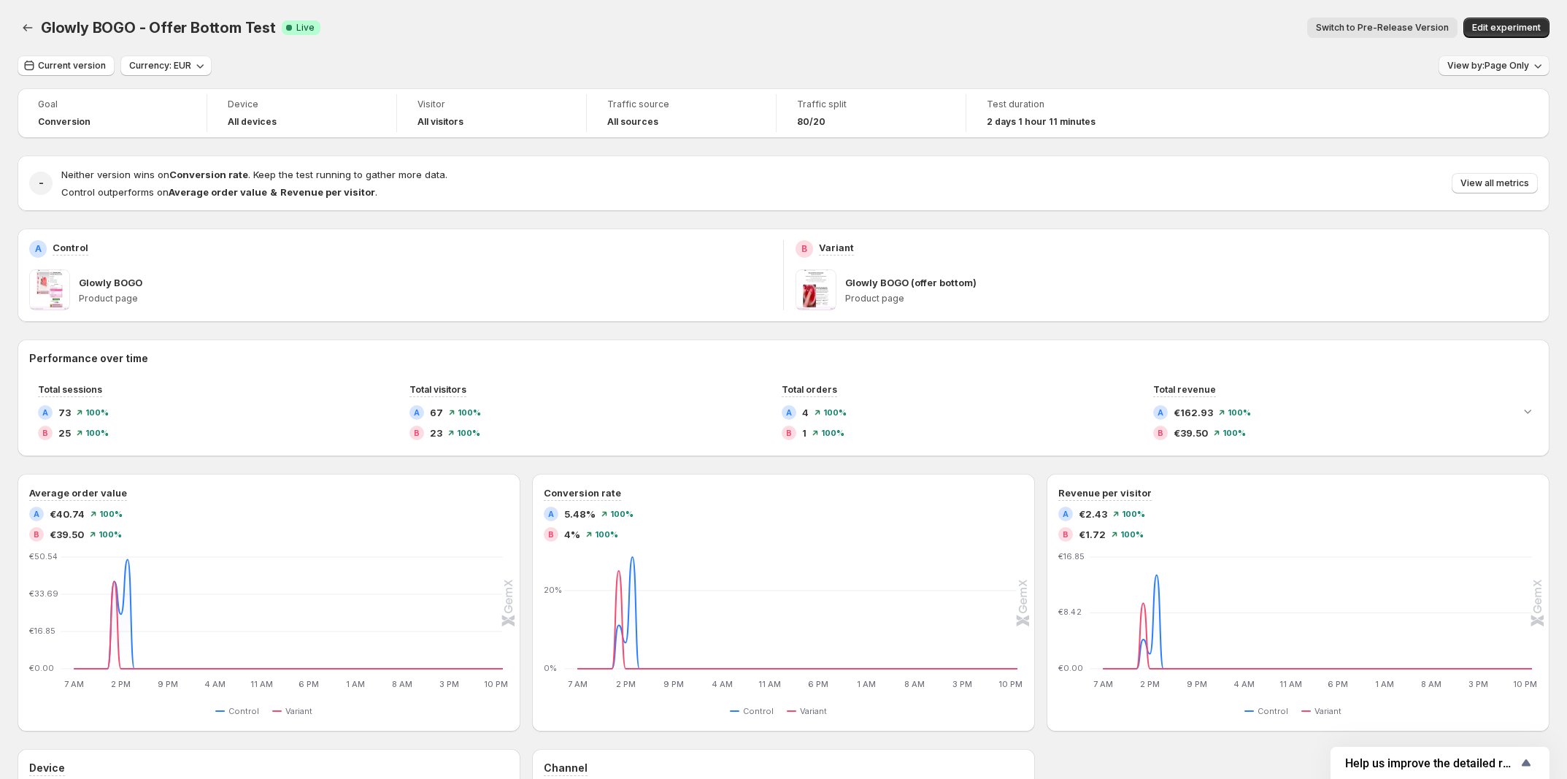
click at [1487, 64] on span "View by: Page Only" at bounding box center [1489, 66] width 82 height 12
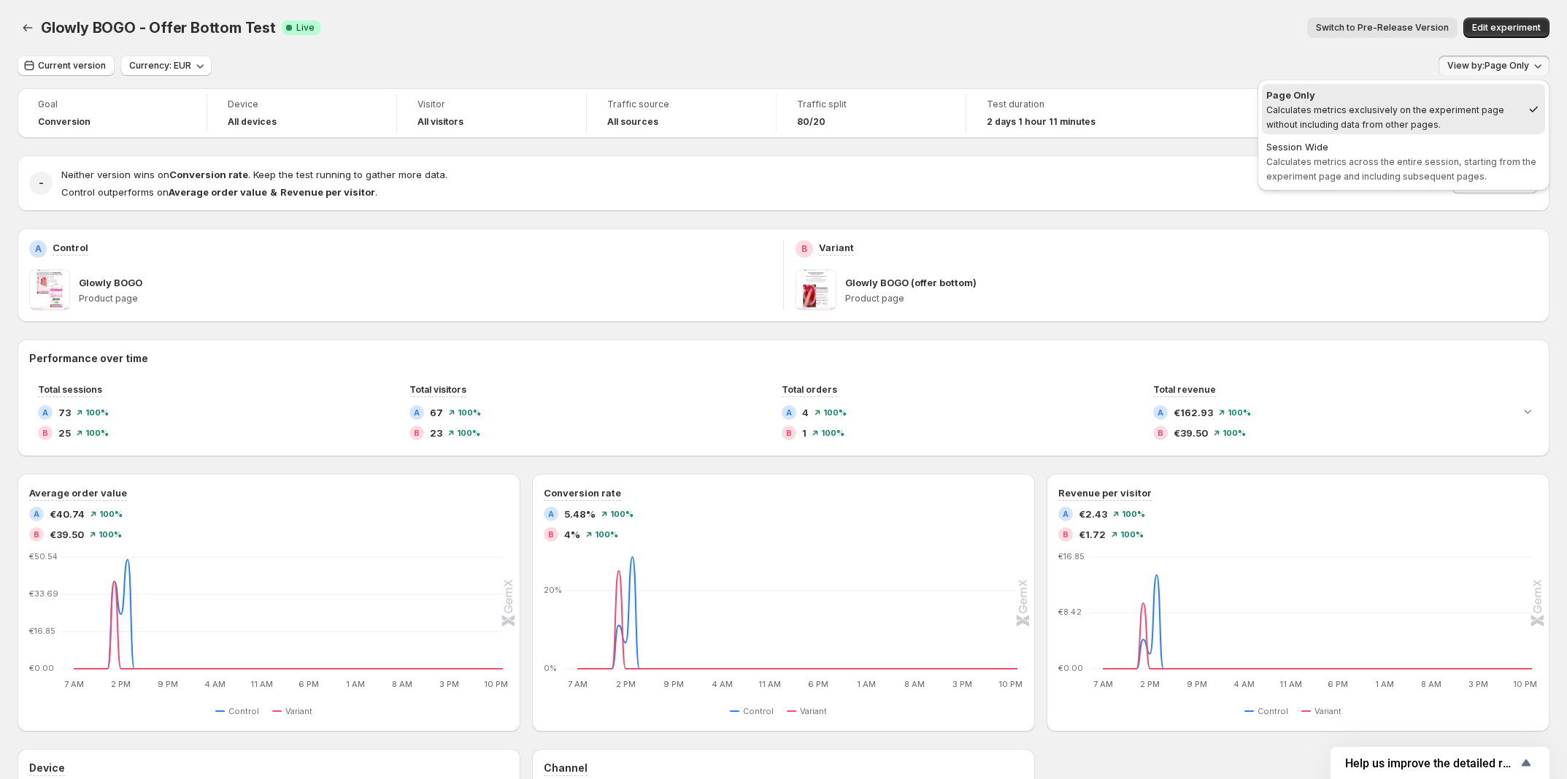
click at [841, 72] on div "Current version Currency: EUR View by: Page Only" at bounding box center [784, 65] width 1532 height 21
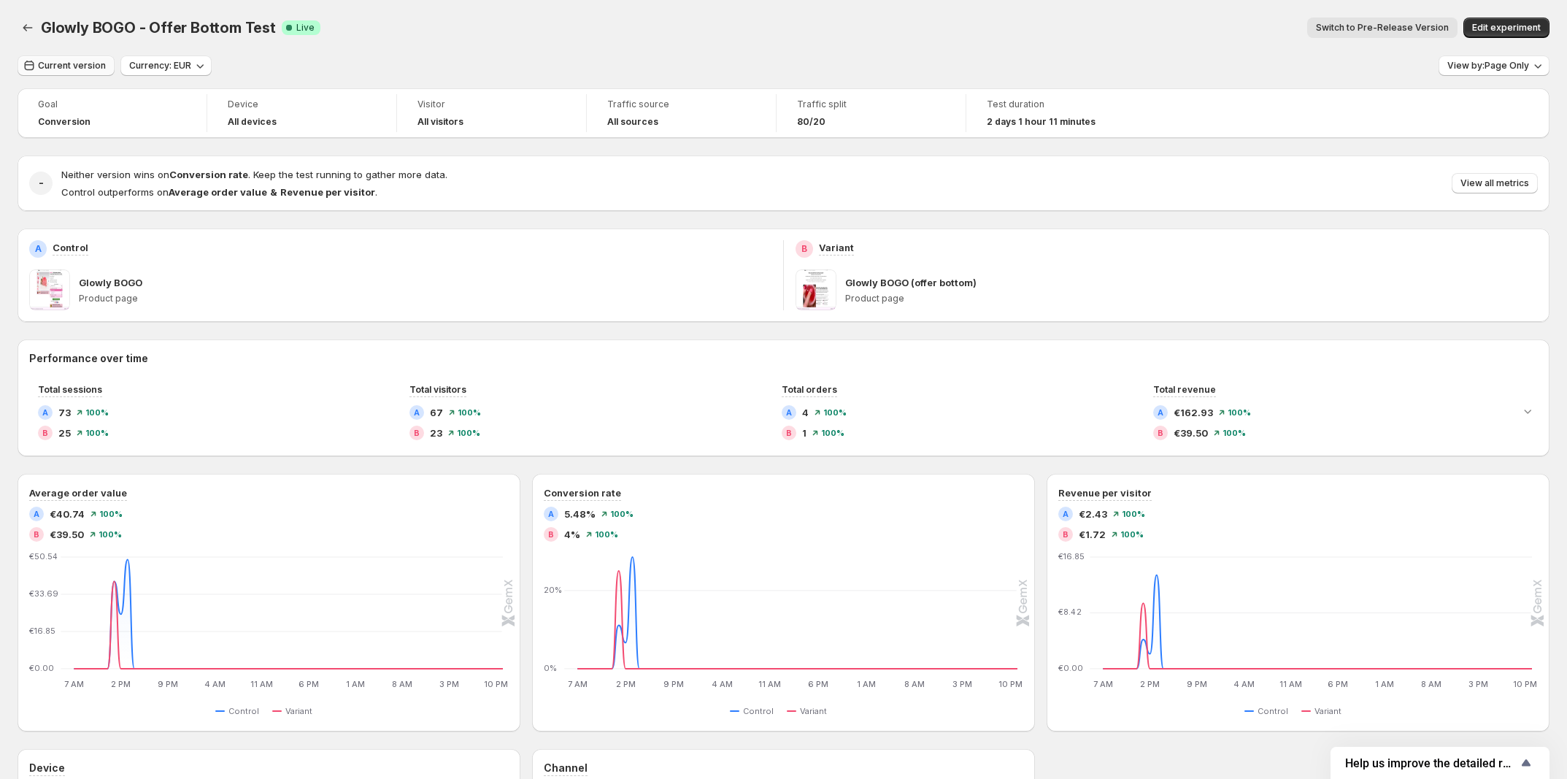
click at [62, 75] on button "Current version" at bounding box center [66, 65] width 97 height 20
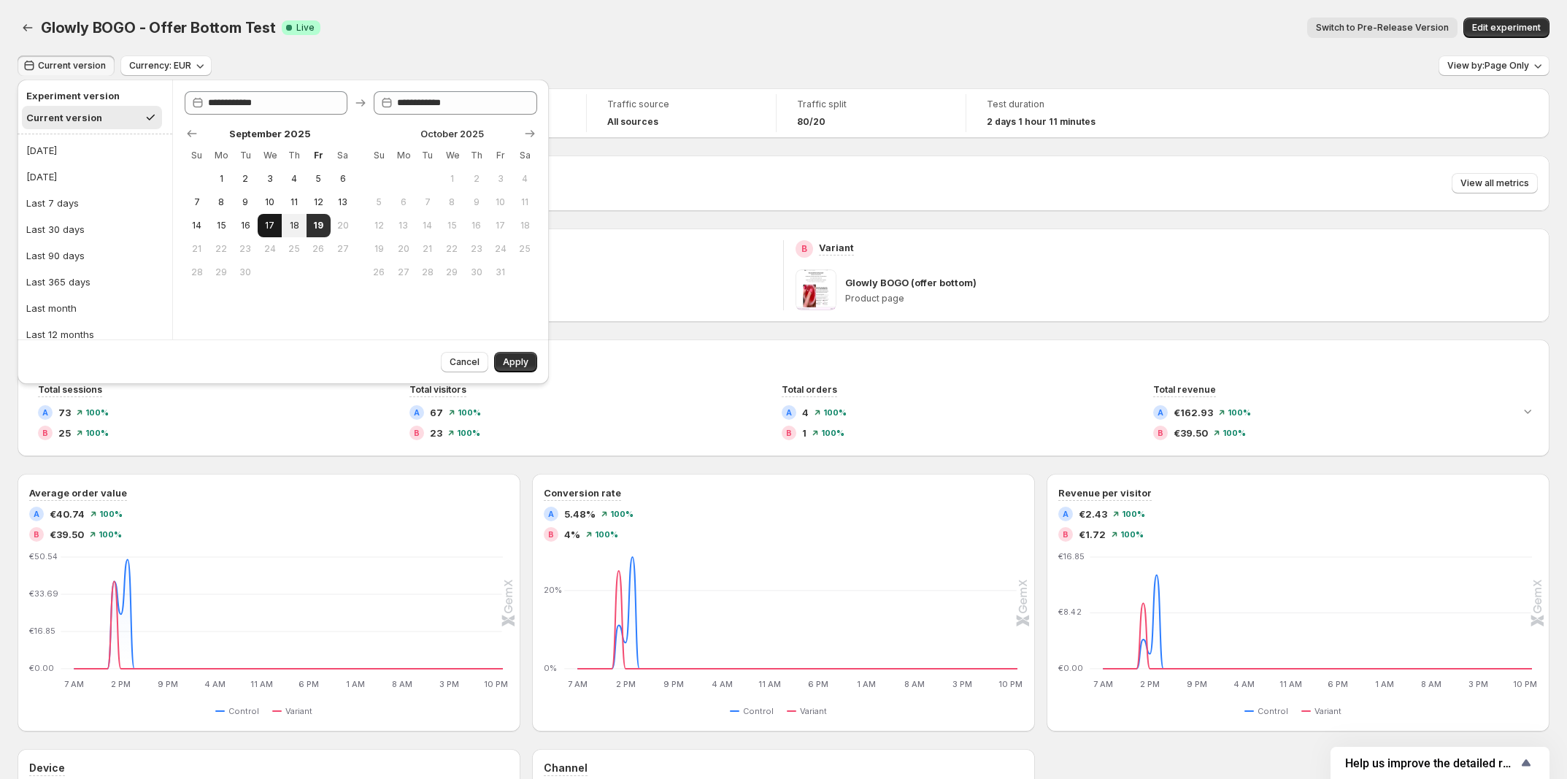
click at [265, 225] on span "17" at bounding box center [270, 226] width 12 height 12
type input "**********"
click at [519, 358] on span "Apply" at bounding box center [516, 362] width 26 height 12
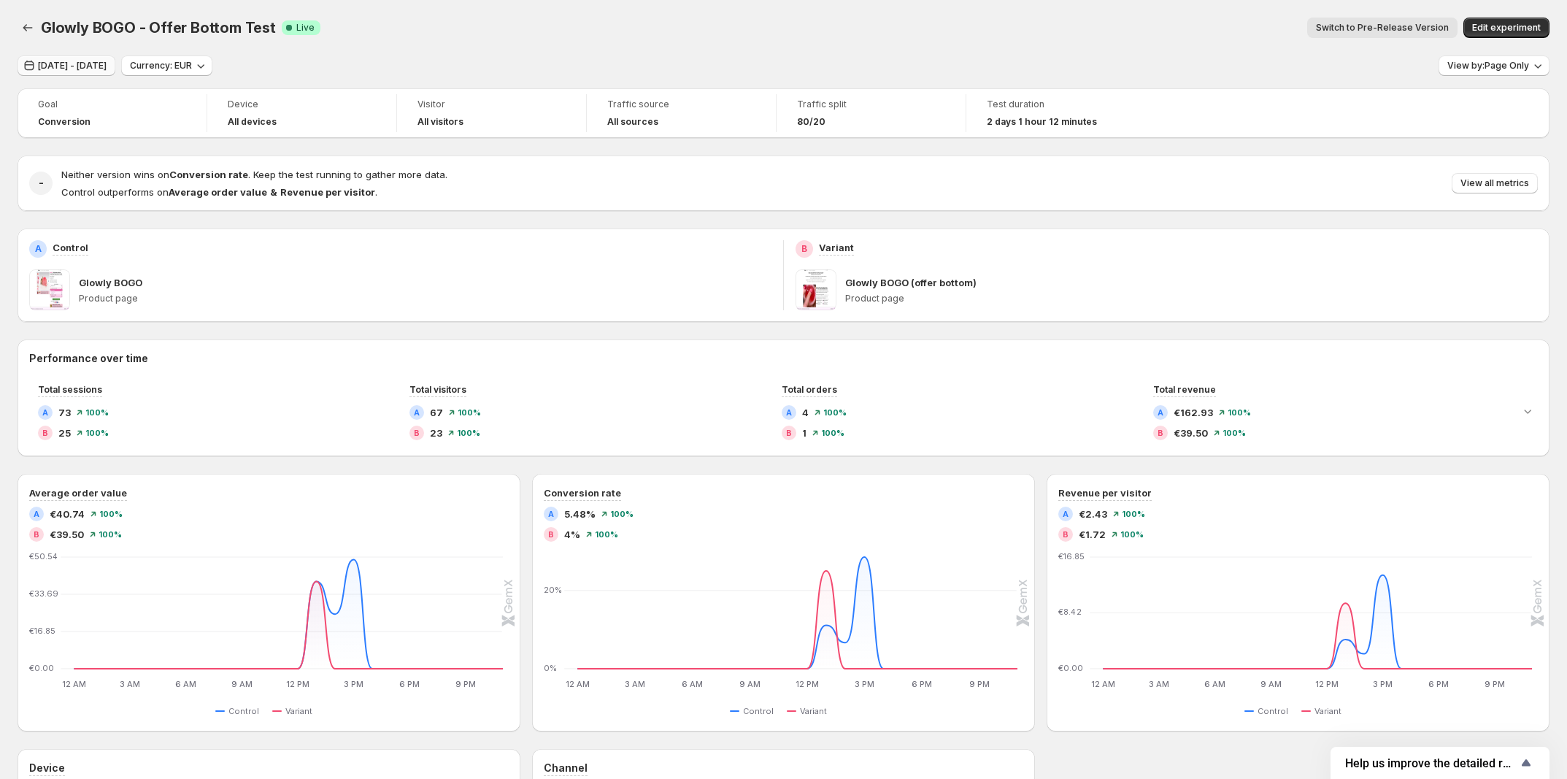
click at [115, 74] on button "Sep 17, 2025 - Sep 17, 2025" at bounding box center [67, 65] width 98 height 20
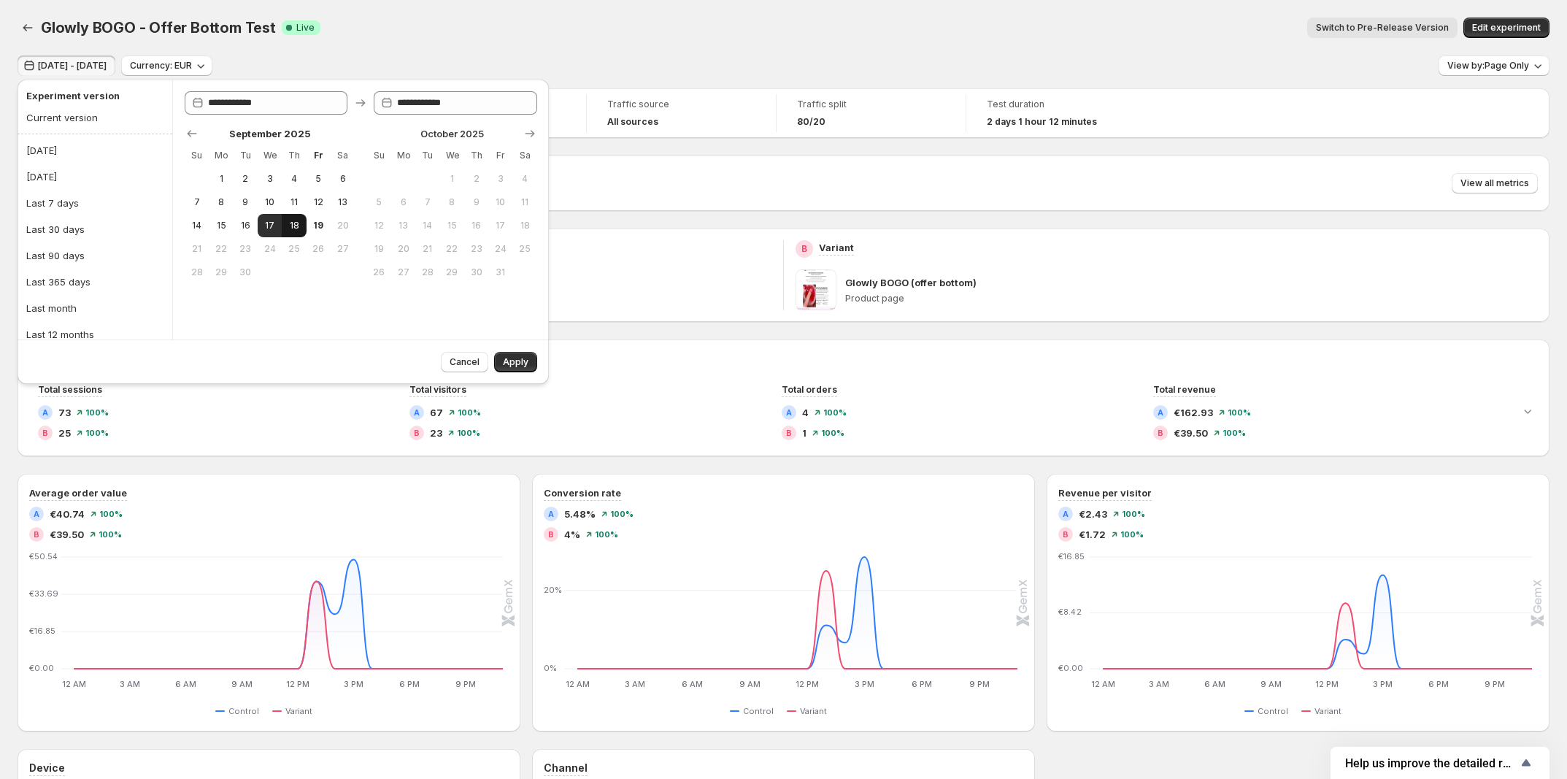
click at [289, 223] on span "18" at bounding box center [294, 226] width 12 height 12
type input "**********"
click at [320, 223] on span "19" at bounding box center [318, 226] width 12 height 12
type input "**********"
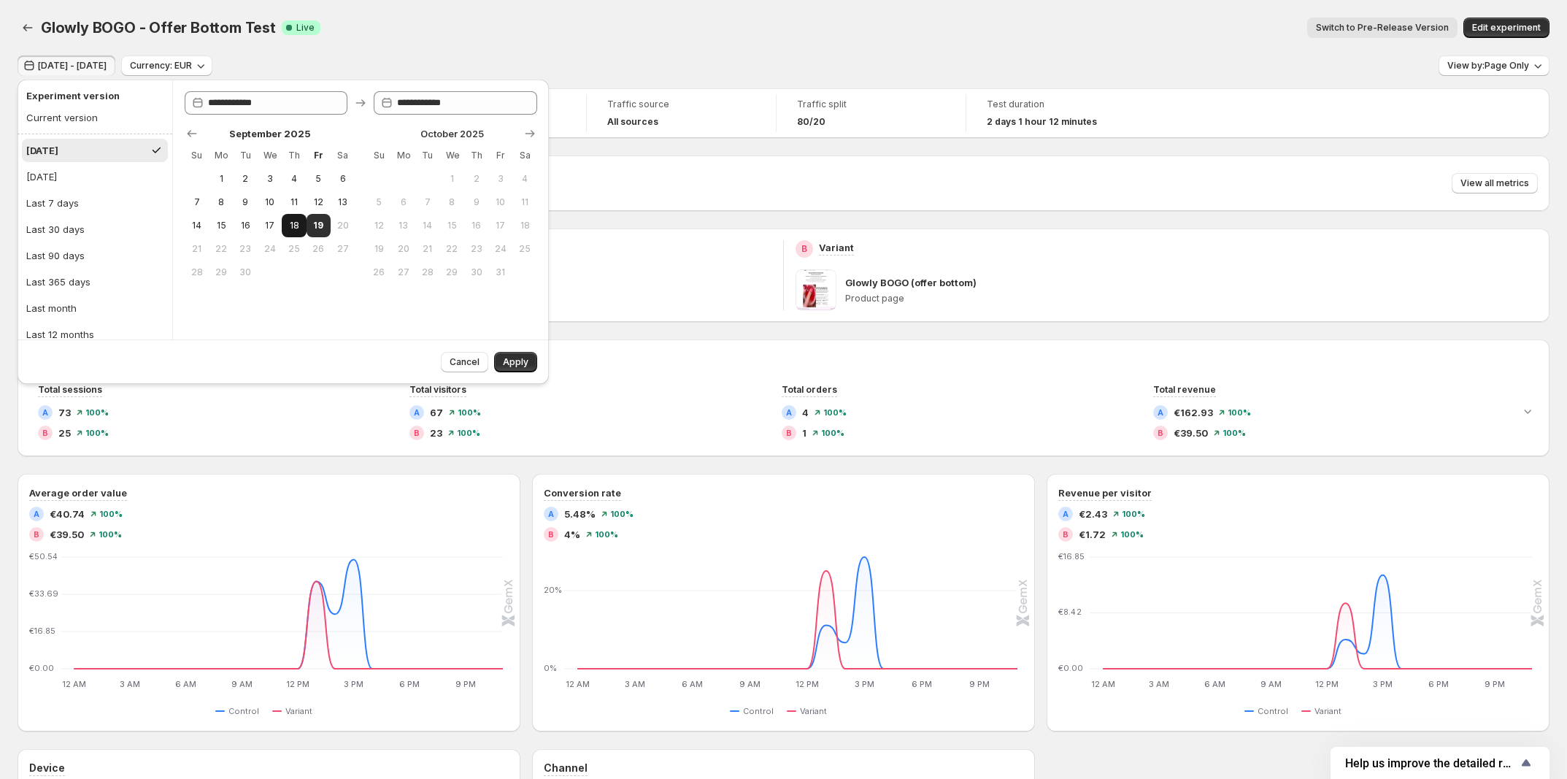
click at [296, 226] on span "18" at bounding box center [294, 226] width 12 height 12
type input "**********"
click at [323, 223] on span "19" at bounding box center [318, 226] width 12 height 12
type input "**********"
click at [512, 358] on span "Apply" at bounding box center [516, 362] width 26 height 12
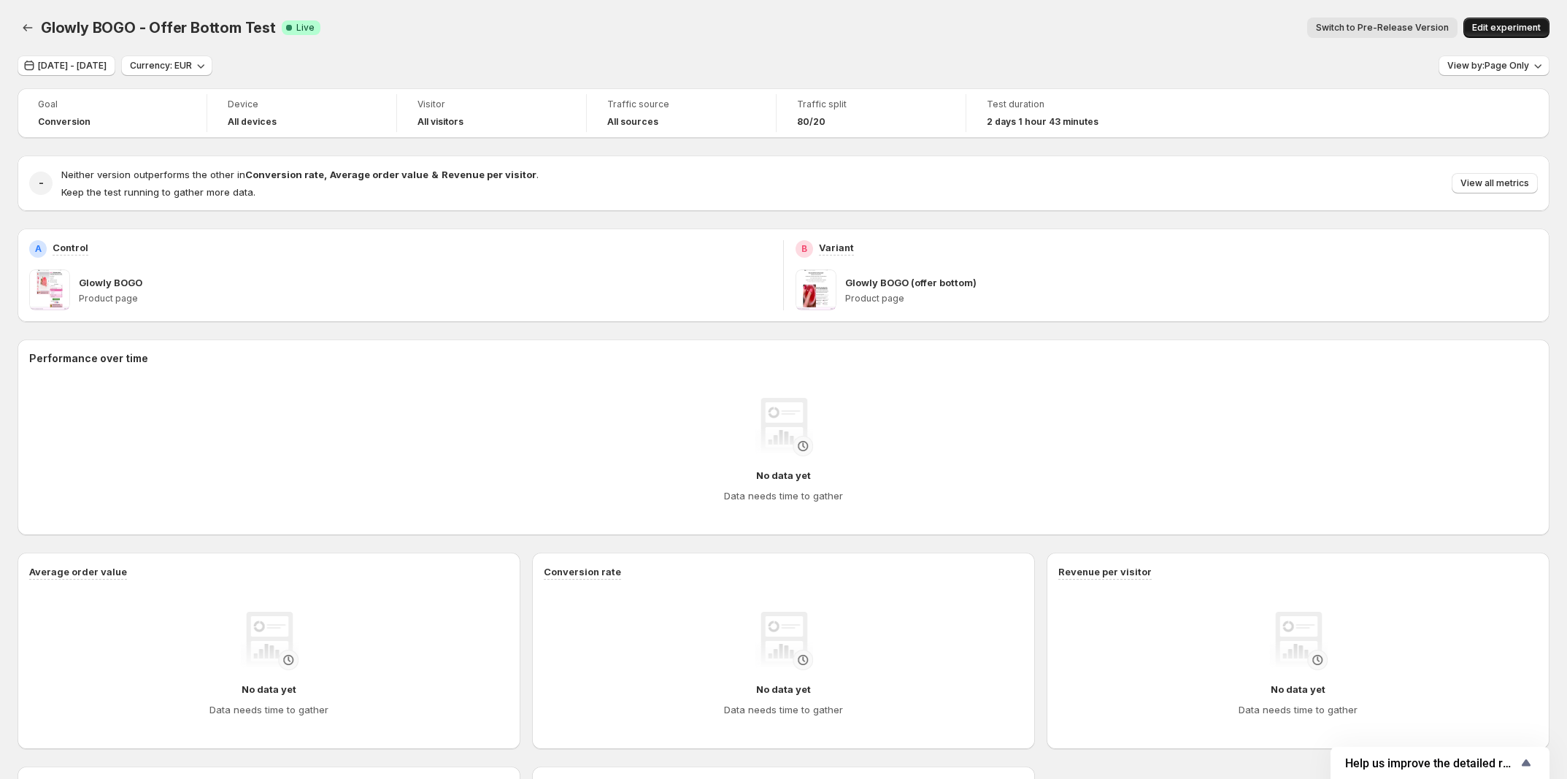
click at [1505, 28] on span "Edit experiment" at bounding box center [1507, 28] width 69 height 12
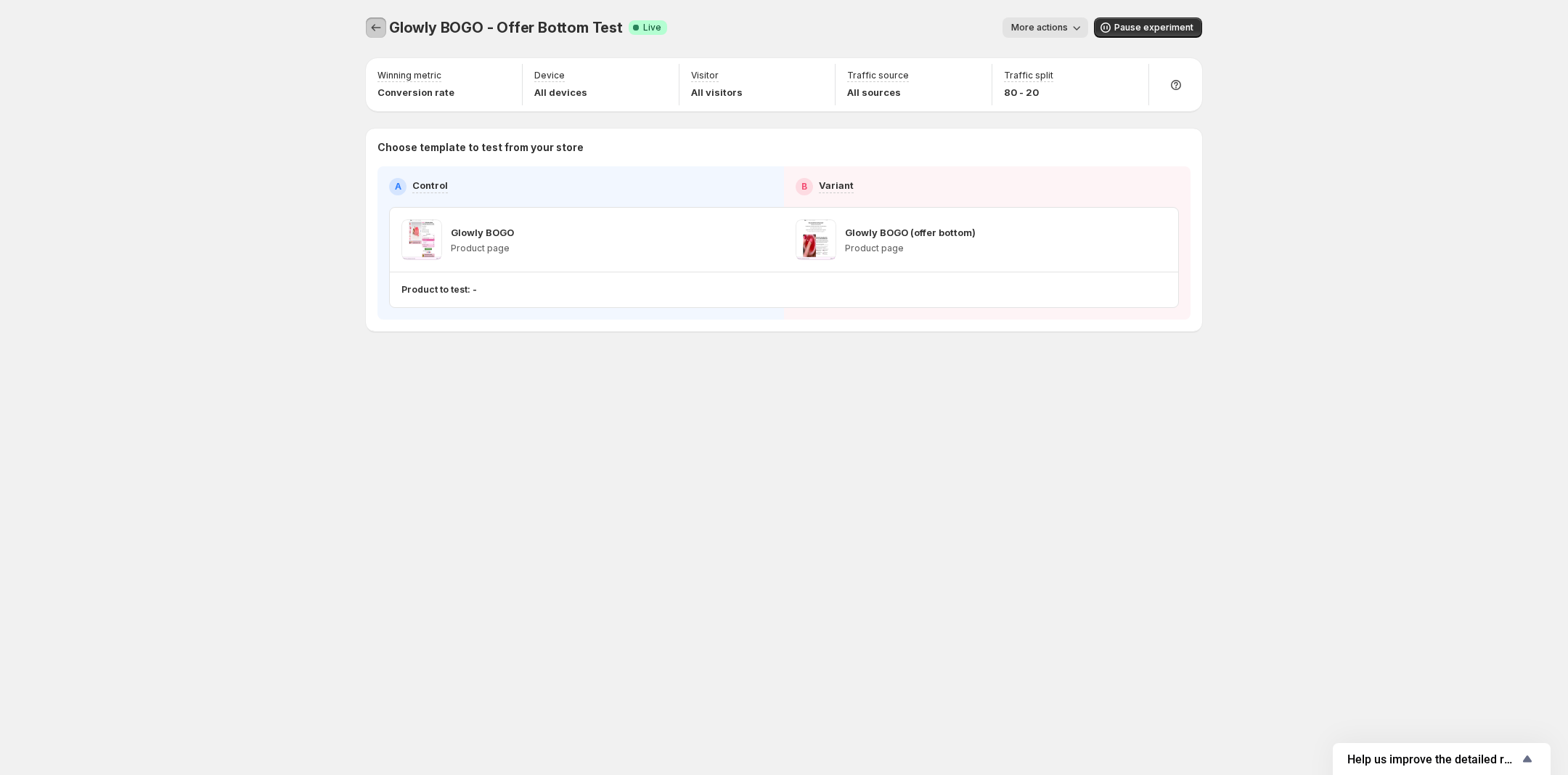
click at [375, 26] on icon "Experiments" at bounding box center [376, 27] width 15 height 15
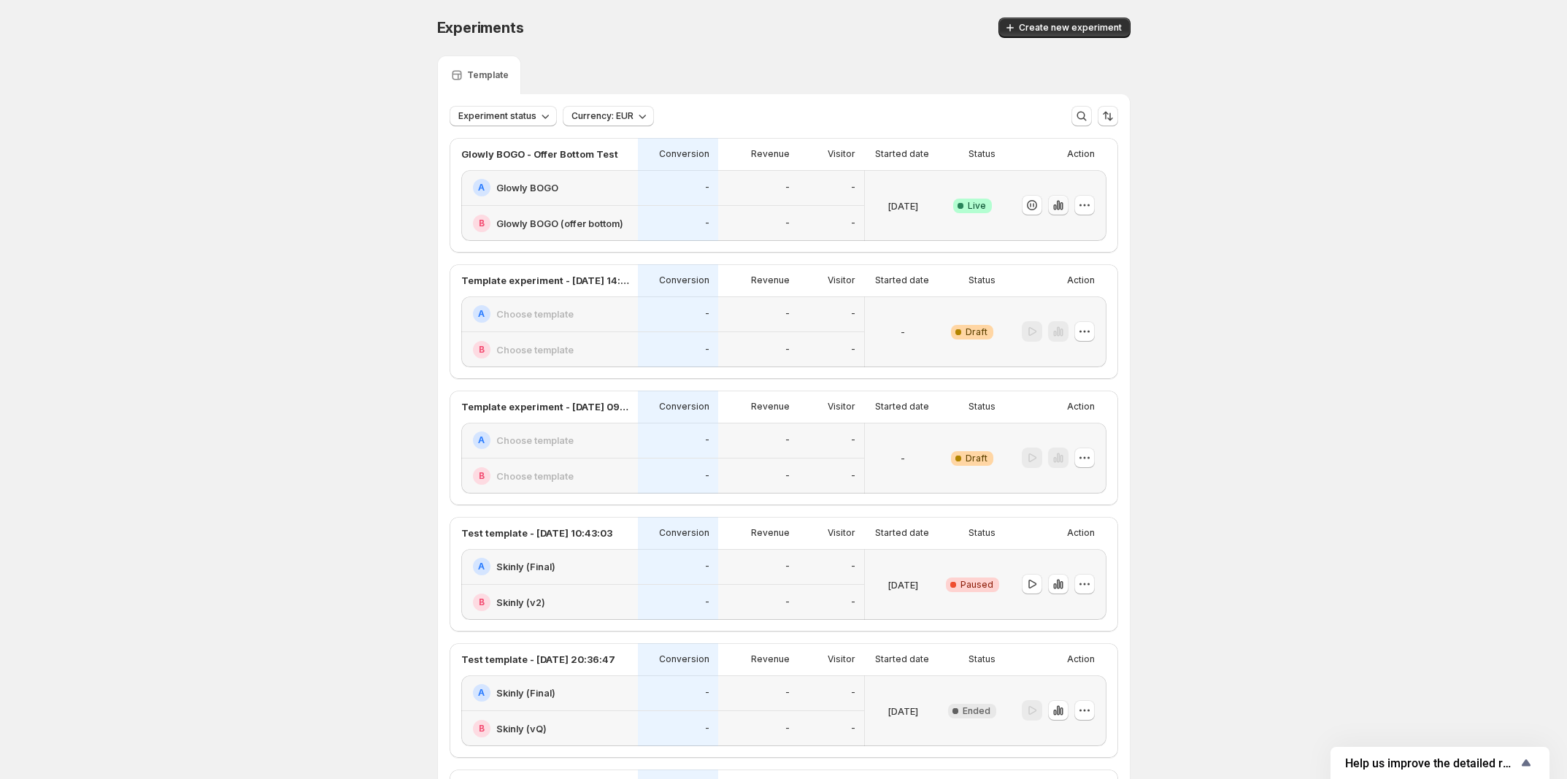
click at [1066, 210] on icon "button" at bounding box center [1058, 205] width 15 height 15
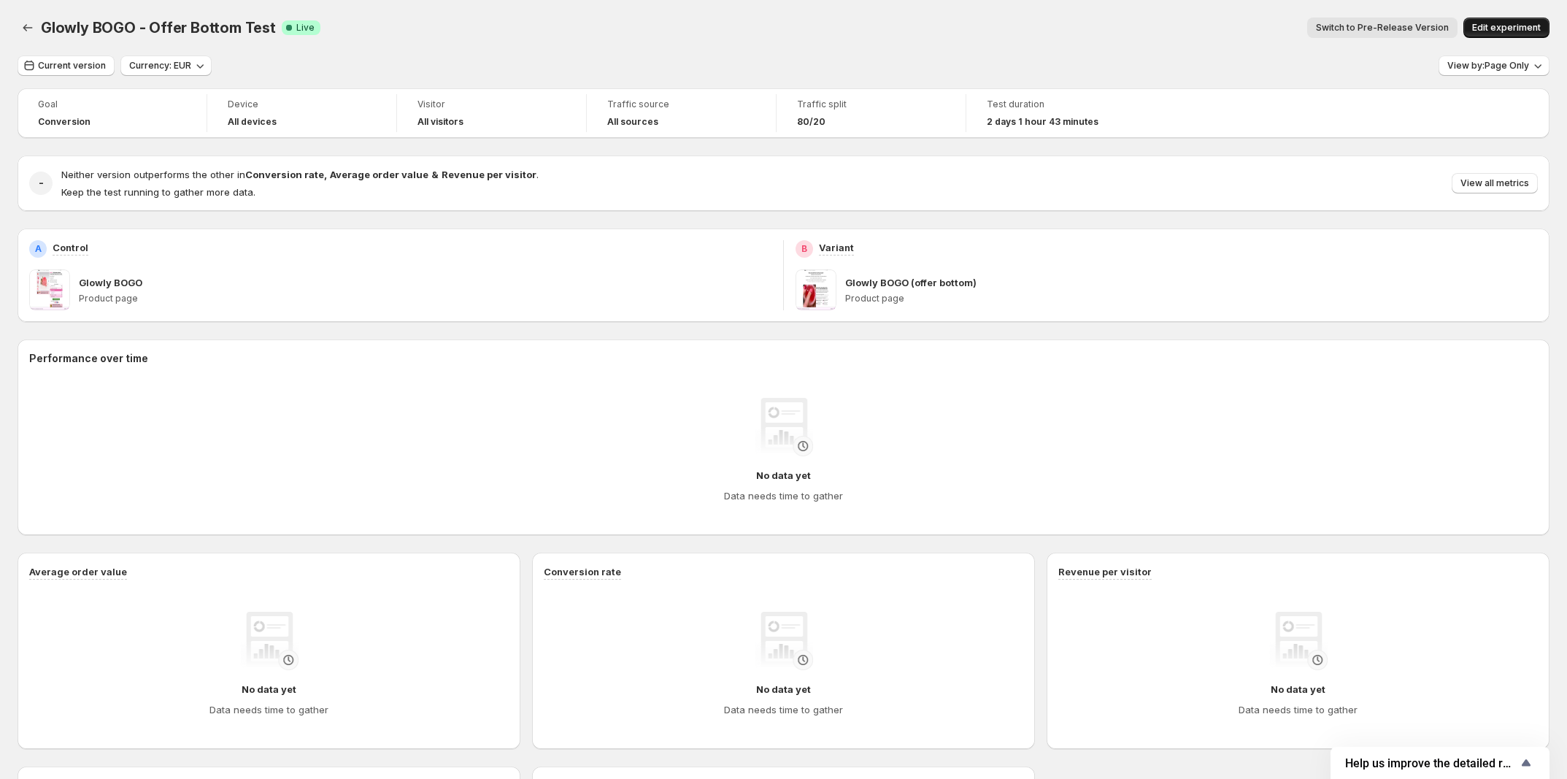
click at [1497, 28] on span "Edit experiment" at bounding box center [1507, 28] width 69 height 12
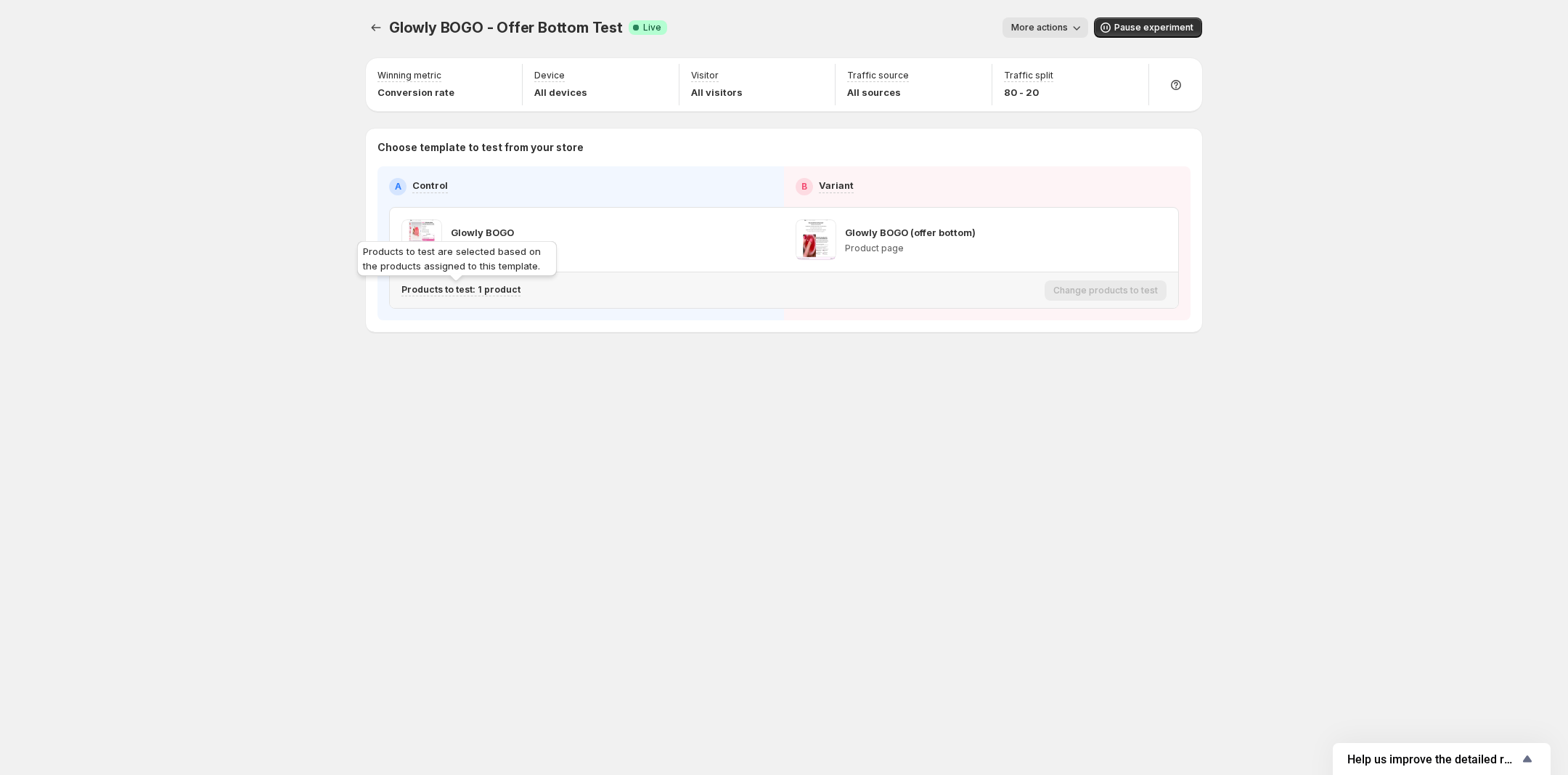
click at [496, 292] on p "Products to test: 1 product" at bounding box center [461, 290] width 119 height 12
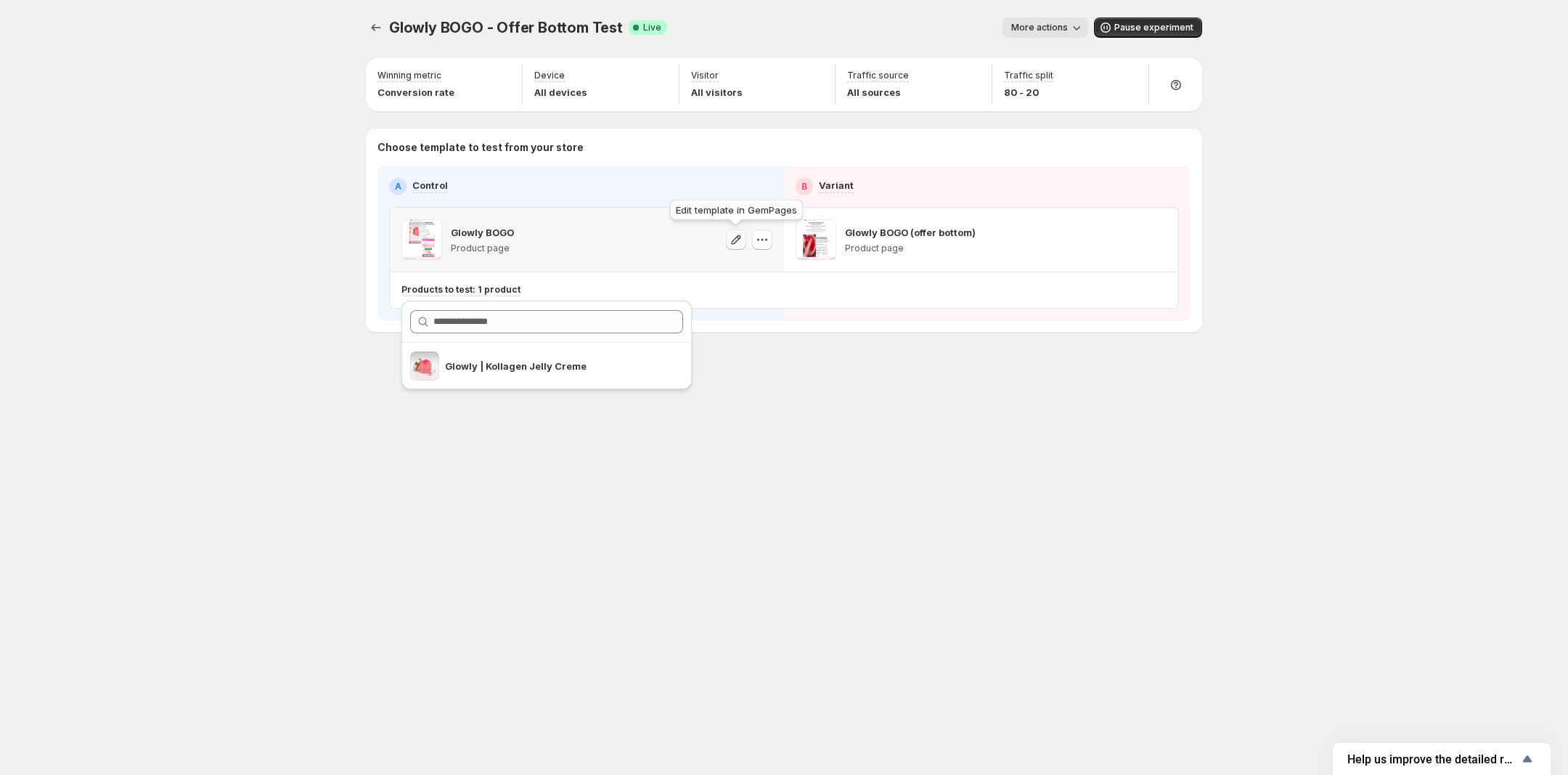
click at [734, 242] on icon "button" at bounding box center [736, 240] width 15 height 15
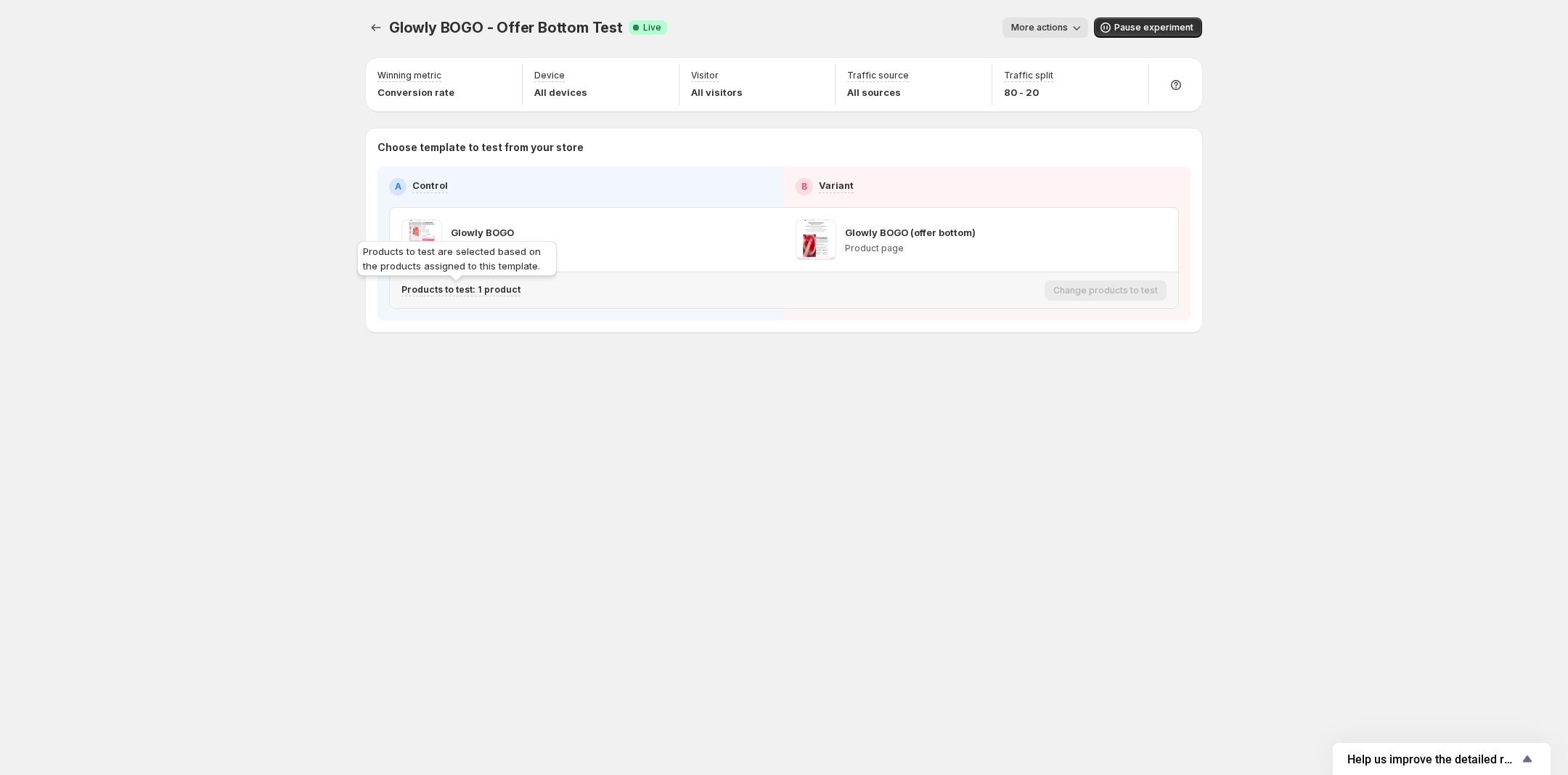
click at [491, 290] on p "Products to test: 1 product" at bounding box center [461, 290] width 119 height 12
click at [649, 365] on icon "Search for and select a customer segment" at bounding box center [652, 366] width 15 height 15
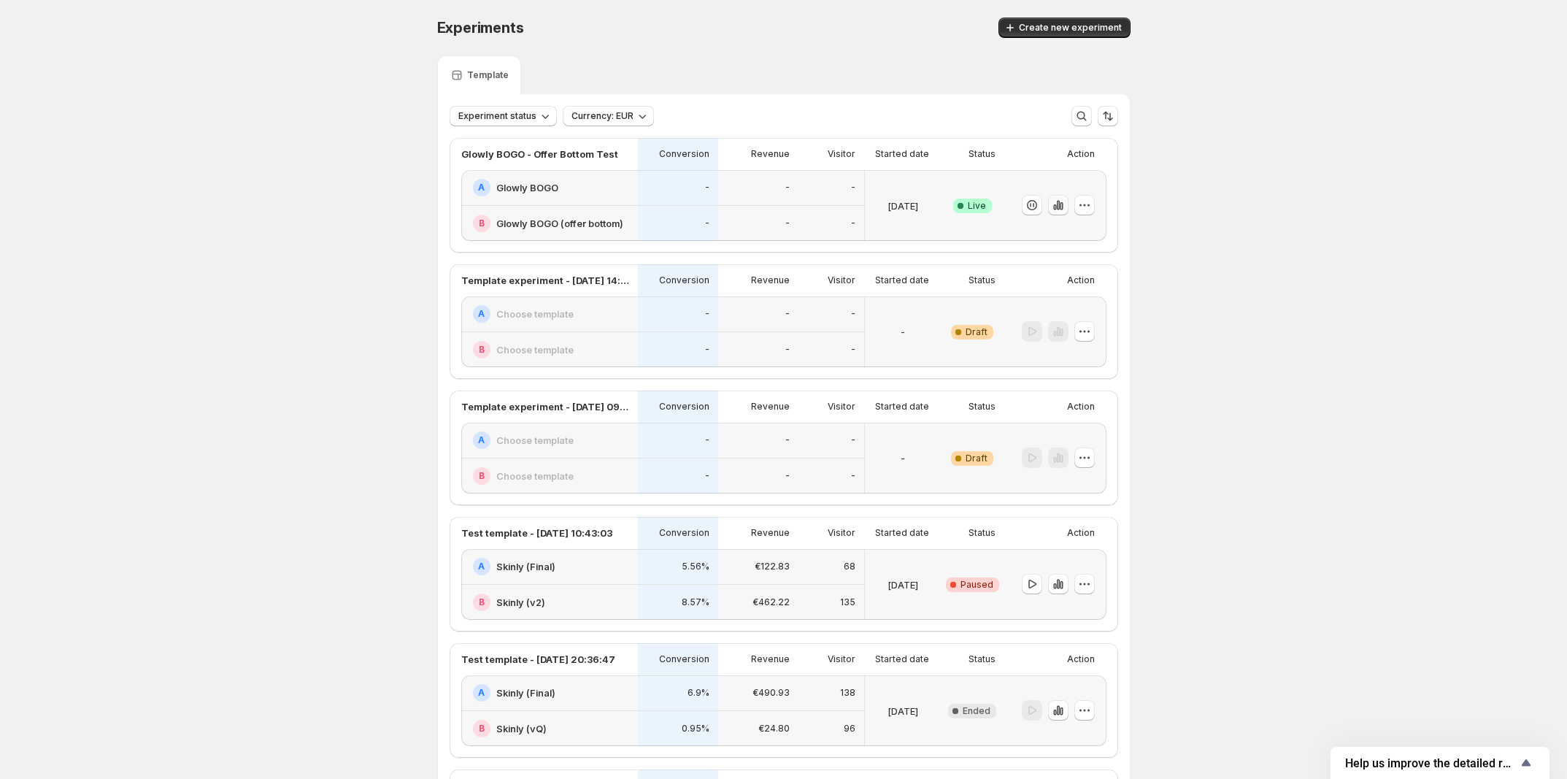
click at [1063, 203] on icon "button" at bounding box center [1058, 205] width 15 height 15
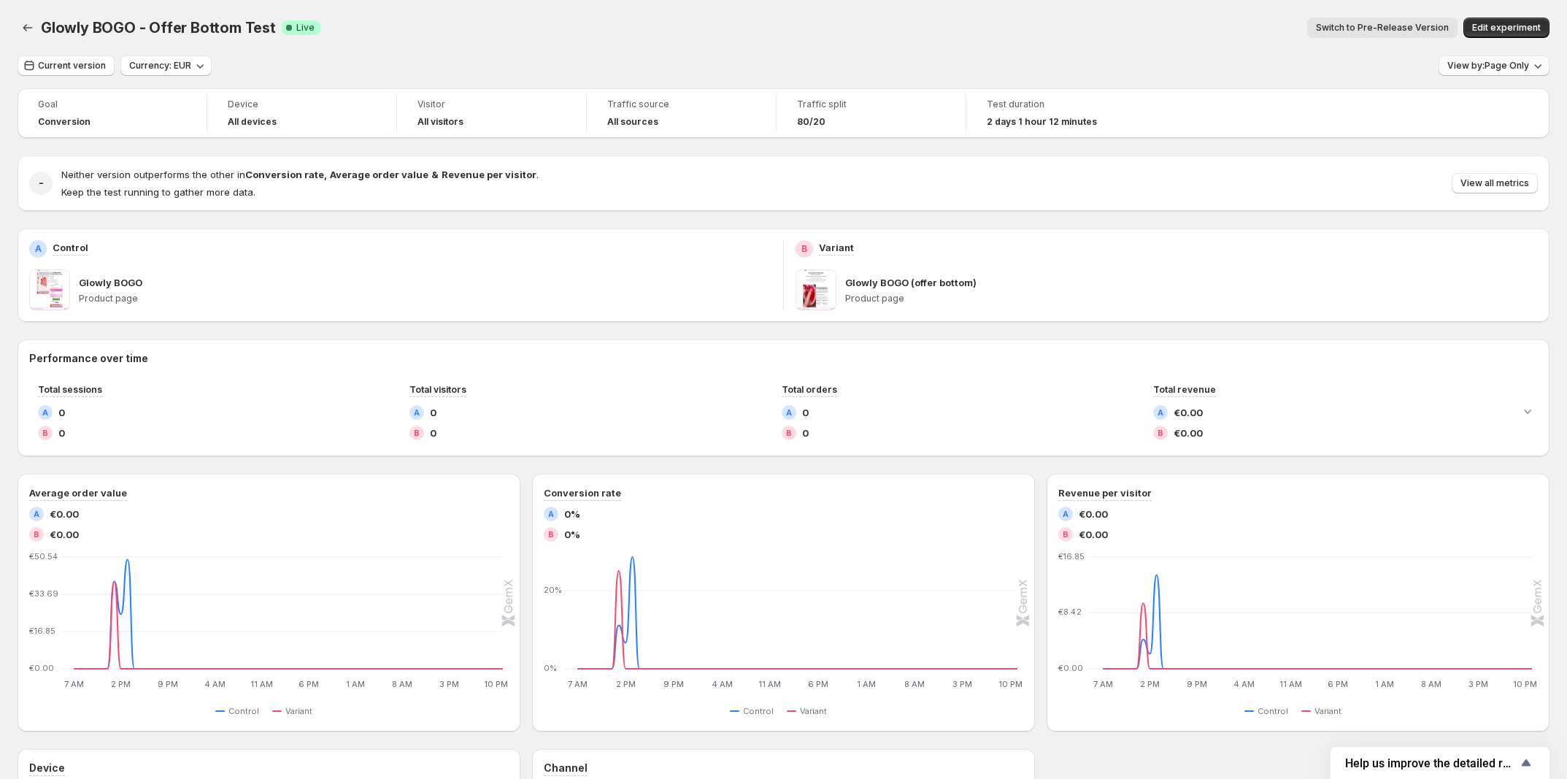
click at [1477, 66] on span "View by: Page Only" at bounding box center [1489, 66] width 82 height 12
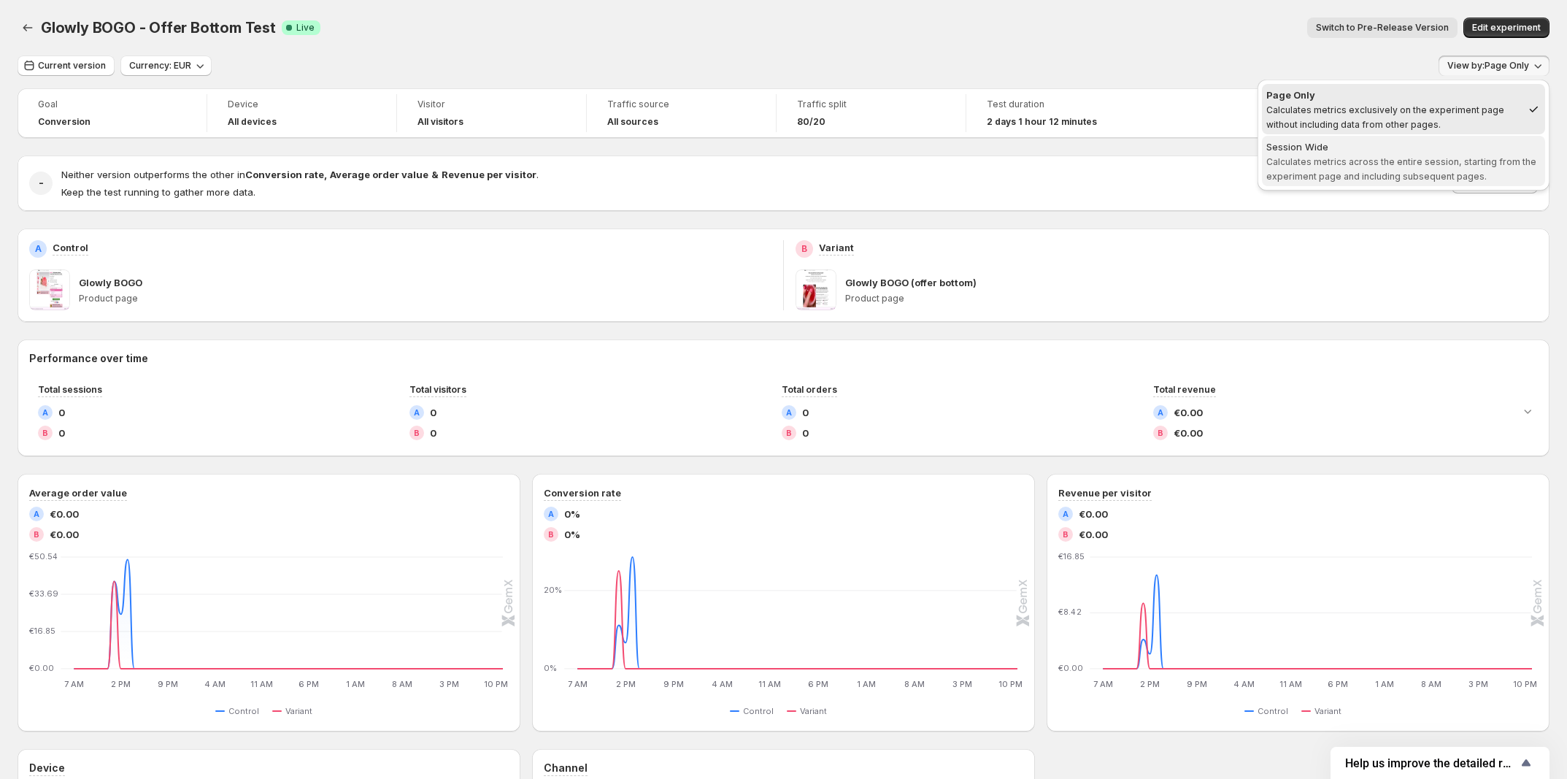
click at [1432, 147] on div "Session Wide" at bounding box center [1404, 146] width 275 height 15
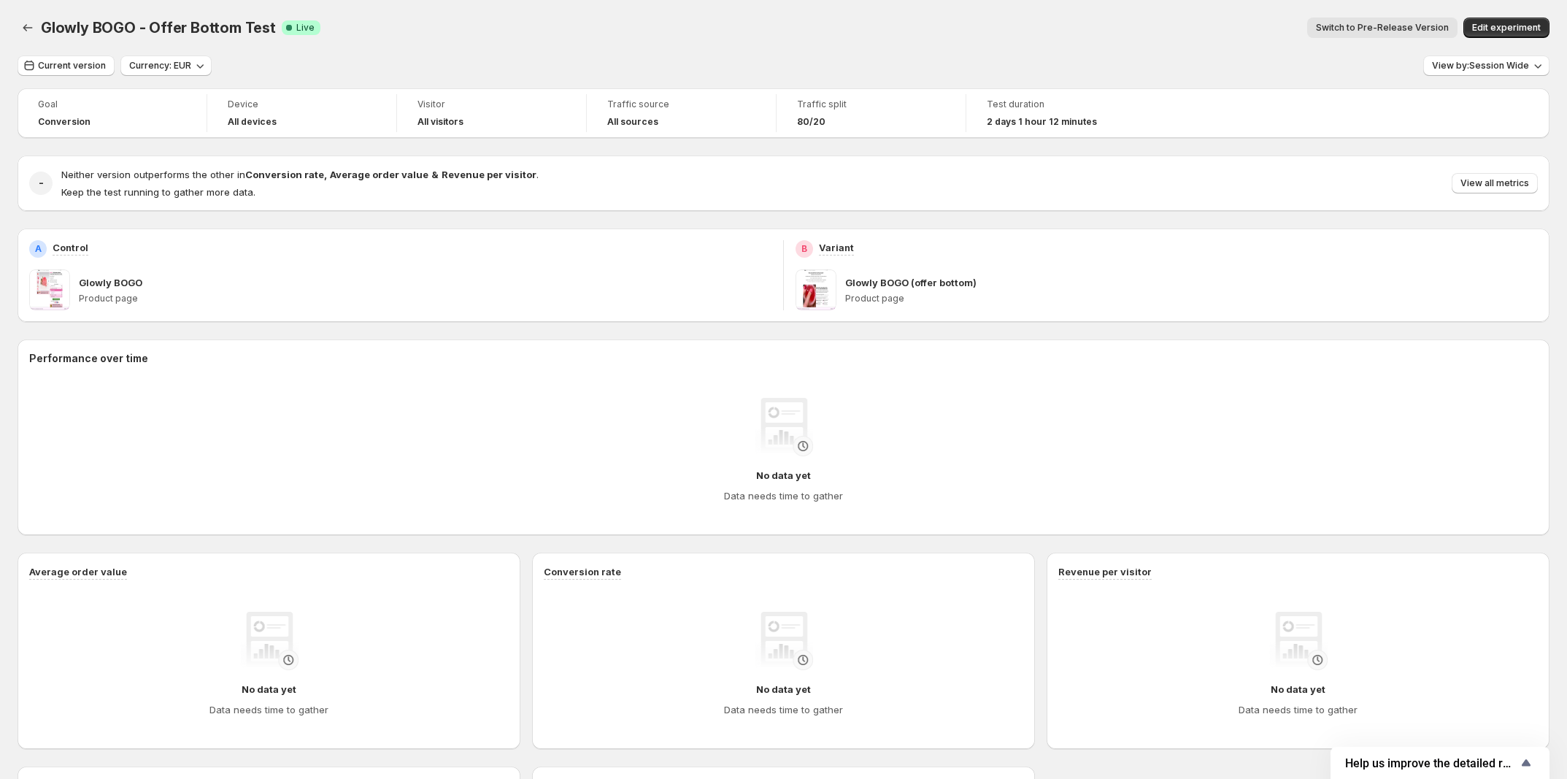
click at [1152, 46] on div "Glowly BOGO - Offer Bottom Test. This page is ready Glowly BOGO - Offer Bottom …" at bounding box center [784, 27] width 1532 height 55
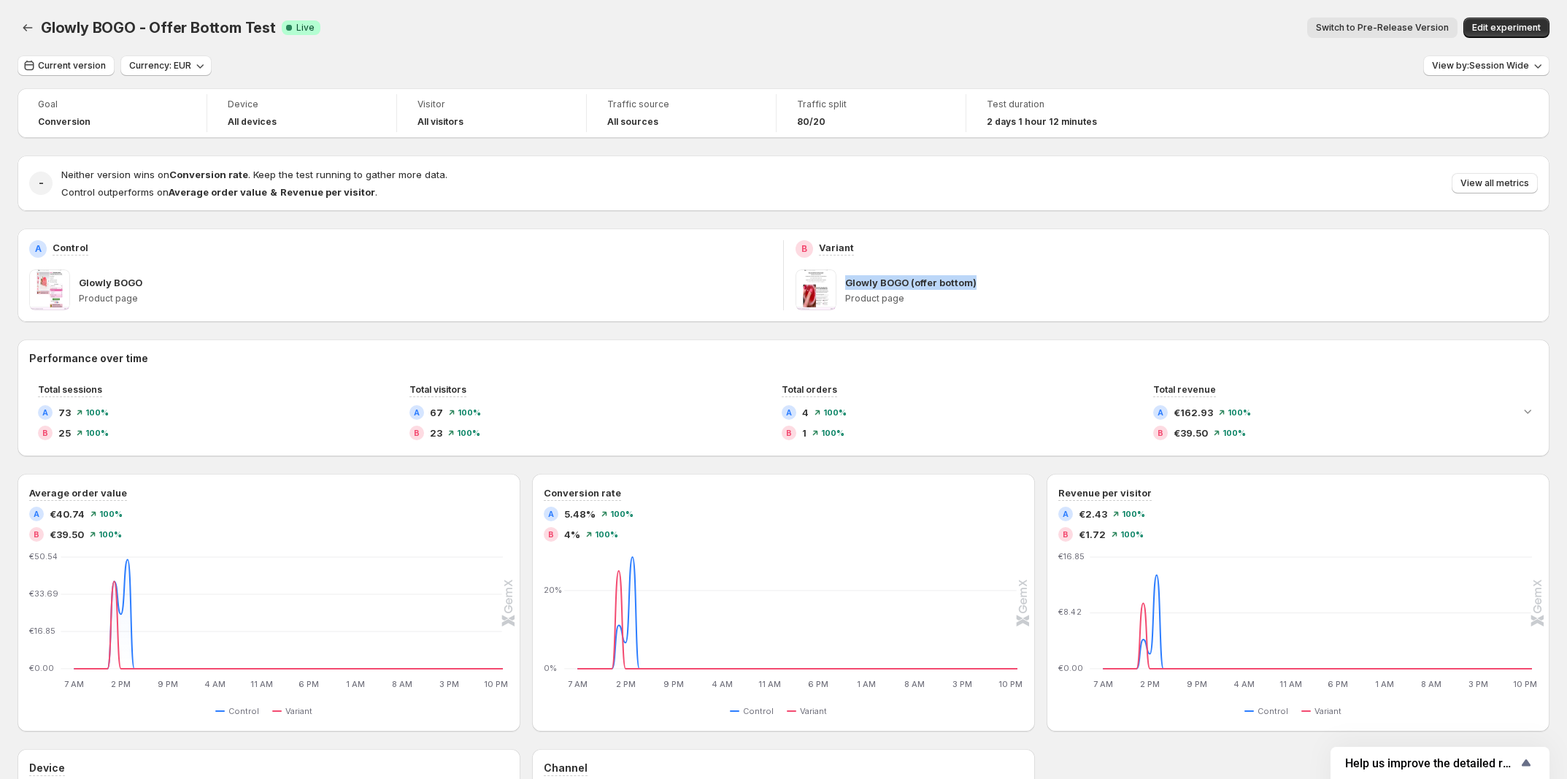
drag, startPoint x: 1009, startPoint y: 285, endPoint x: 852, endPoint y: 288, distance: 157.0
click at [852, 288] on div "Glowly BOGO (offer bottom)" at bounding box center [1191, 282] width 693 height 15
copy p "Glowly BOGO (offer bottom)"
click at [832, 288] on span at bounding box center [816, 289] width 41 height 41
drag, startPoint x: 172, startPoint y: 280, endPoint x: 71, endPoint y: 288, distance: 101.9
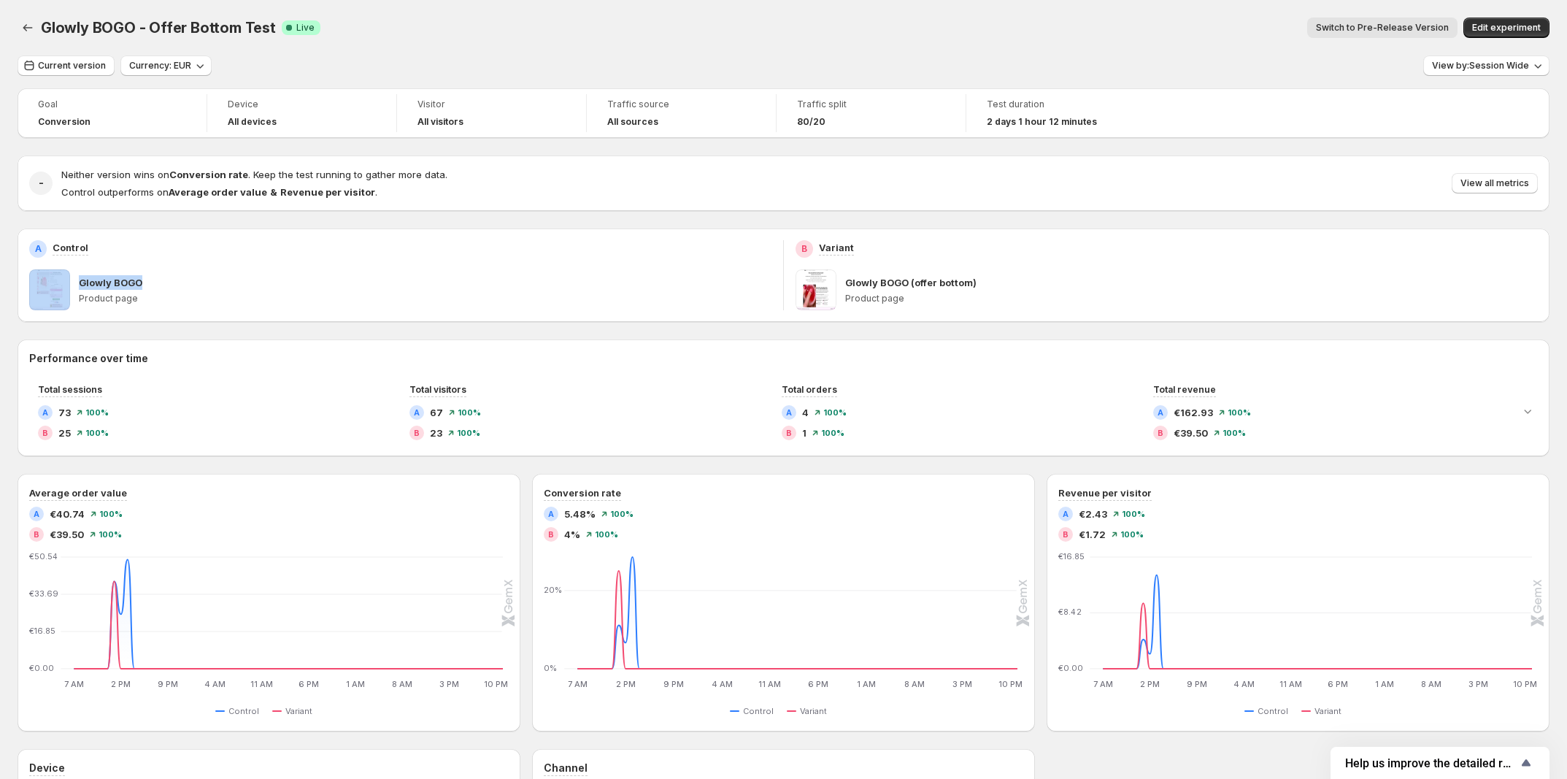
click at [71, 288] on div "Glowly BOGO Product page" at bounding box center [400, 289] width 742 height 41
click at [275, 318] on div "A Control Glowly BOGO Product page" at bounding box center [401, 275] width 766 height 93
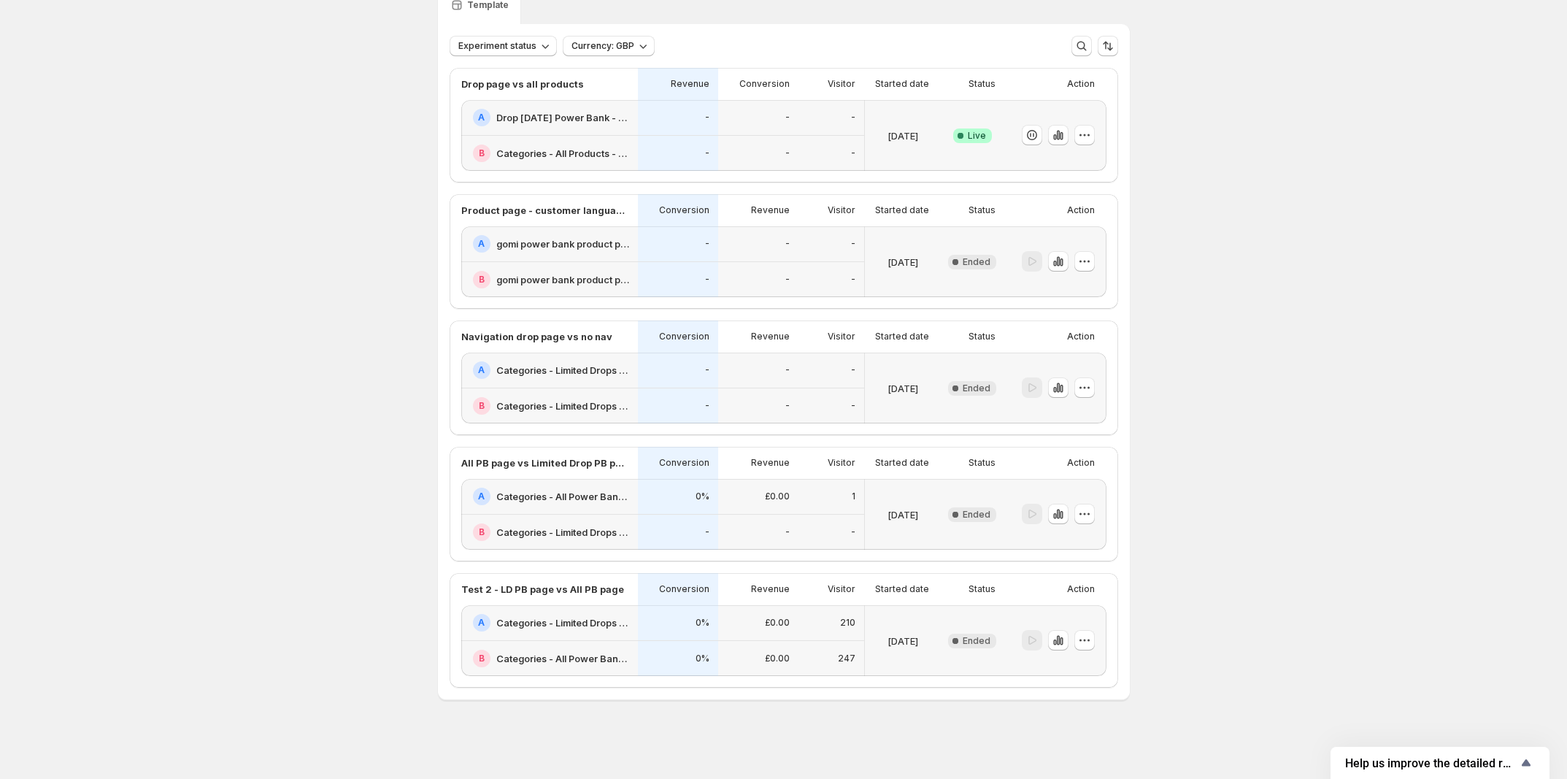
scroll to position [139, 0]
click at [1056, 640] on icon "button" at bounding box center [1054, 643] width 3 height 6
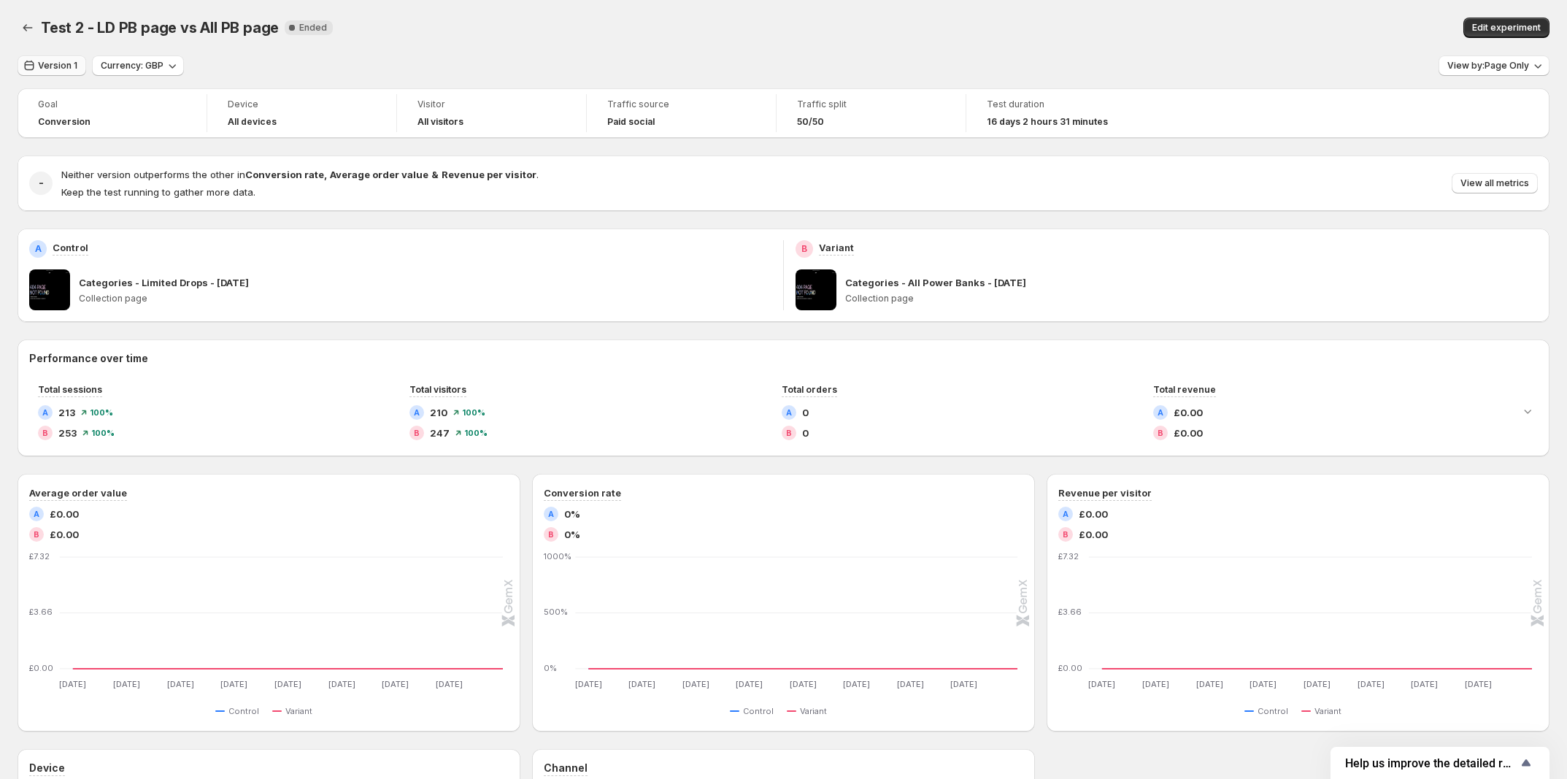
click at [64, 66] on span "Version 1" at bounding box center [57, 66] width 39 height 12
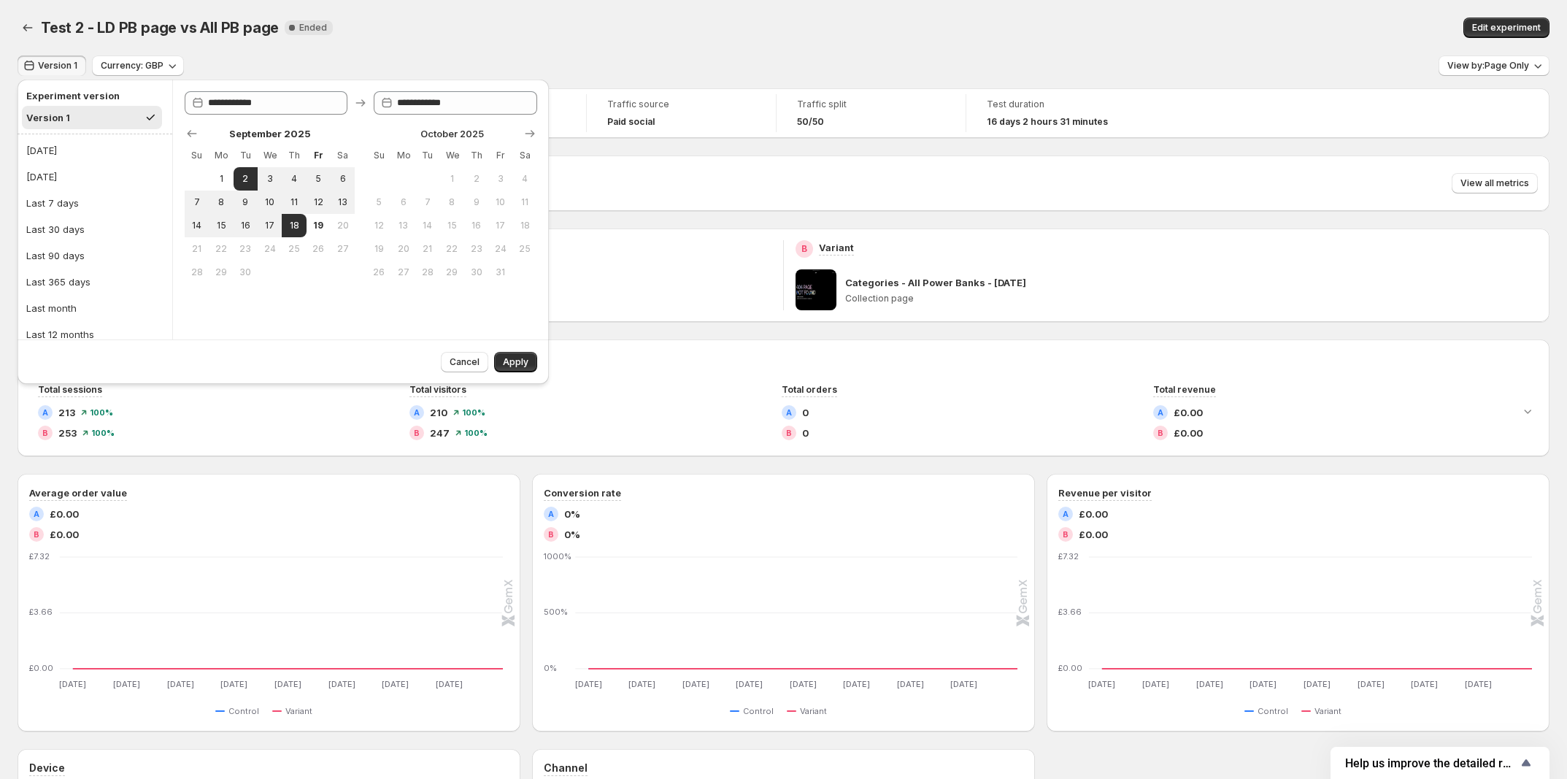
click at [80, 112] on button "Version 1" at bounding box center [92, 117] width 140 height 23
click at [464, 360] on span "Cancel" at bounding box center [465, 362] width 30 height 12
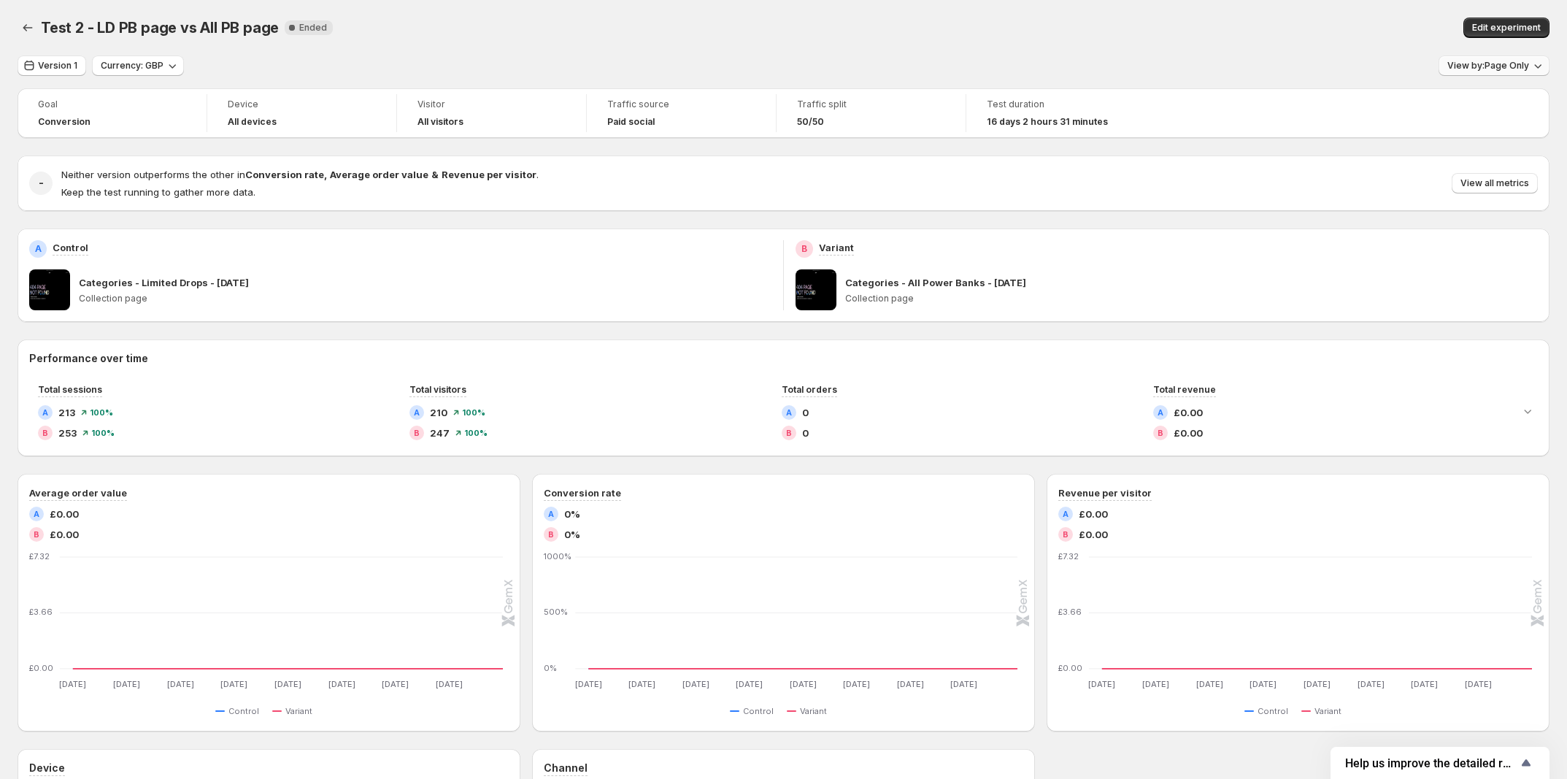
click at [1506, 55] on button "View by: Page Only" at bounding box center [1494, 65] width 111 height 20
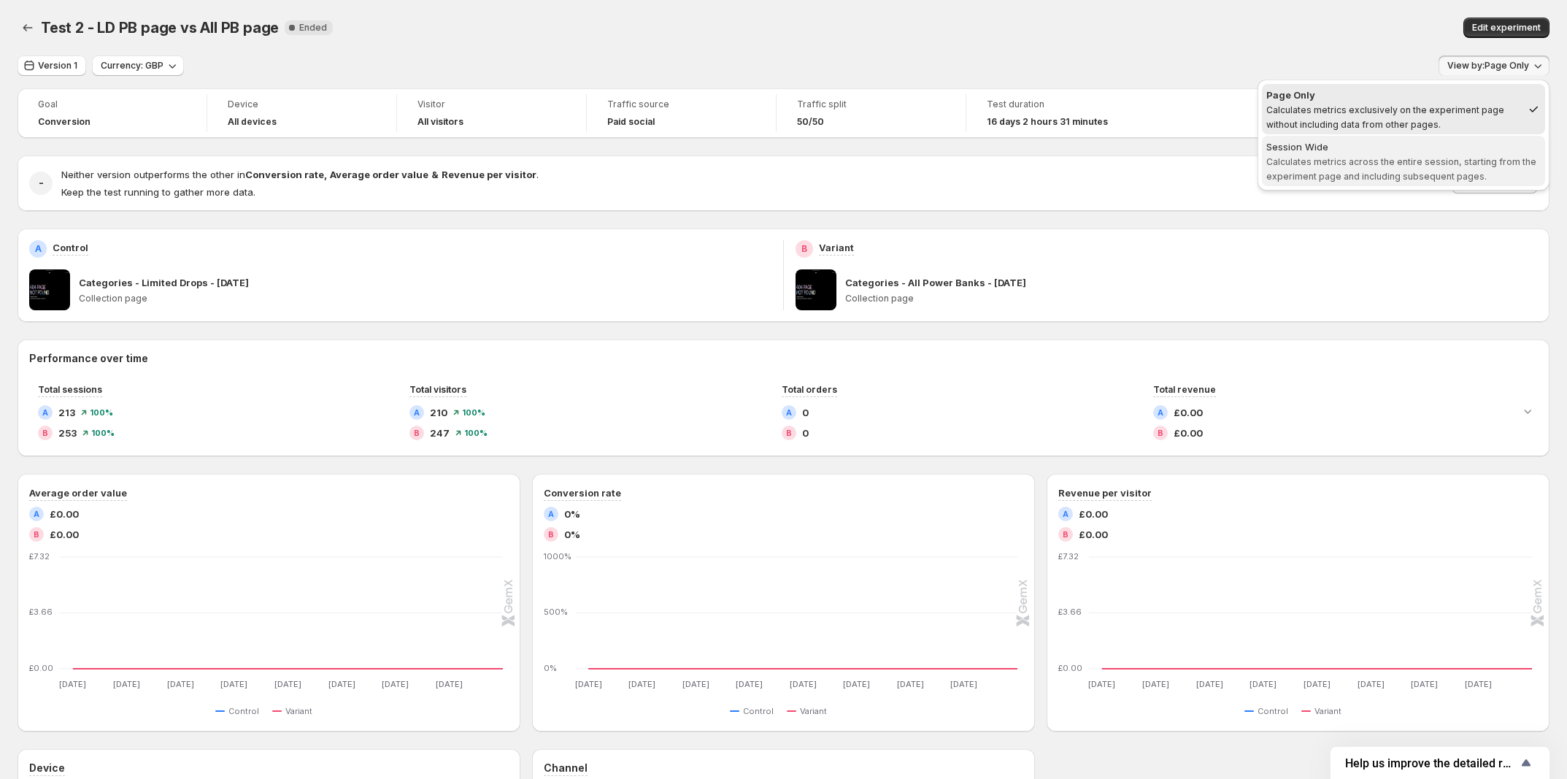
click at [1482, 150] on div "Session Wide" at bounding box center [1404, 146] width 275 height 15
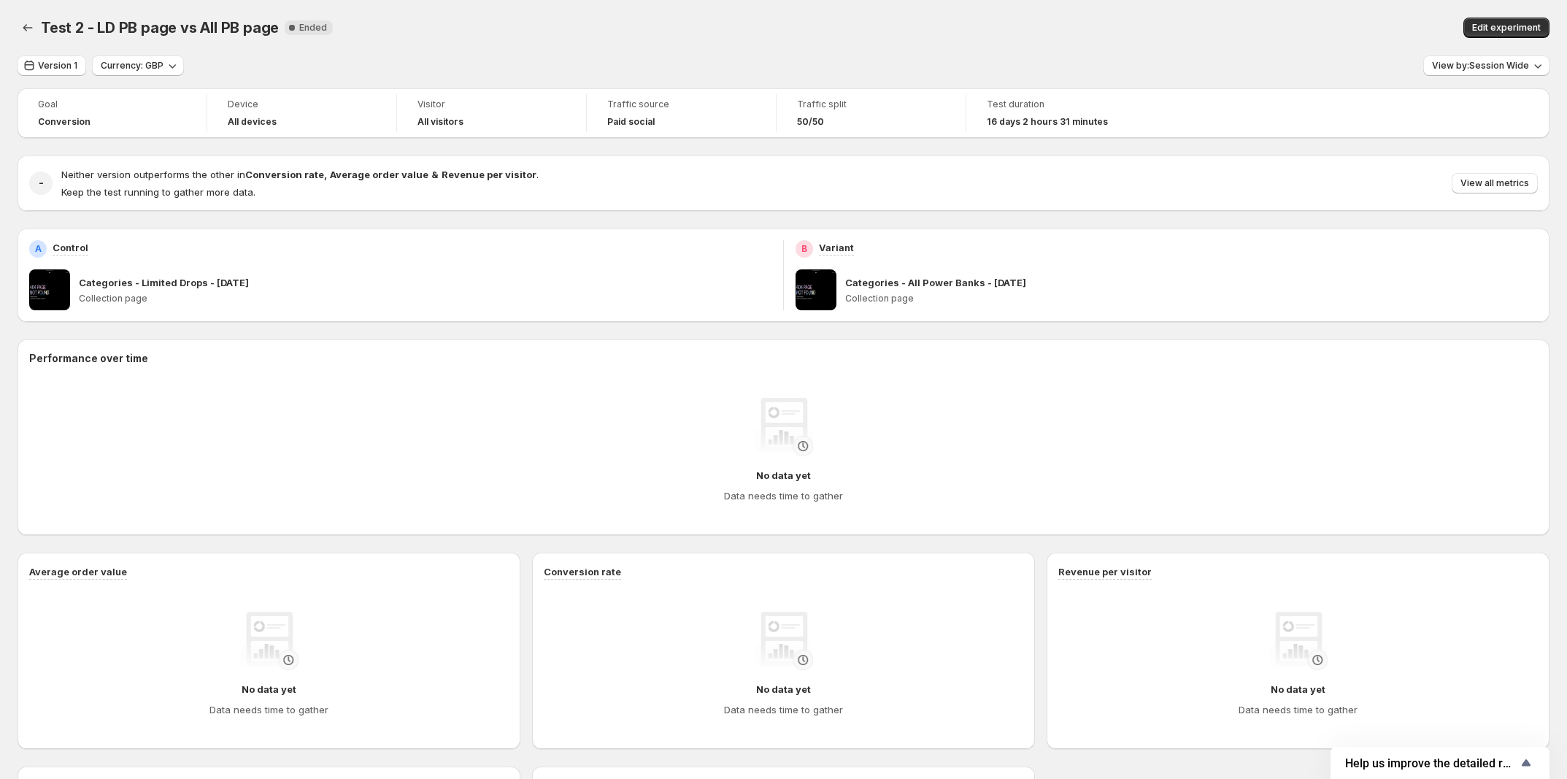
click at [1272, 66] on div "Version 1 Currency: GBP View by: Session Wide" at bounding box center [784, 65] width 1532 height 21
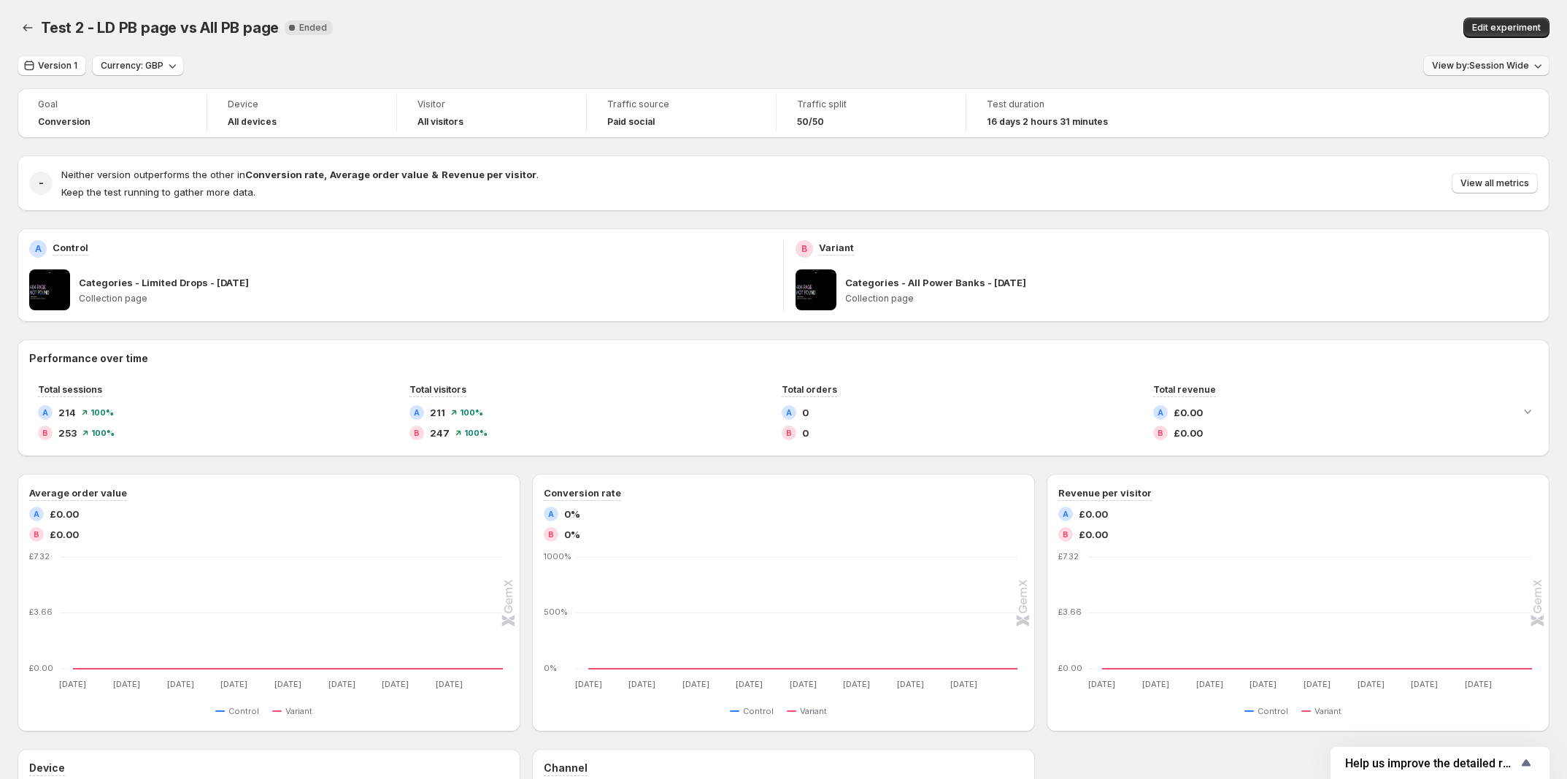
click at [1497, 72] on button "View by: Session Wide" at bounding box center [1487, 65] width 126 height 20
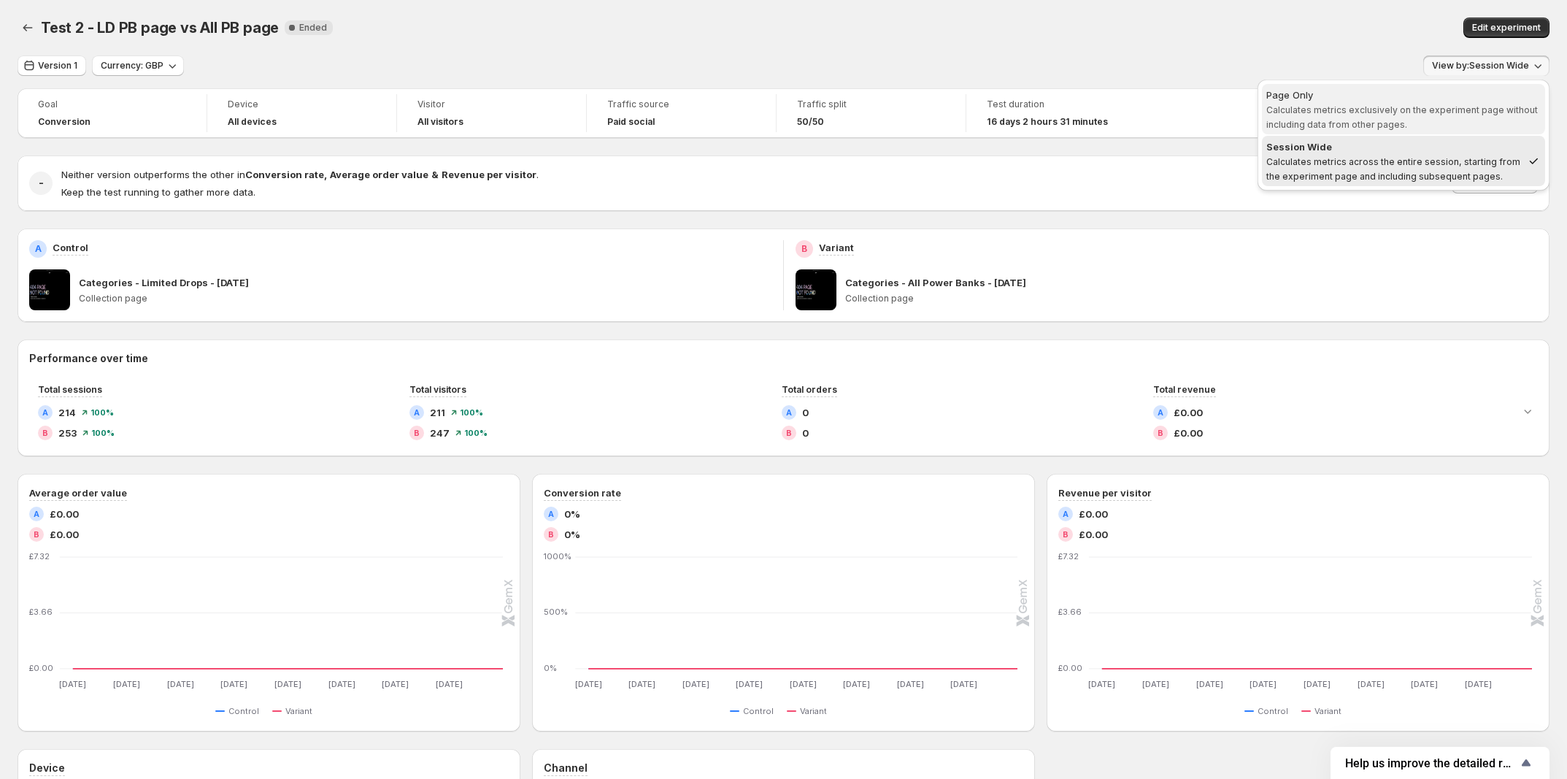
click at [1488, 92] on div "Page Only" at bounding box center [1404, 95] width 275 height 15
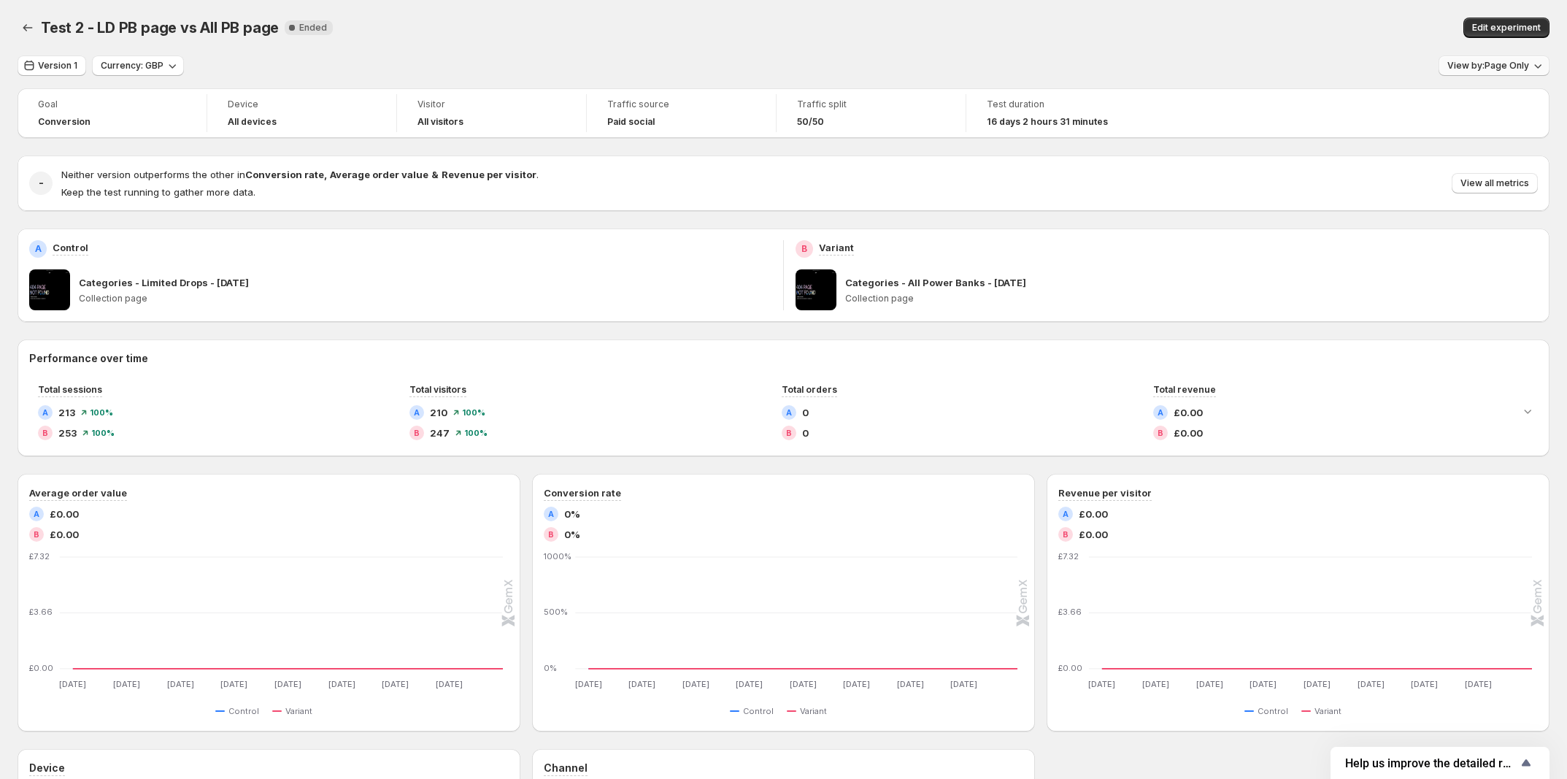
click at [1516, 72] on button "View by: Page Only" at bounding box center [1494, 65] width 111 height 20
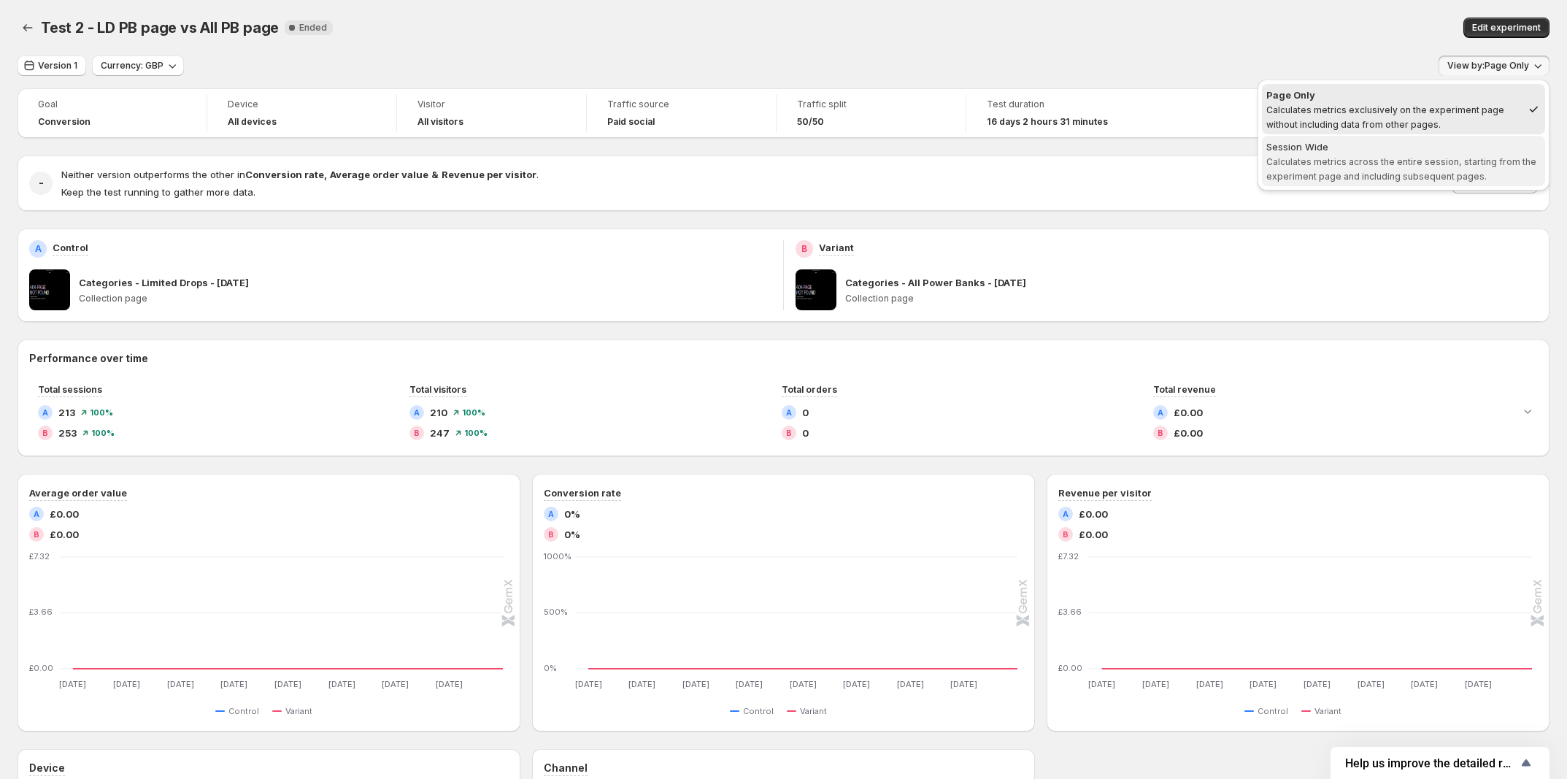
click at [1462, 146] on div "Session Wide" at bounding box center [1404, 146] width 275 height 15
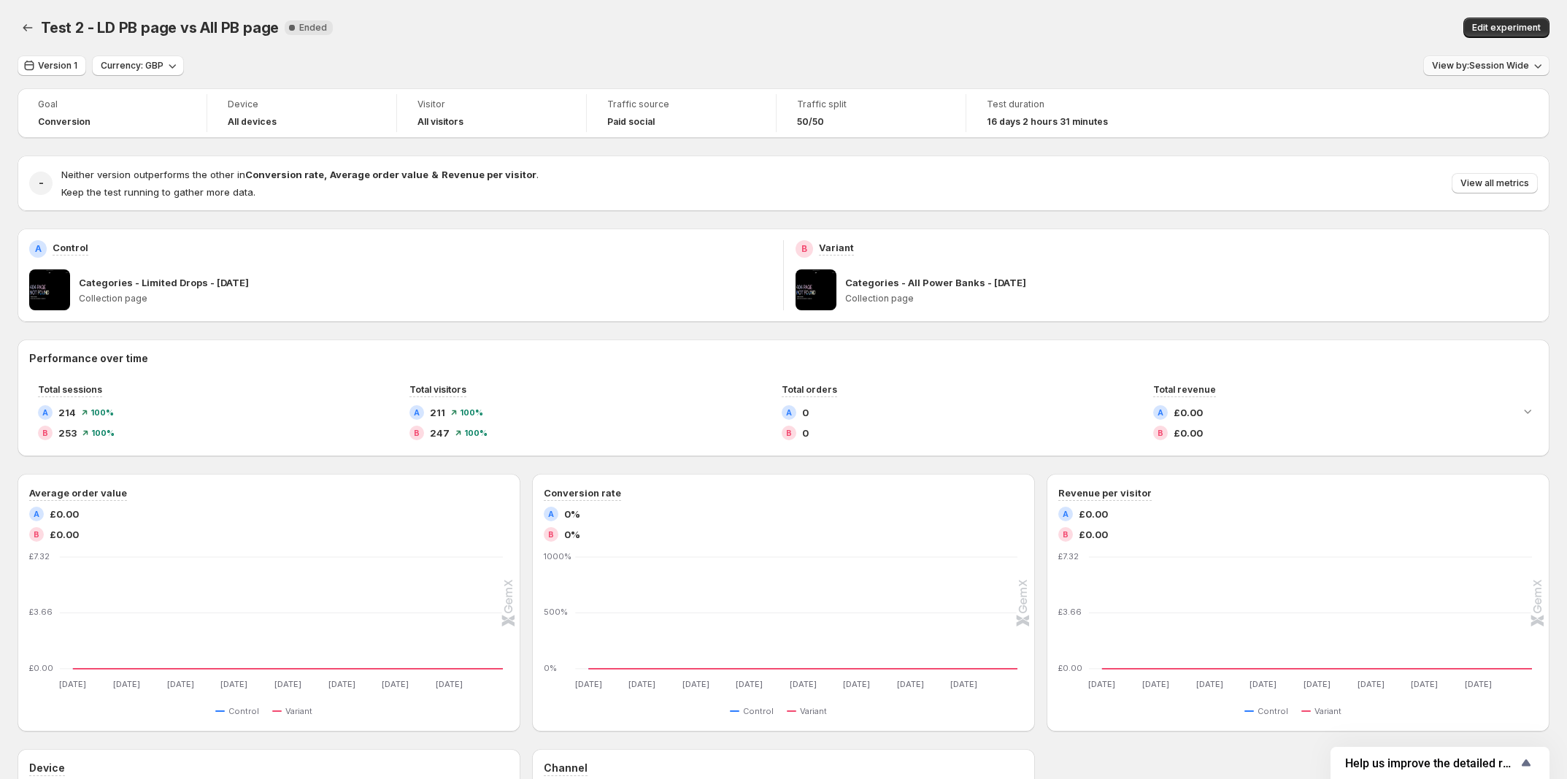
click at [1458, 64] on span "View by: Session Wide" at bounding box center [1480, 66] width 97 height 12
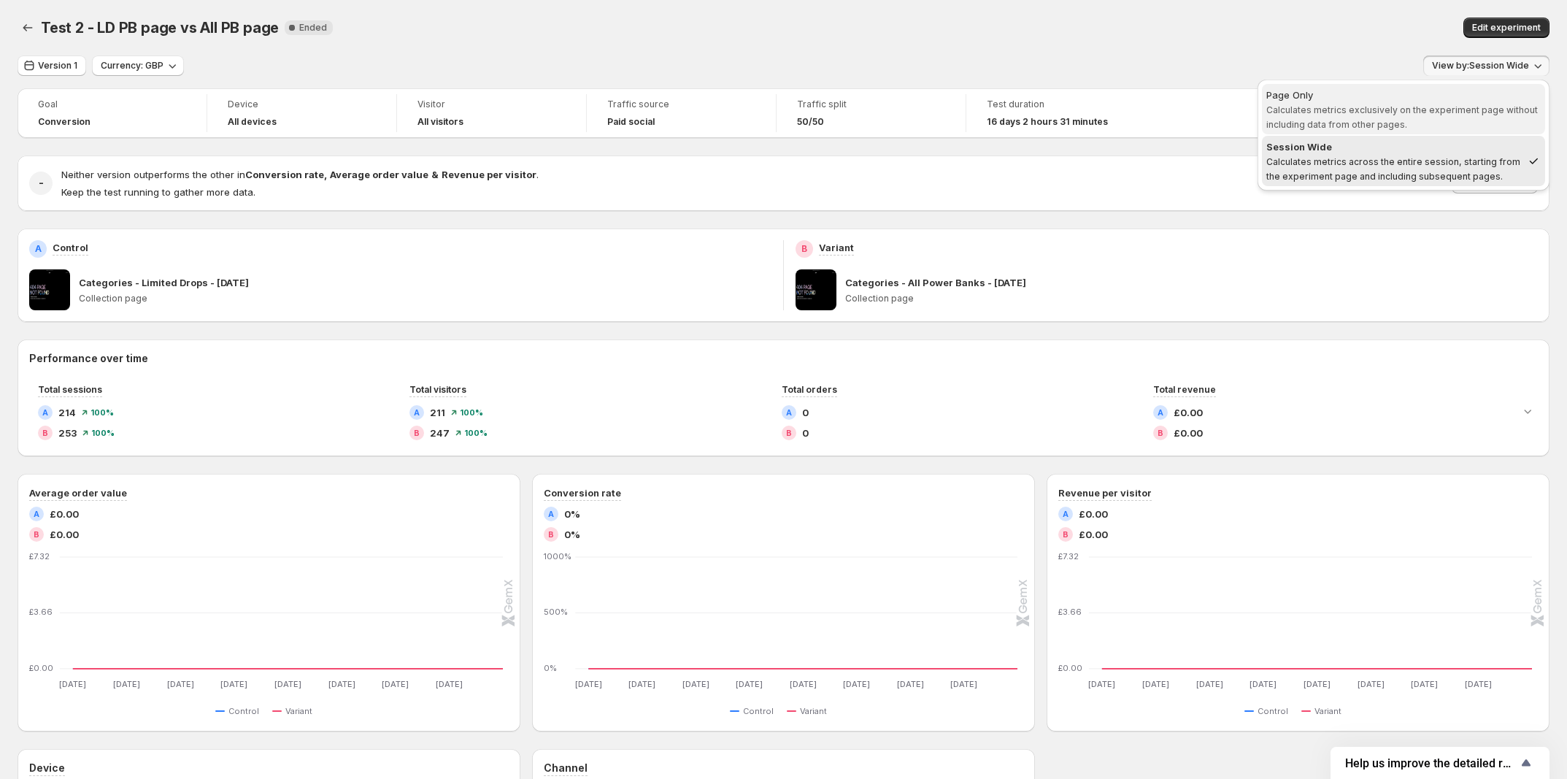
click at [1451, 101] on span "Page Only Calculates metrics exclusively on the experiment page without includi…" at bounding box center [1404, 110] width 275 height 44
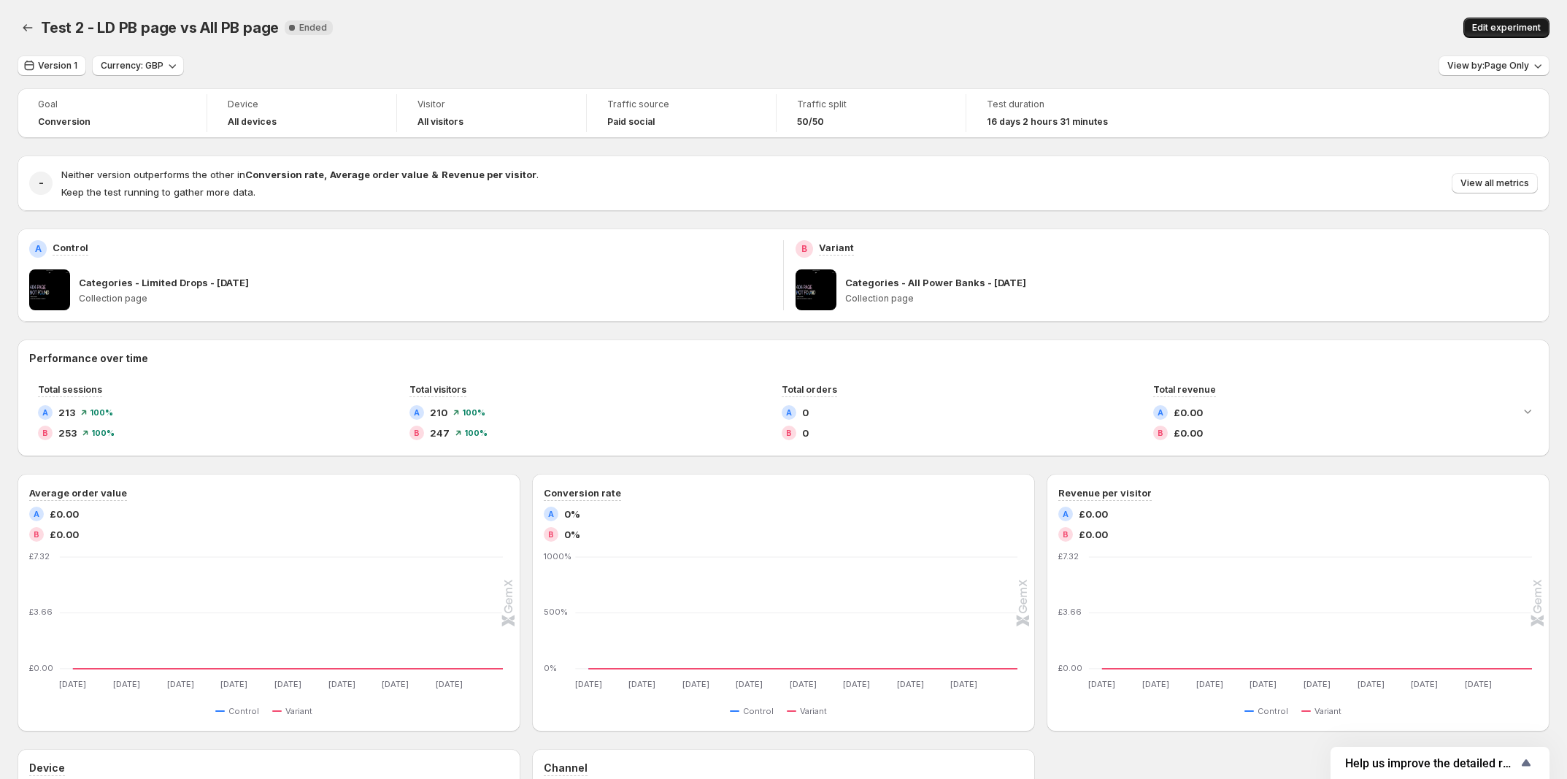
click at [1532, 31] on span "Edit experiment" at bounding box center [1507, 28] width 69 height 12
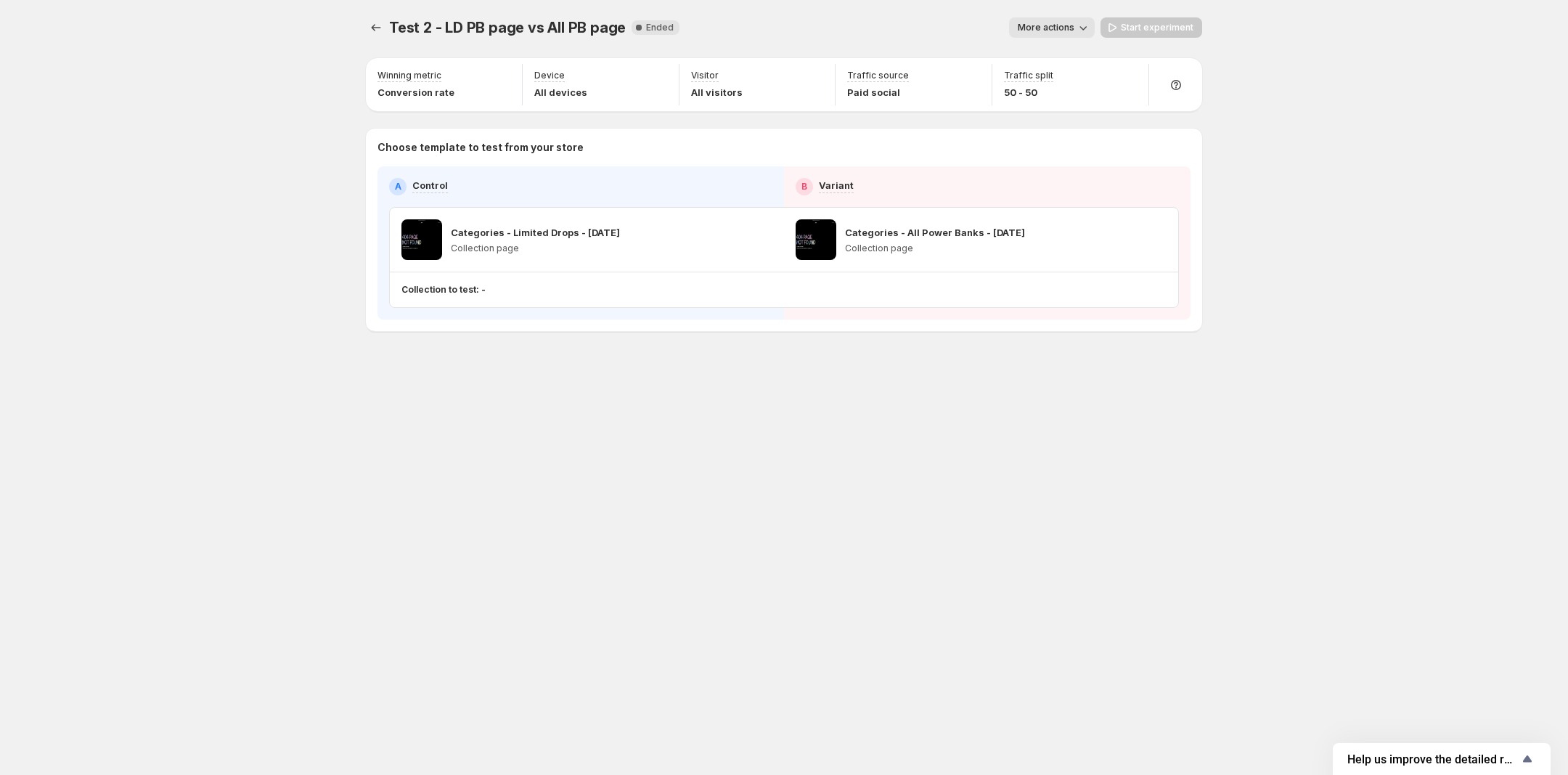
click at [452, 290] on p "Collection to test: -" at bounding box center [443, 290] width 85 height 12
drag, startPoint x: 390, startPoint y: 292, endPoint x: 480, endPoint y: 292, distance: 90.0
click at [421, 291] on div "Collection to test: -" at bounding box center [784, 290] width 788 height 35
click at [480, 292] on p "Collection to test: -" at bounding box center [443, 290] width 85 height 12
click at [429, 292] on p "Collection to test: -" at bounding box center [443, 290] width 85 height 12
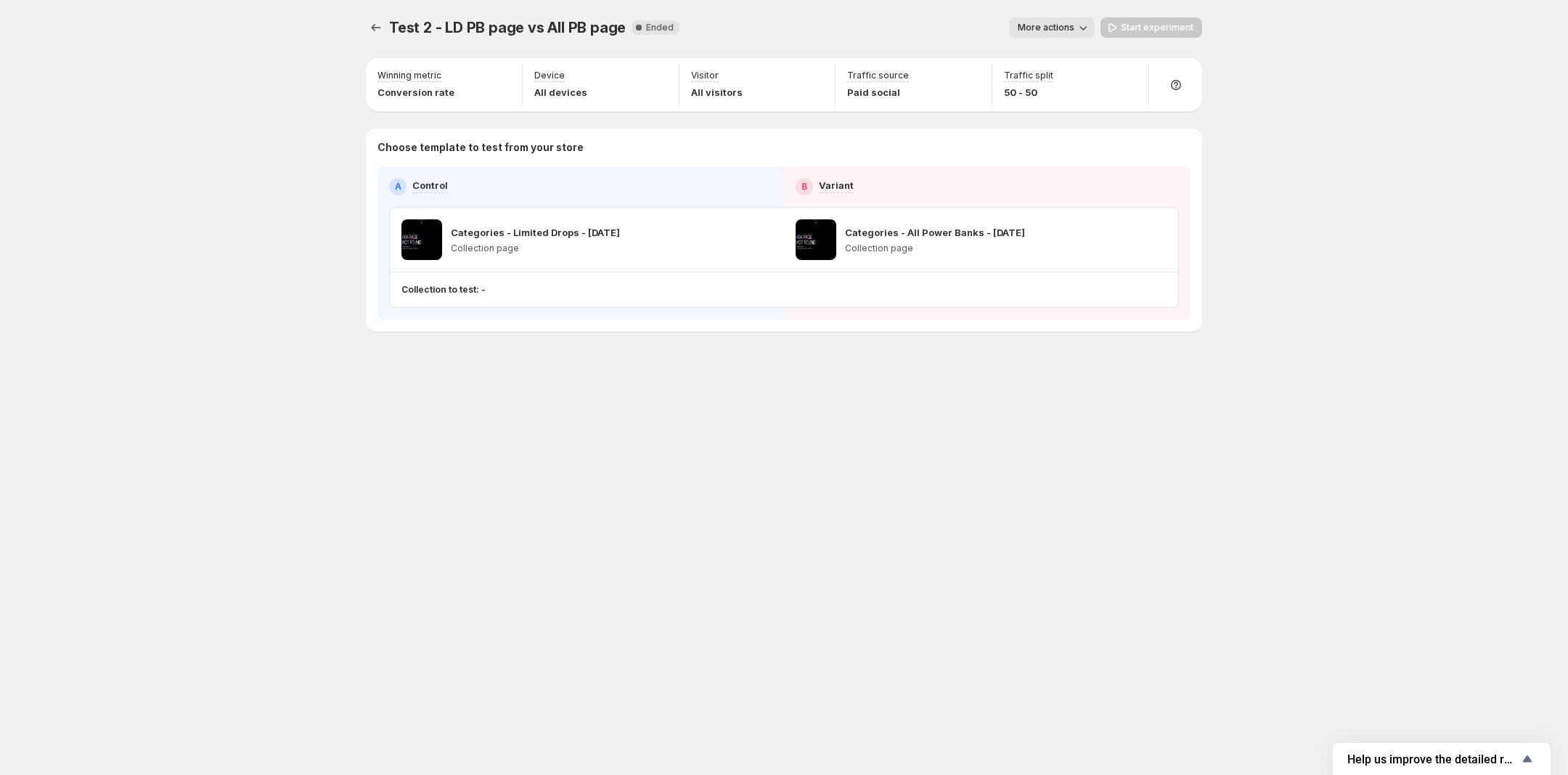
click at [468, 290] on p "Collection to test: -" at bounding box center [443, 290] width 85 height 12
drag, startPoint x: 501, startPoint y: 290, endPoint x: 447, endPoint y: 292, distance: 54.0
click at [448, 291] on div "Collection to test: -" at bounding box center [782, 290] width 760 height 12
click at [419, 294] on p "Collection to test: -" at bounding box center [443, 290] width 85 height 12
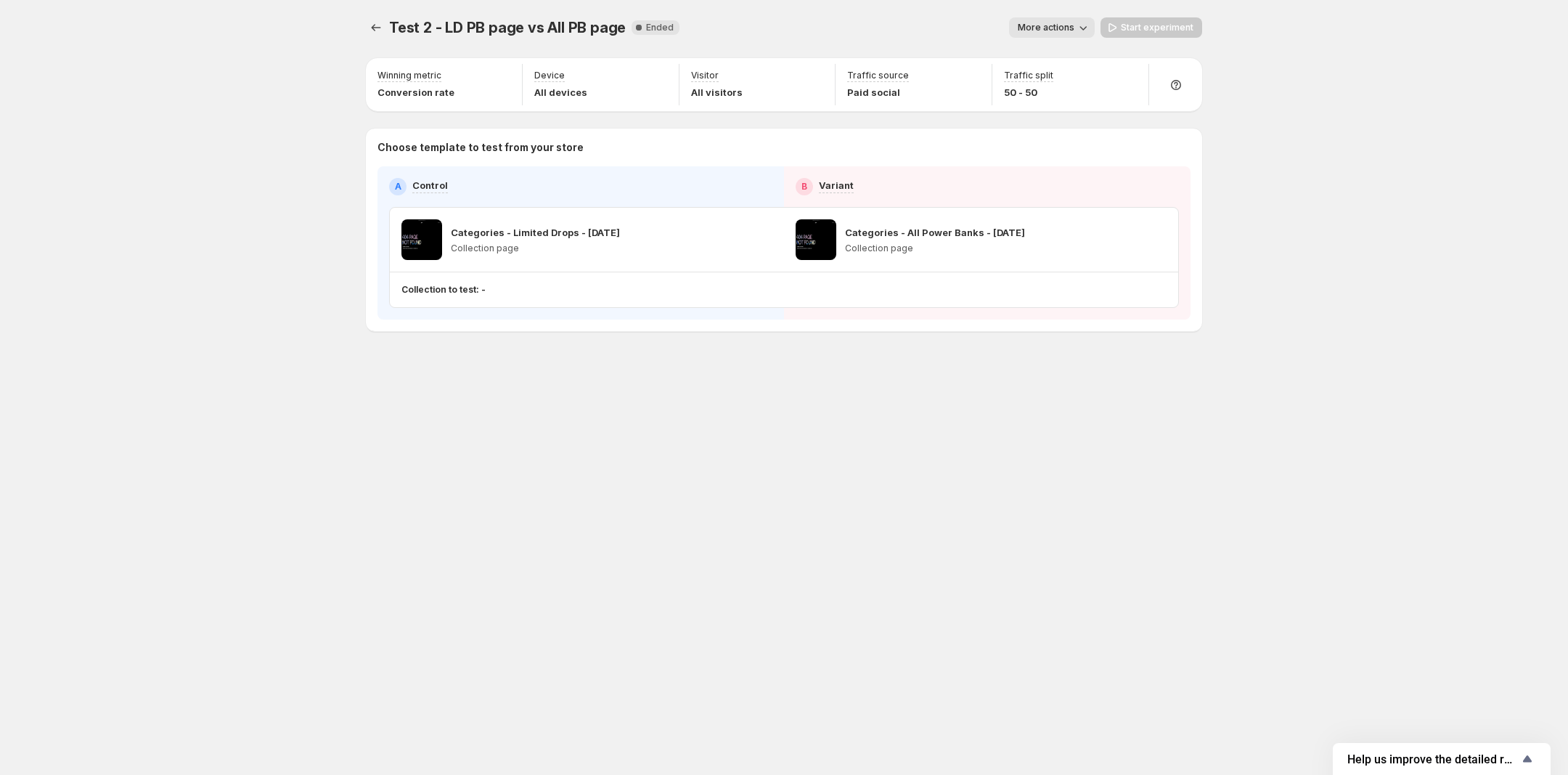
click at [426, 294] on p "Collection to test: -" at bounding box center [443, 290] width 85 height 12
click at [461, 285] on p "Collection to test: -" at bounding box center [443, 290] width 85 height 12
click at [524, 296] on div "Collections to test: 5 collections" at bounding box center [472, 290] width 141 height 12
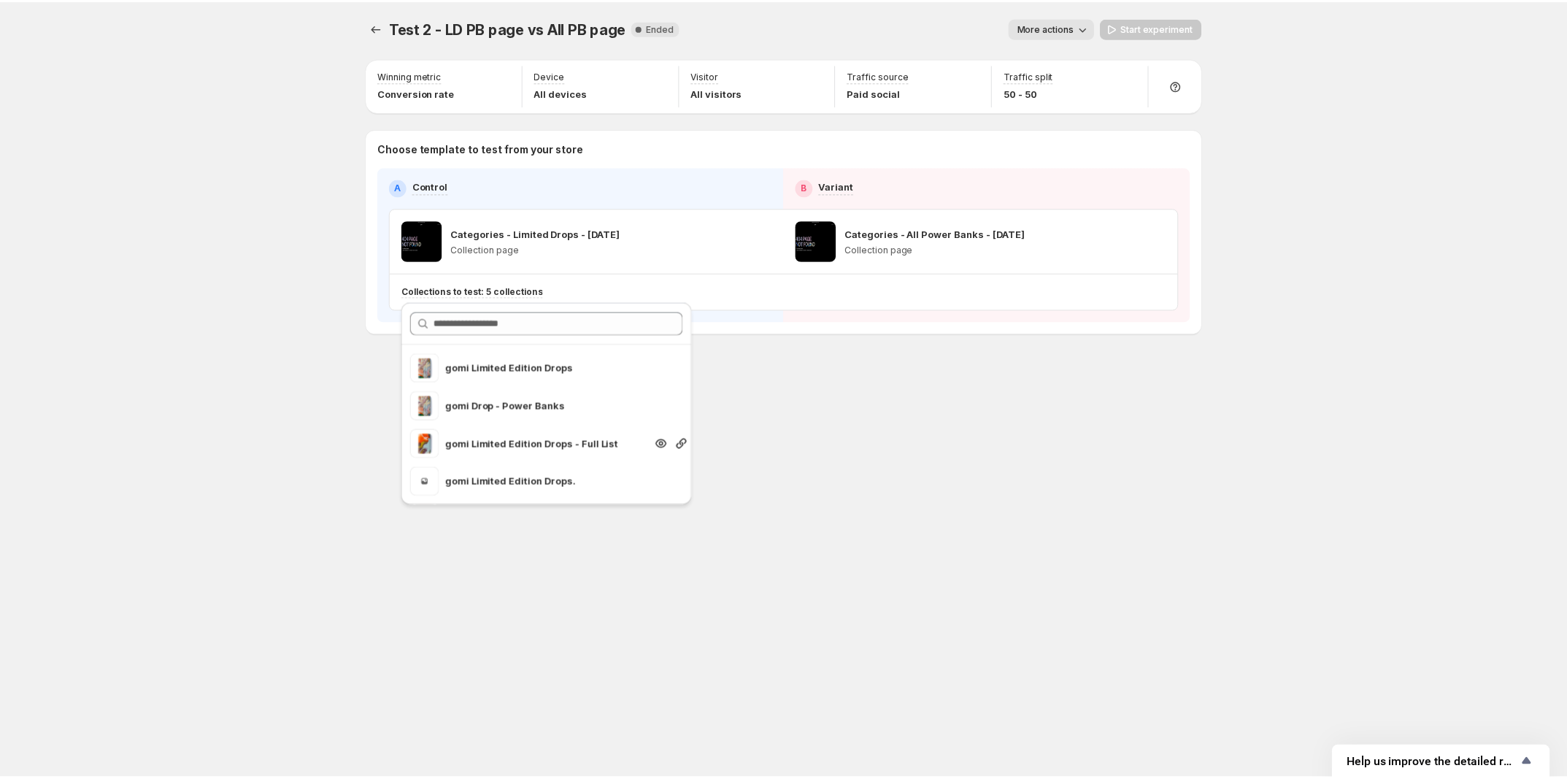
scroll to position [37, 0]
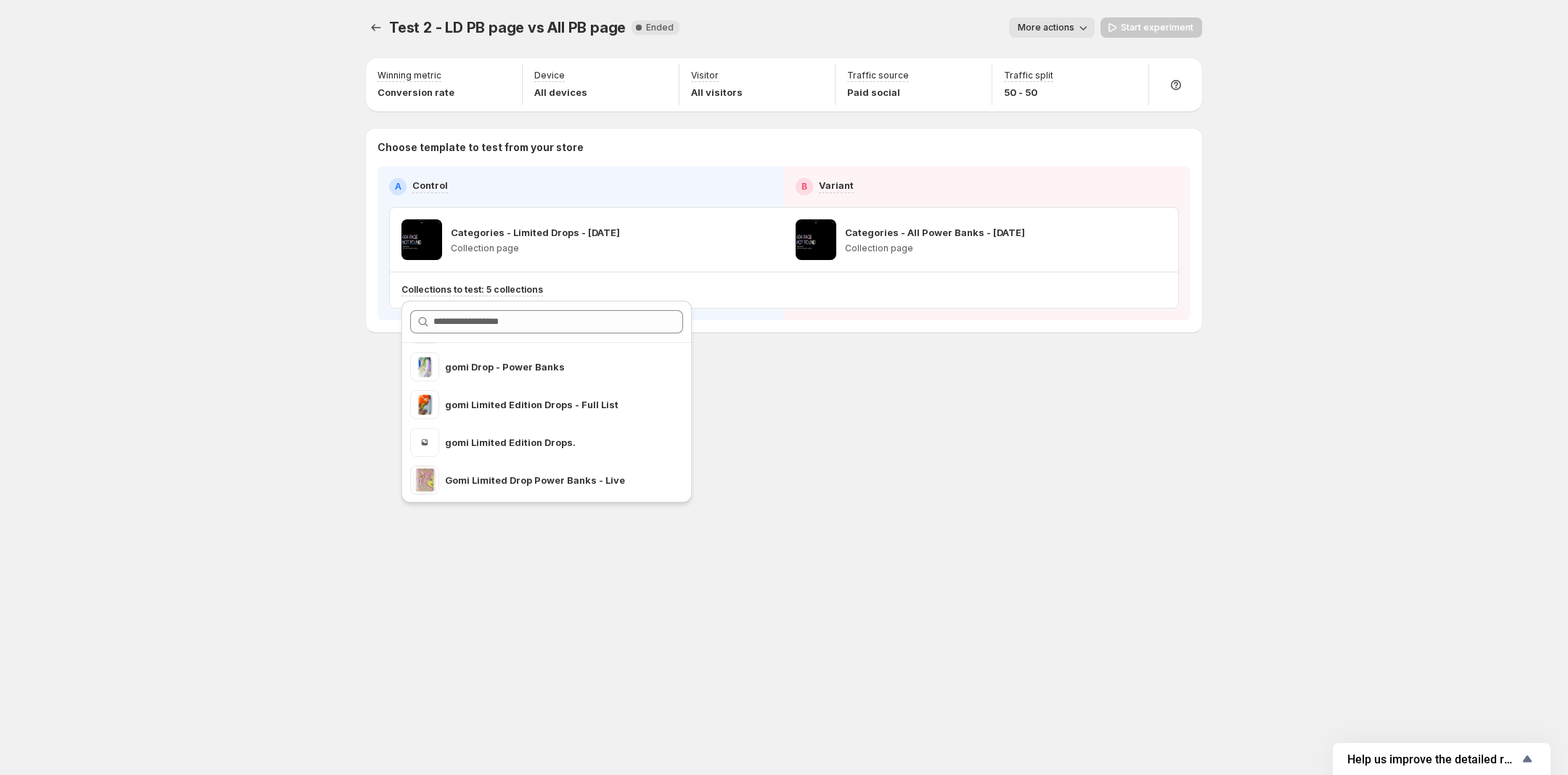
click at [873, 446] on div "Test 2 - LD PB page vs All PB page. This page is ready Test 2 - LD PB page vs A…" at bounding box center [784, 387] width 871 height 775
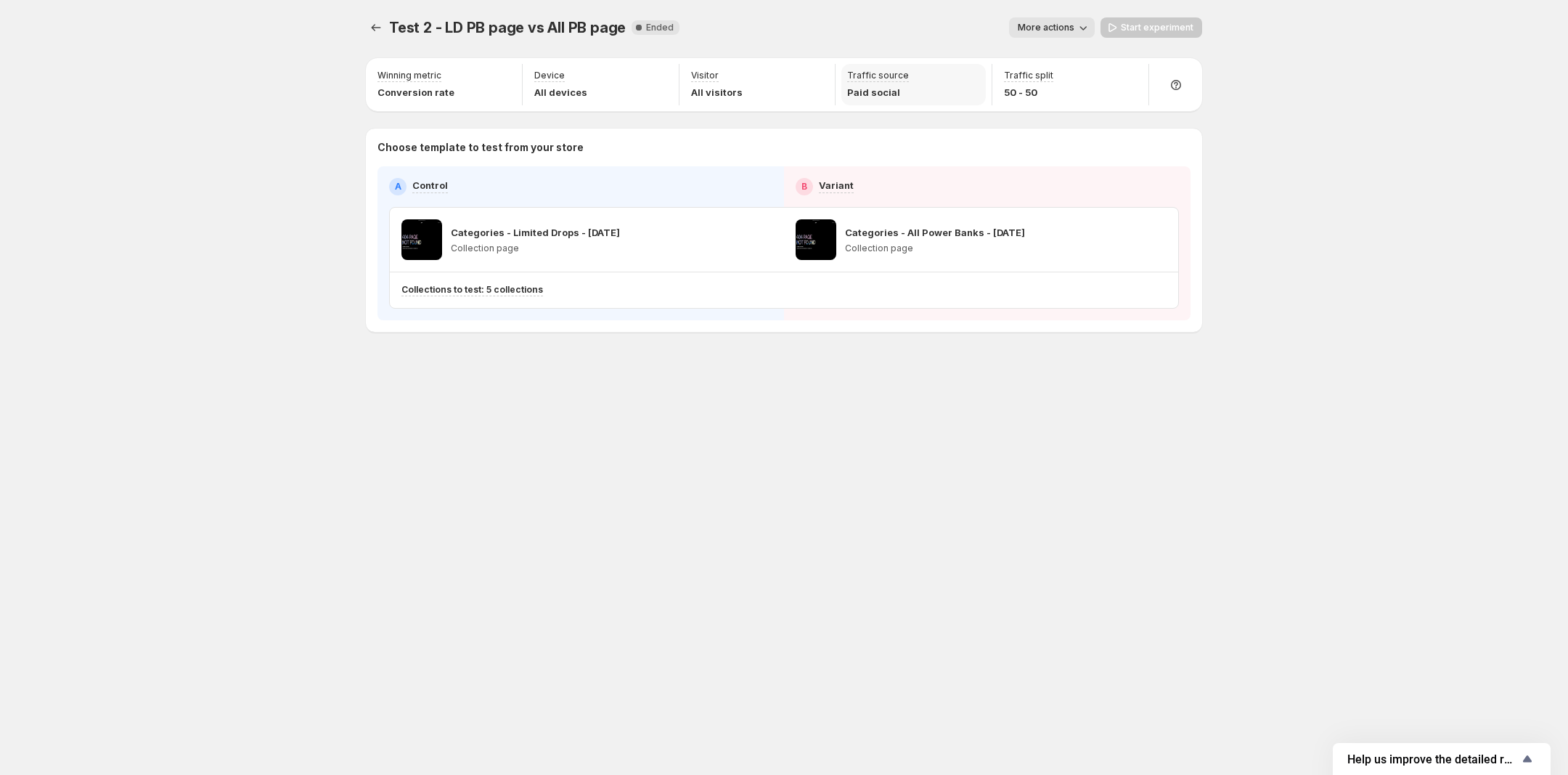
click at [892, 91] on p "Paid social" at bounding box center [878, 92] width 62 height 15
drag, startPoint x: 732, startPoint y: 90, endPoint x: 643, endPoint y: 90, distance: 89.0
click at [643, 90] on div "Device All devices Visitor All visitors Traffic source Paid social" at bounding box center [758, 84] width 469 height 47
click at [912, 98] on div "Traffic source Paid social" at bounding box center [913, 85] width 144 height 42
drag, startPoint x: 933, startPoint y: 91, endPoint x: 835, endPoint y: 75, distance: 99.3
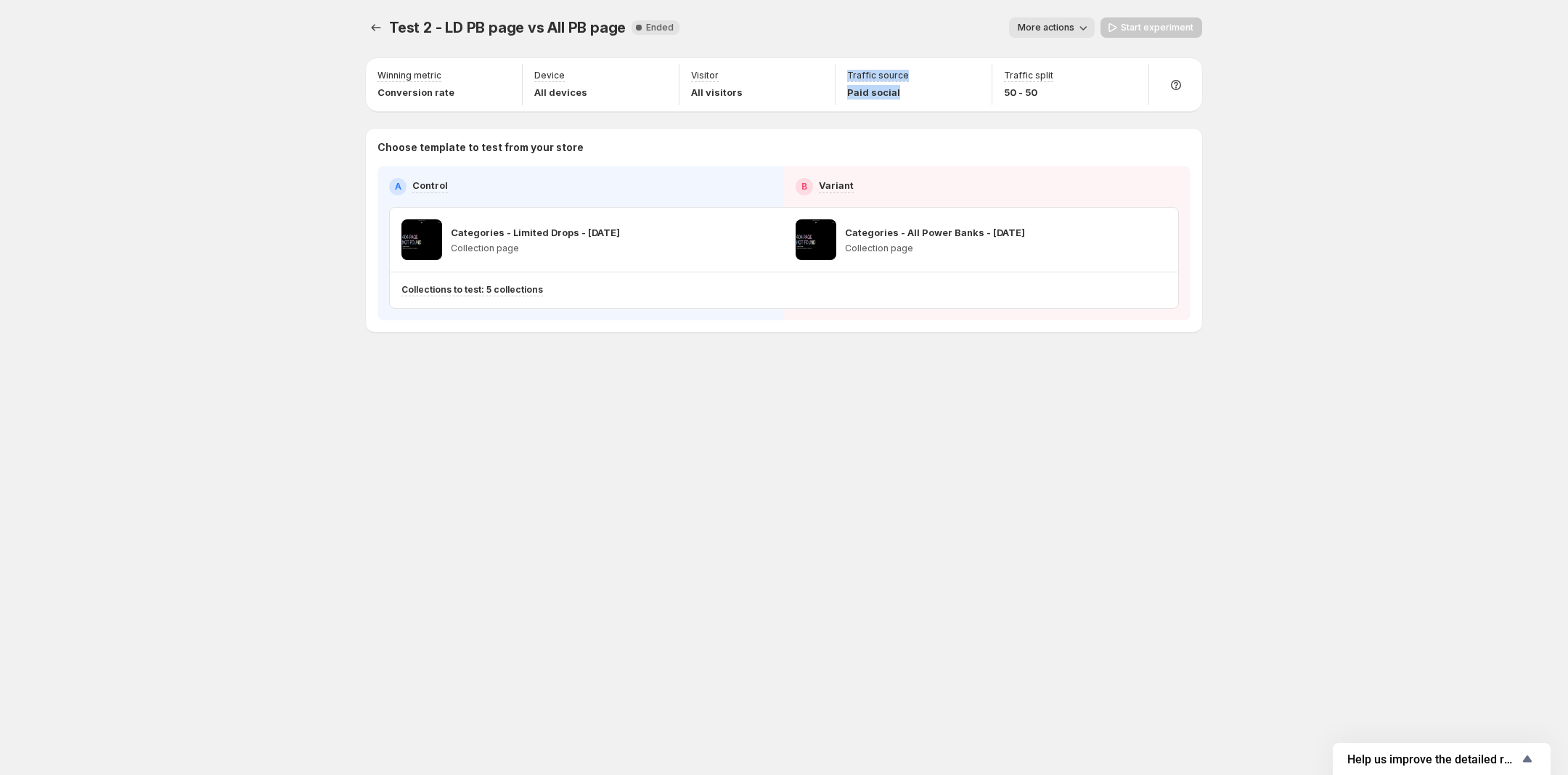
click at [835, 75] on div "Traffic source Paid social" at bounding box center [914, 85] width 157 height 42
click at [646, 108] on div "Winning metric Conversion rate Device All devices Visitor All visitors Traffic …" at bounding box center [784, 84] width 836 height 53
drag, startPoint x: 887, startPoint y: 83, endPoint x: 1014, endPoint y: 59, distance: 129.2
click at [920, 79] on div "Traffic source Paid social" at bounding box center [913, 85] width 144 height 42
click at [1068, 26] on span "More actions" at bounding box center [1046, 28] width 57 height 12
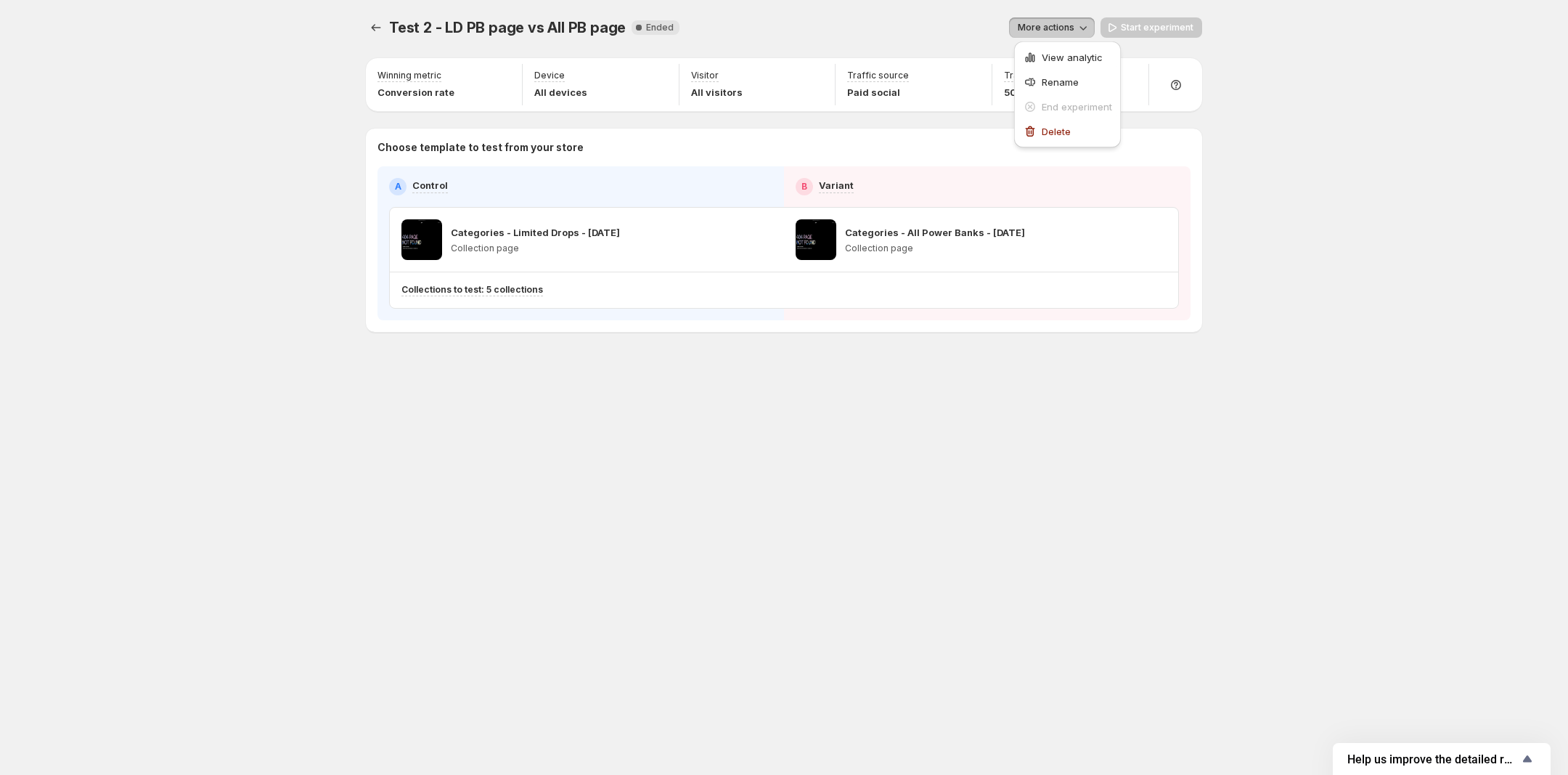
click at [850, 47] on div "Test 2 - LD PB page vs All PB page. This page is ready Test 2 - LD PB page vs A…" at bounding box center [784, 27] width 836 height 55
click at [372, 32] on icon "Experiments" at bounding box center [376, 27] width 15 height 15
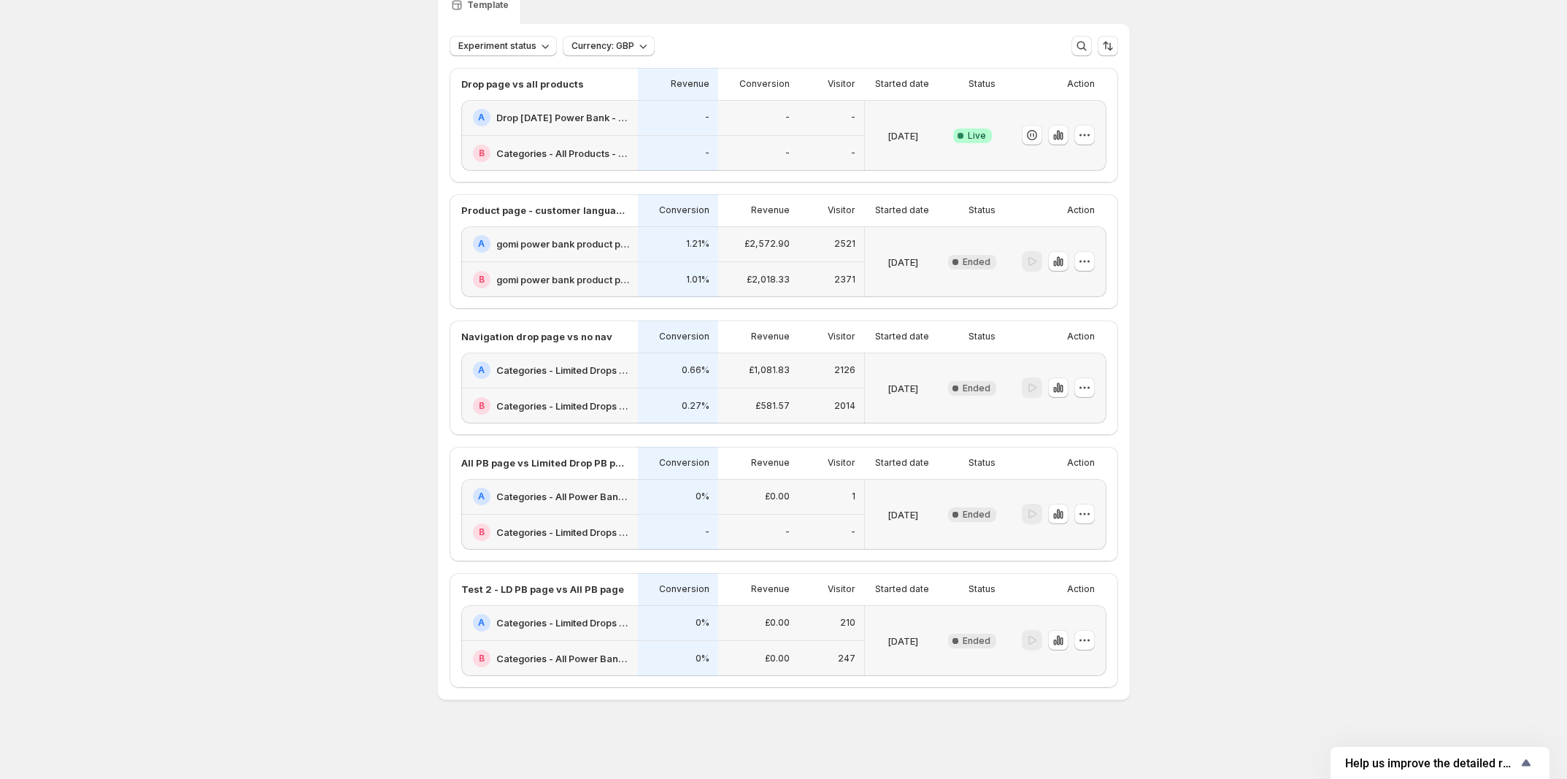
scroll to position [139, 0]
click at [1063, 634] on icon "button" at bounding box center [1058, 640] width 15 height 15
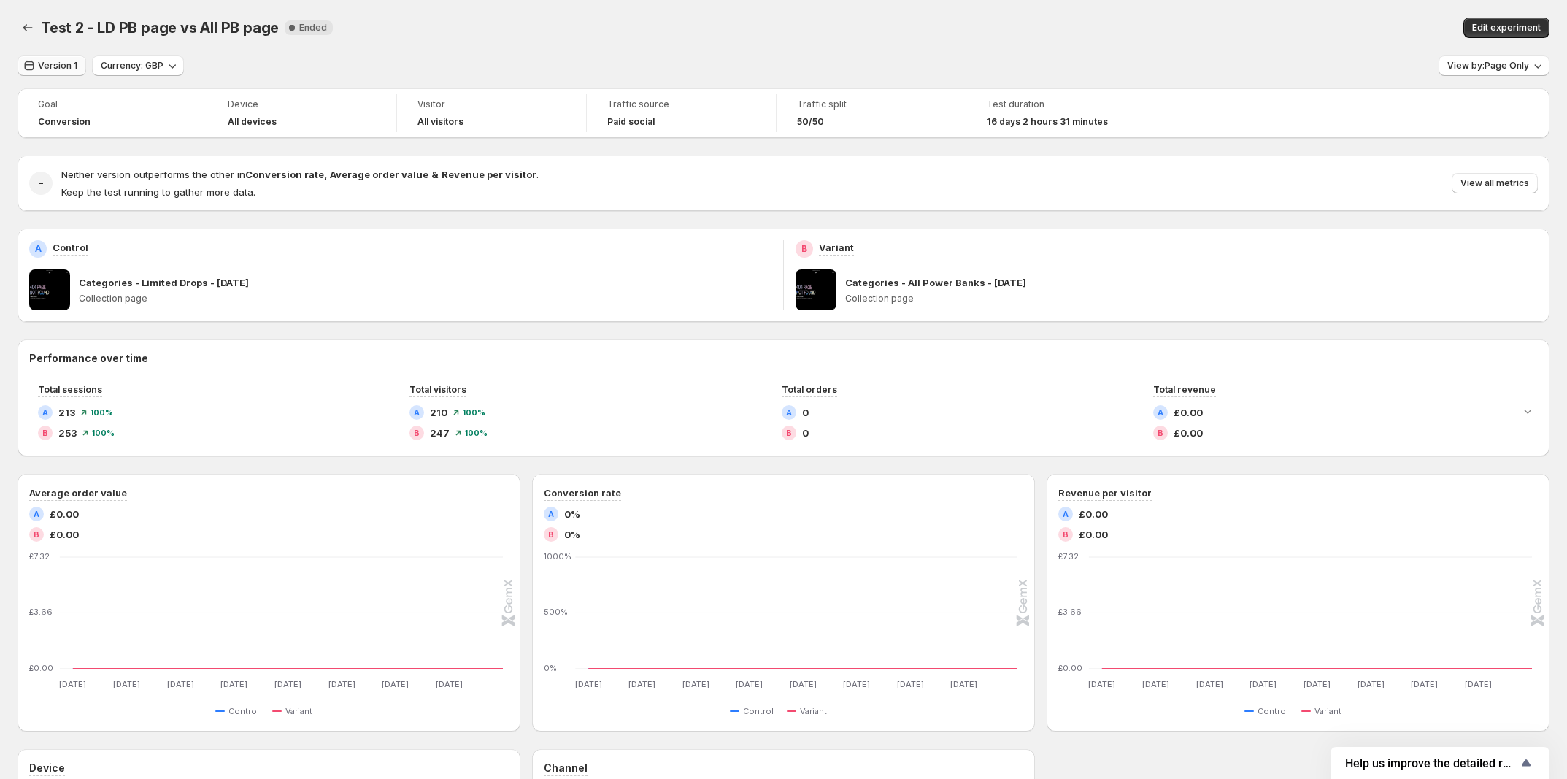
click at [74, 69] on span "Version 1" at bounding box center [57, 66] width 39 height 12
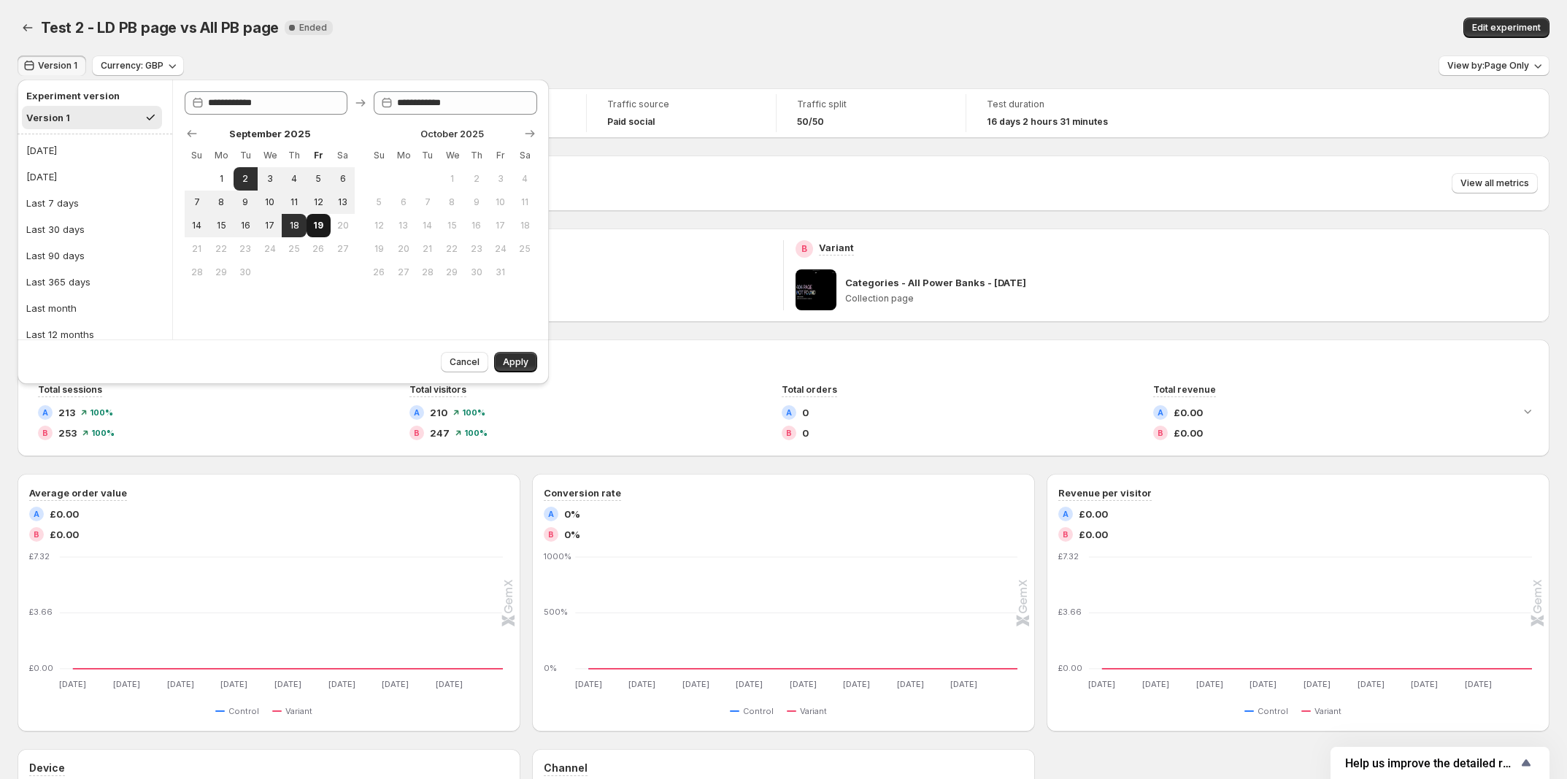
click at [310, 223] on button "19" at bounding box center [319, 225] width 24 height 23
type input "**********"
click at [292, 223] on span "18" at bounding box center [294, 226] width 12 height 12
type input "**********"
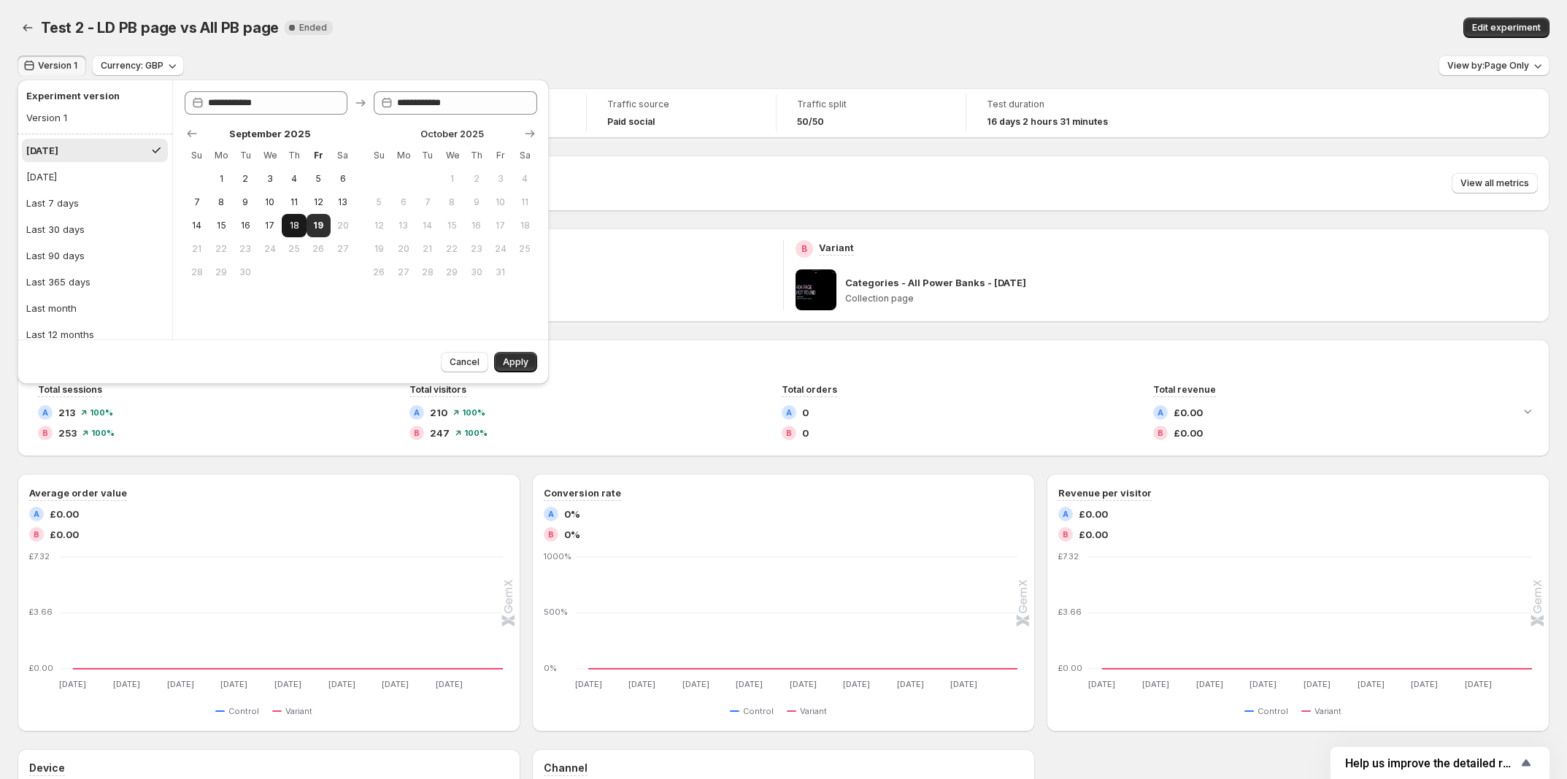
type input "**********"
click at [238, 177] on button "2" at bounding box center [246, 178] width 24 height 23
type input "**********"
click at [33, 110] on div "Version 1" at bounding box center [46, 117] width 41 height 15
type input "**********"
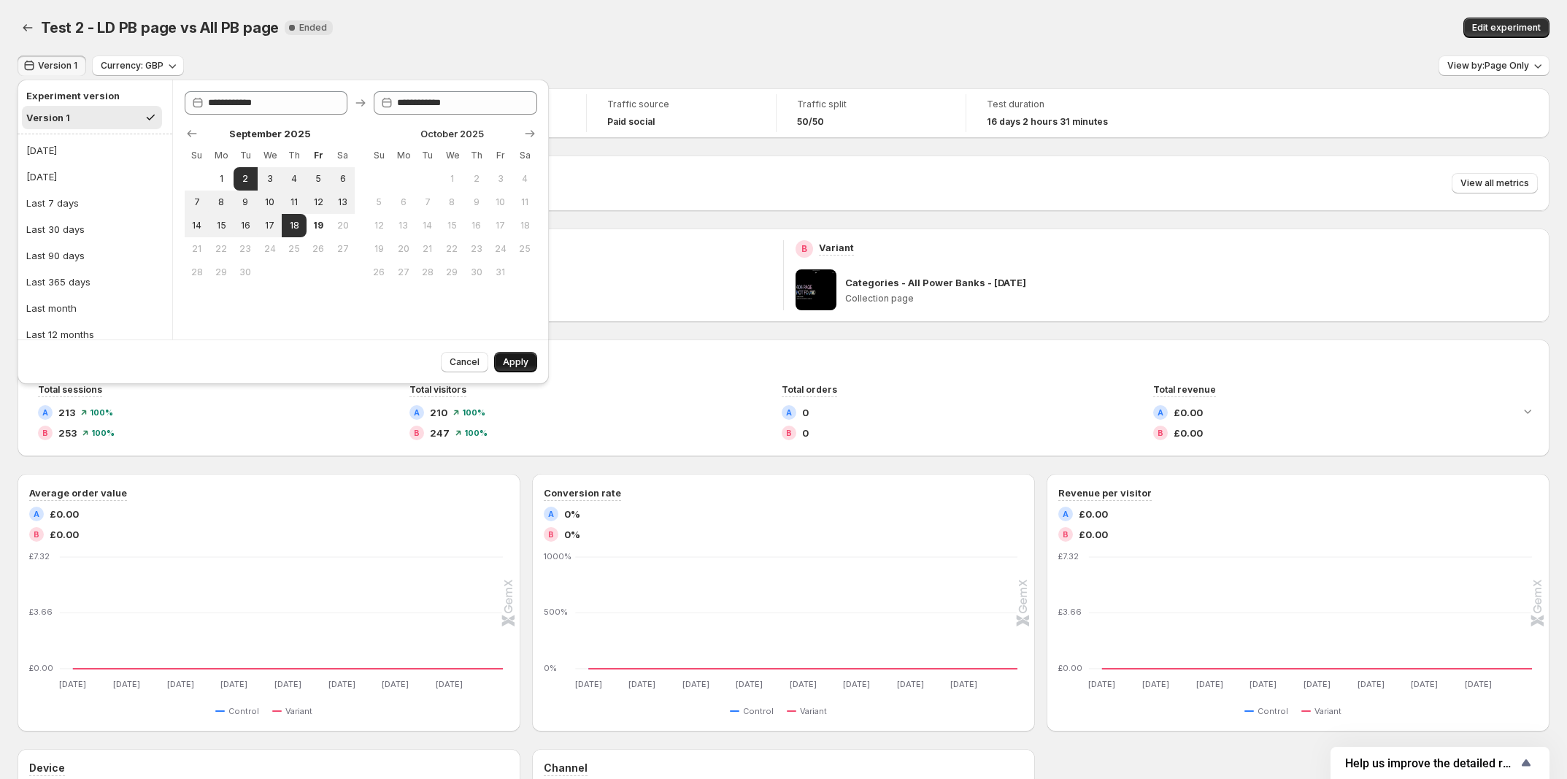
click at [515, 364] on span "Apply" at bounding box center [516, 362] width 26 height 12
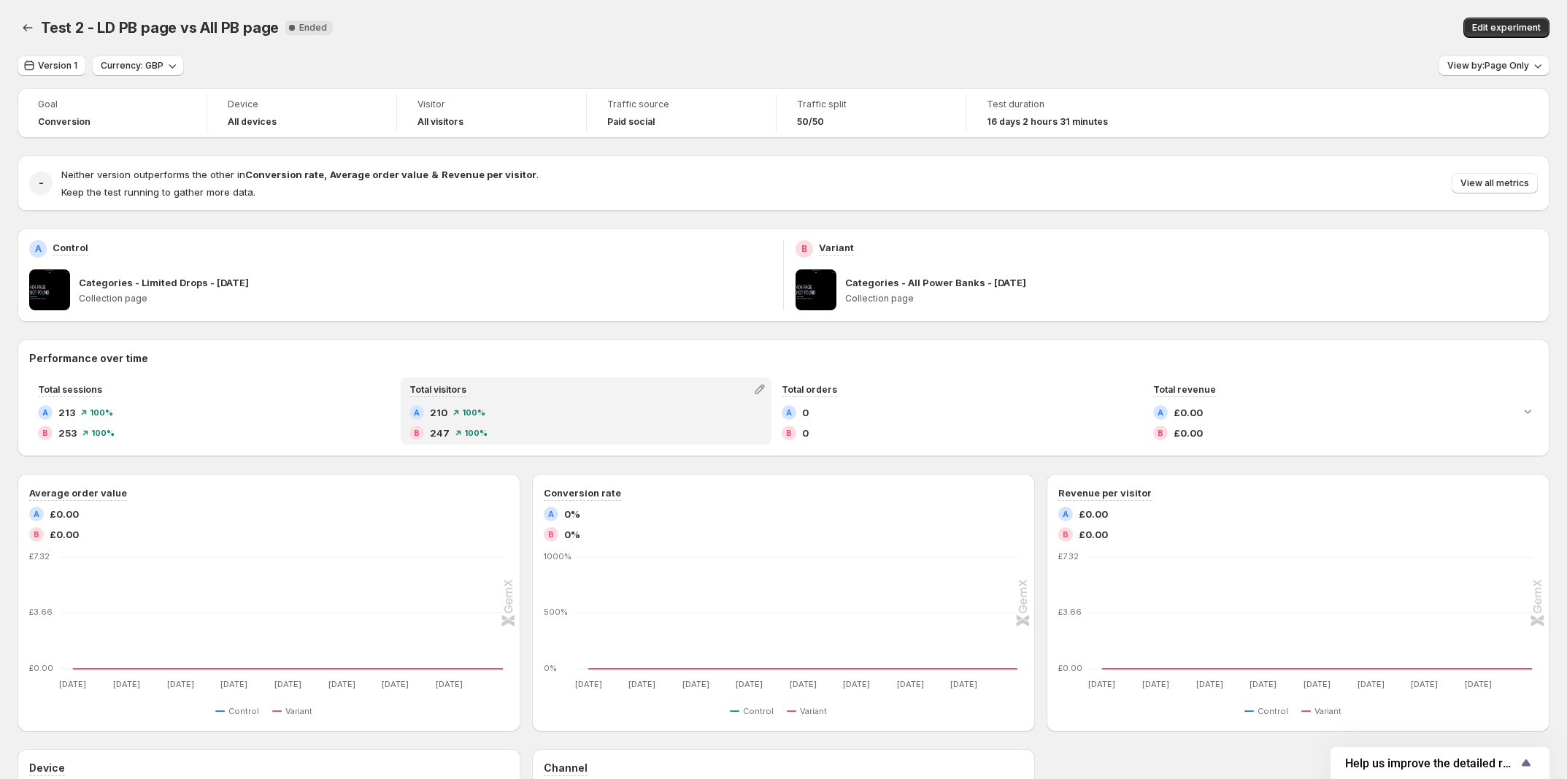
click at [553, 438] on div "B 247 100 %" at bounding box center [586, 433] width 353 height 15
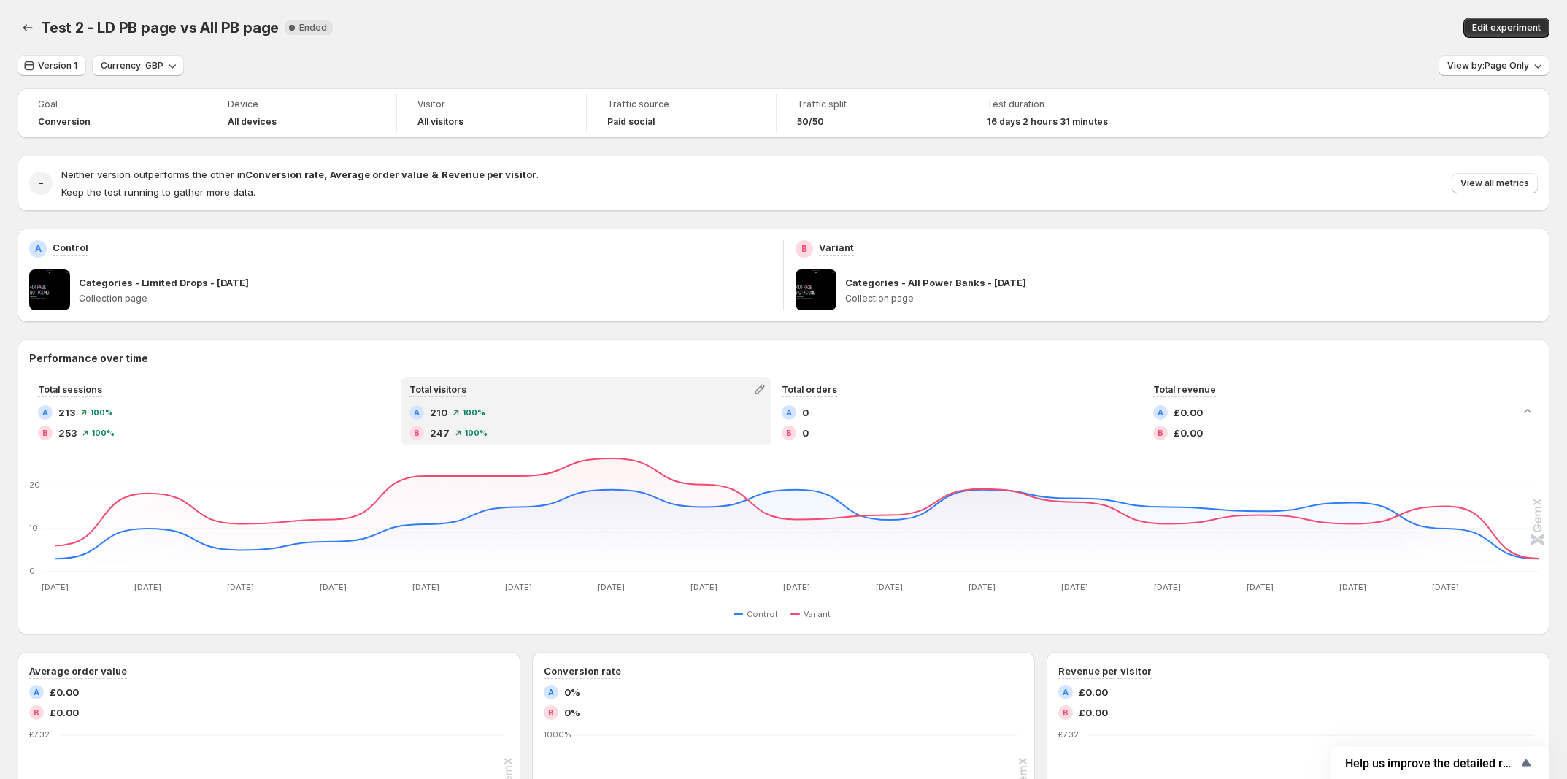
click at [553, 438] on div "B 247 100 %" at bounding box center [586, 433] width 353 height 15
click at [1134, 72] on div "Version 1 Currency: GBP View by: Page Only" at bounding box center [784, 65] width 1532 height 21
click at [1508, 63] on span "View by: Page Only" at bounding box center [1489, 66] width 82 height 12
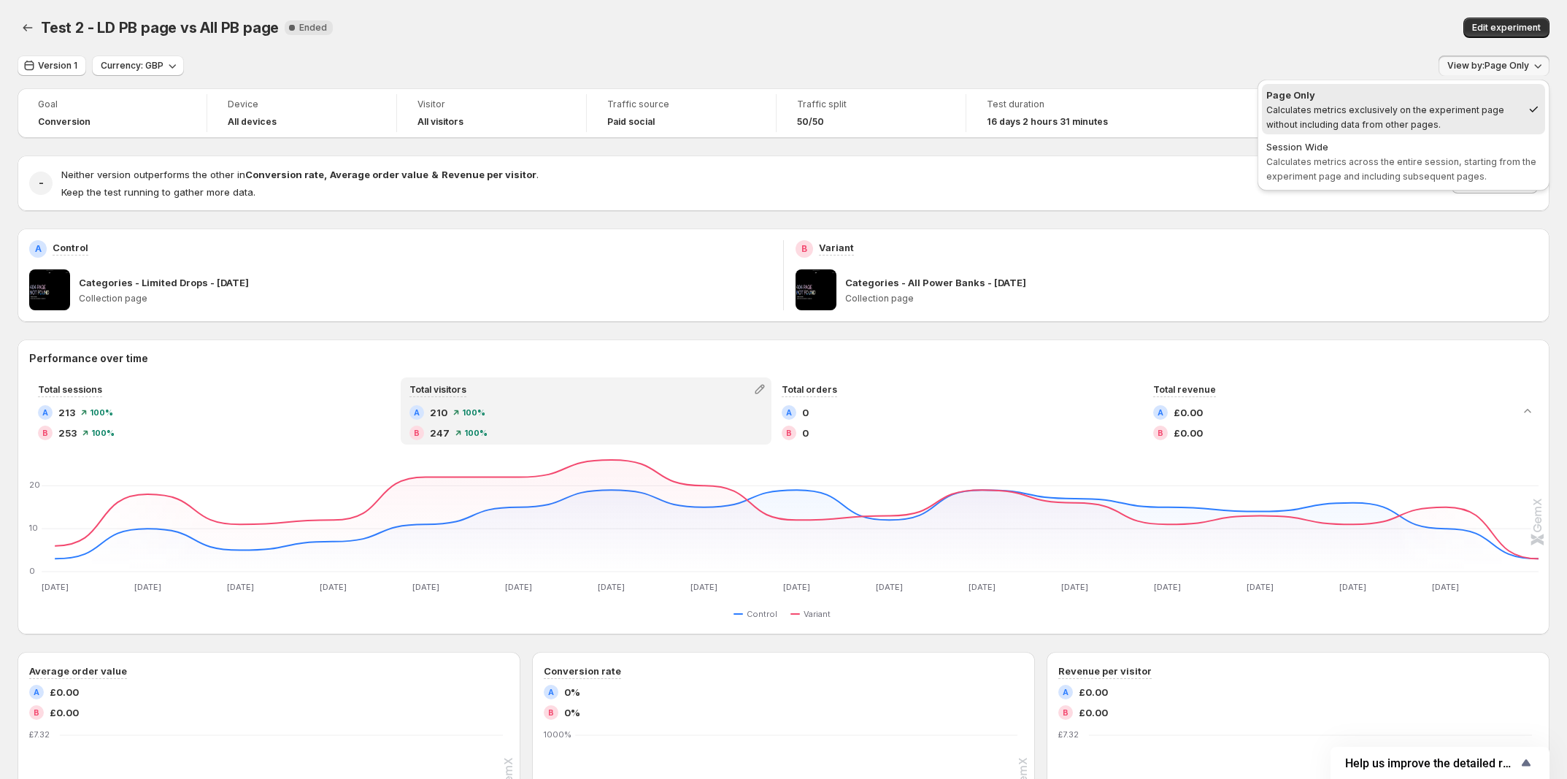
click at [1305, 58] on div "Version 1 Currency: GBP View by: Page Only" at bounding box center [784, 65] width 1532 height 21
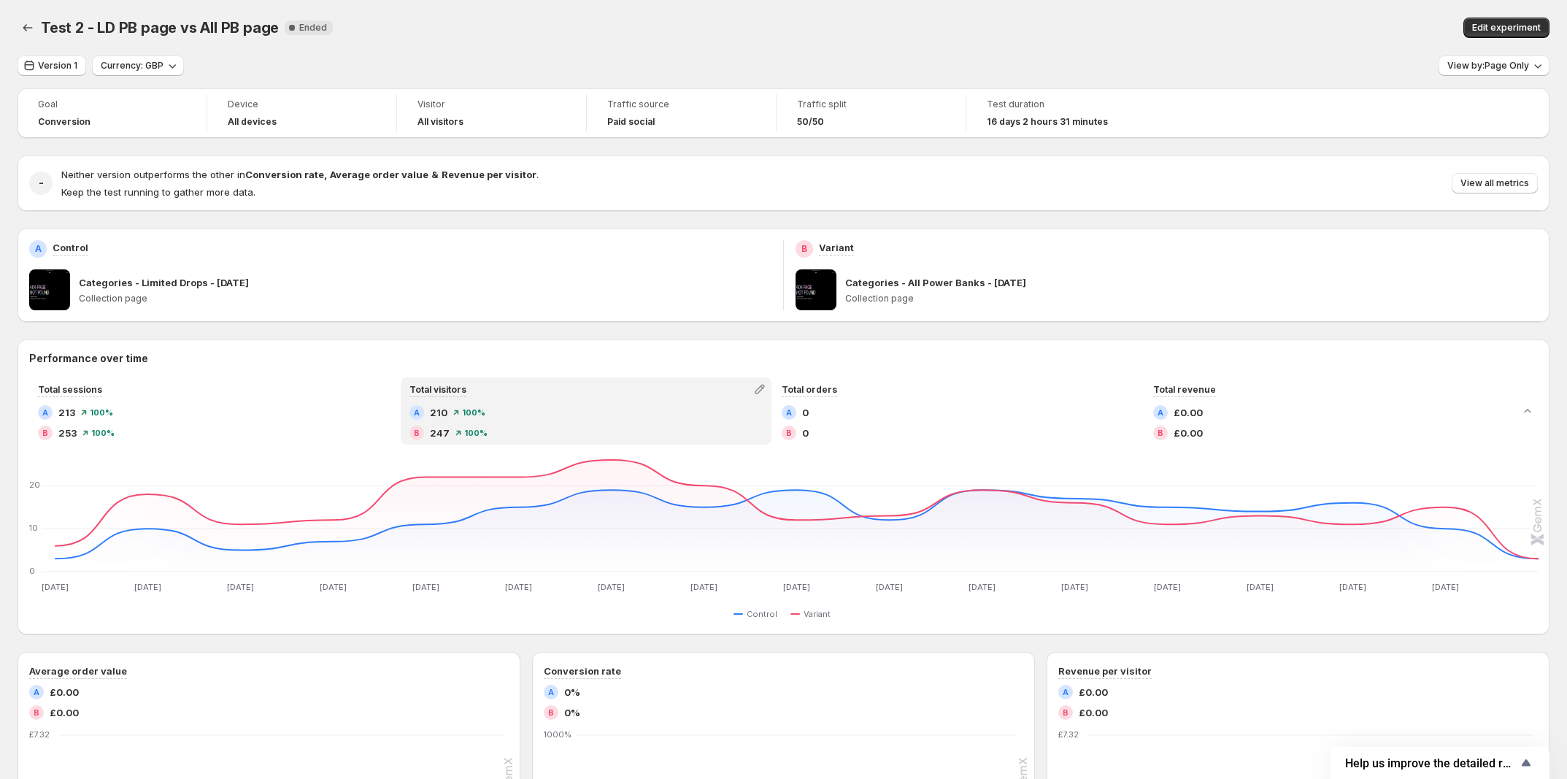
click at [190, 282] on p "Categories - Limited Drops - 11JUL25" at bounding box center [164, 282] width 170 height 15
click at [1505, 23] on span "Edit experiment" at bounding box center [1507, 28] width 69 height 12
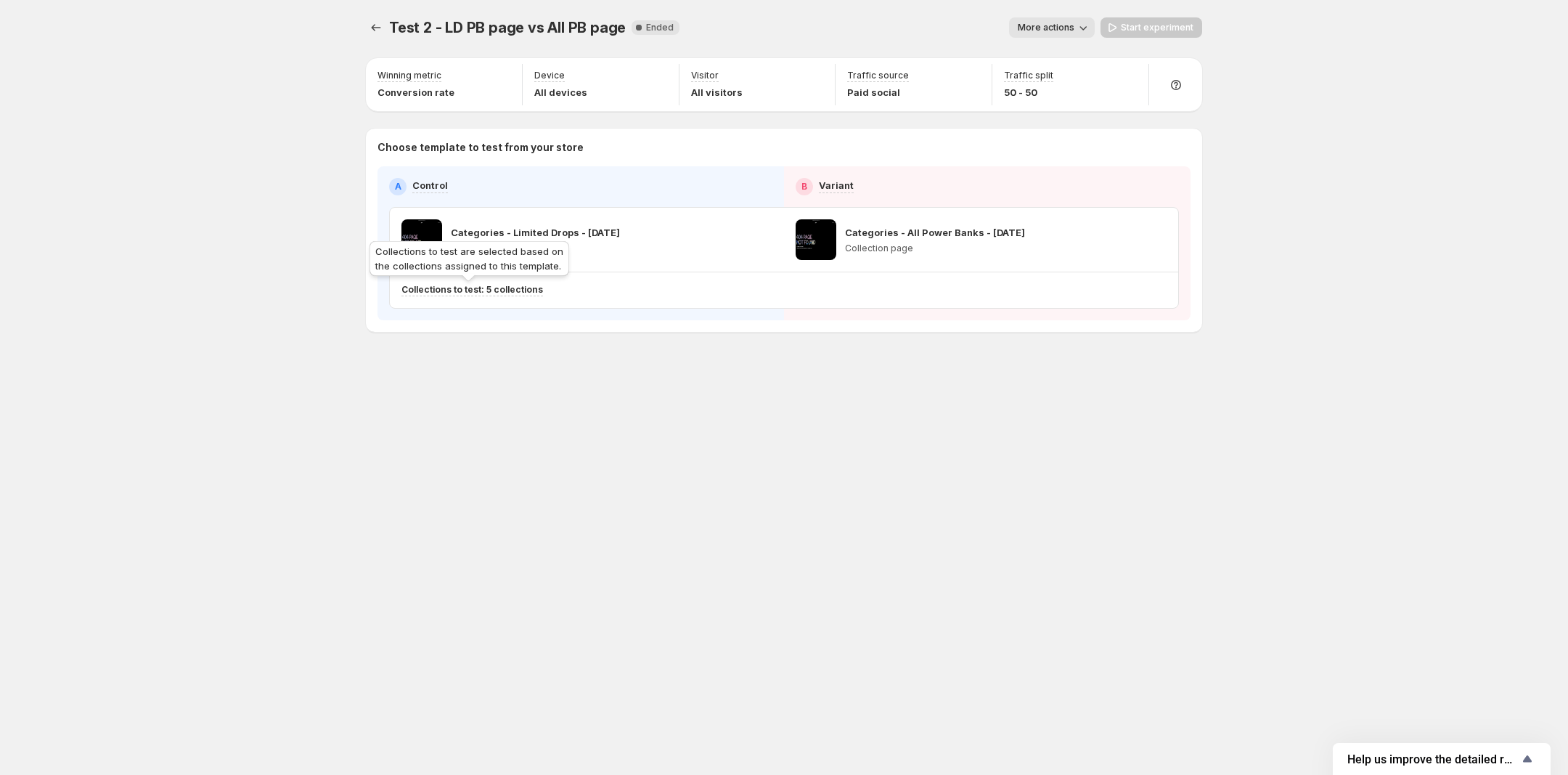
drag, startPoint x: 507, startPoint y: 291, endPoint x: 524, endPoint y: 291, distance: 17.0
click at [507, 291] on p "Collections to test: 5 collections" at bounding box center [472, 290] width 141 height 12
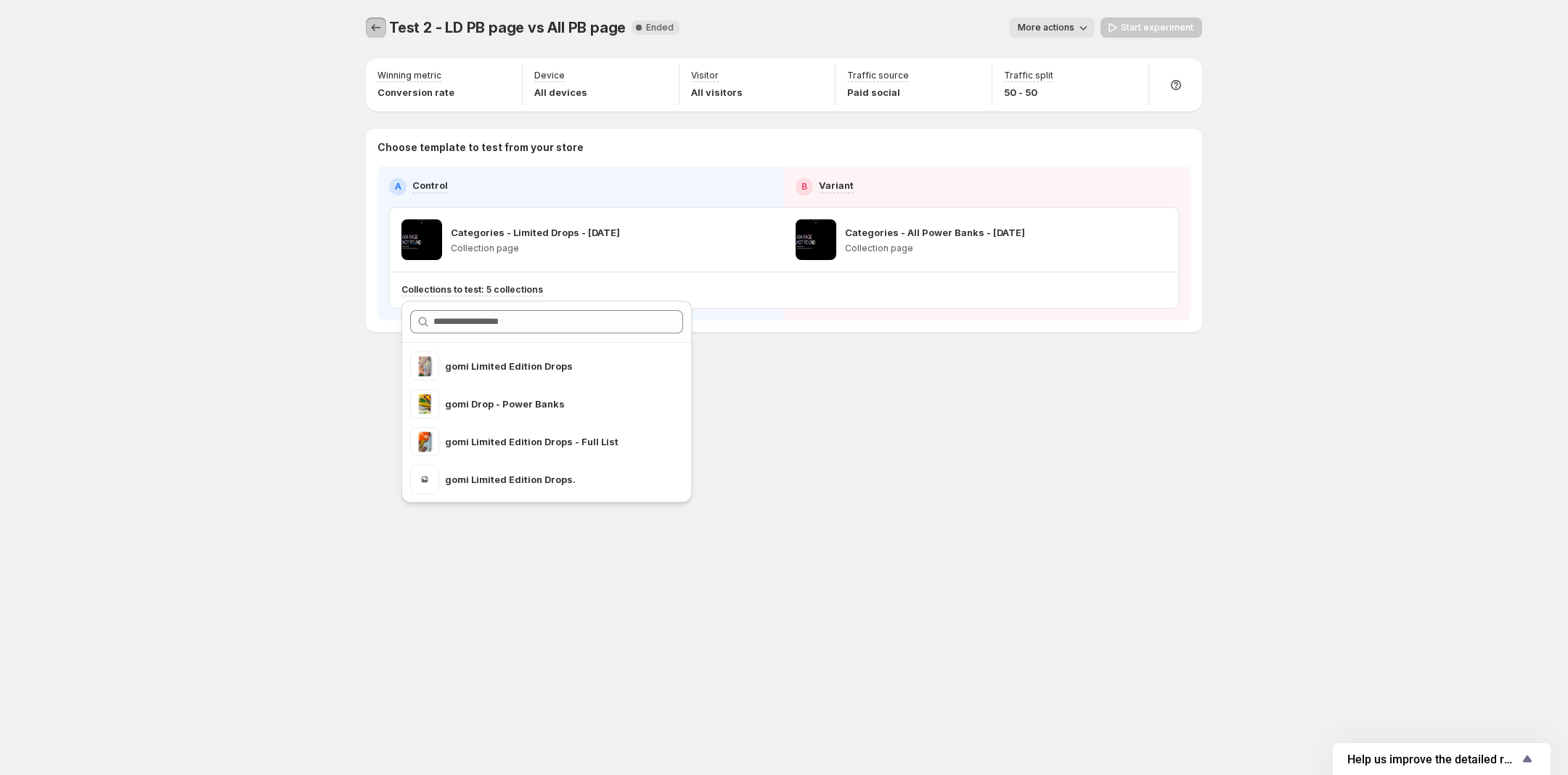
click at [372, 26] on icon "Experiments" at bounding box center [376, 27] width 15 height 15
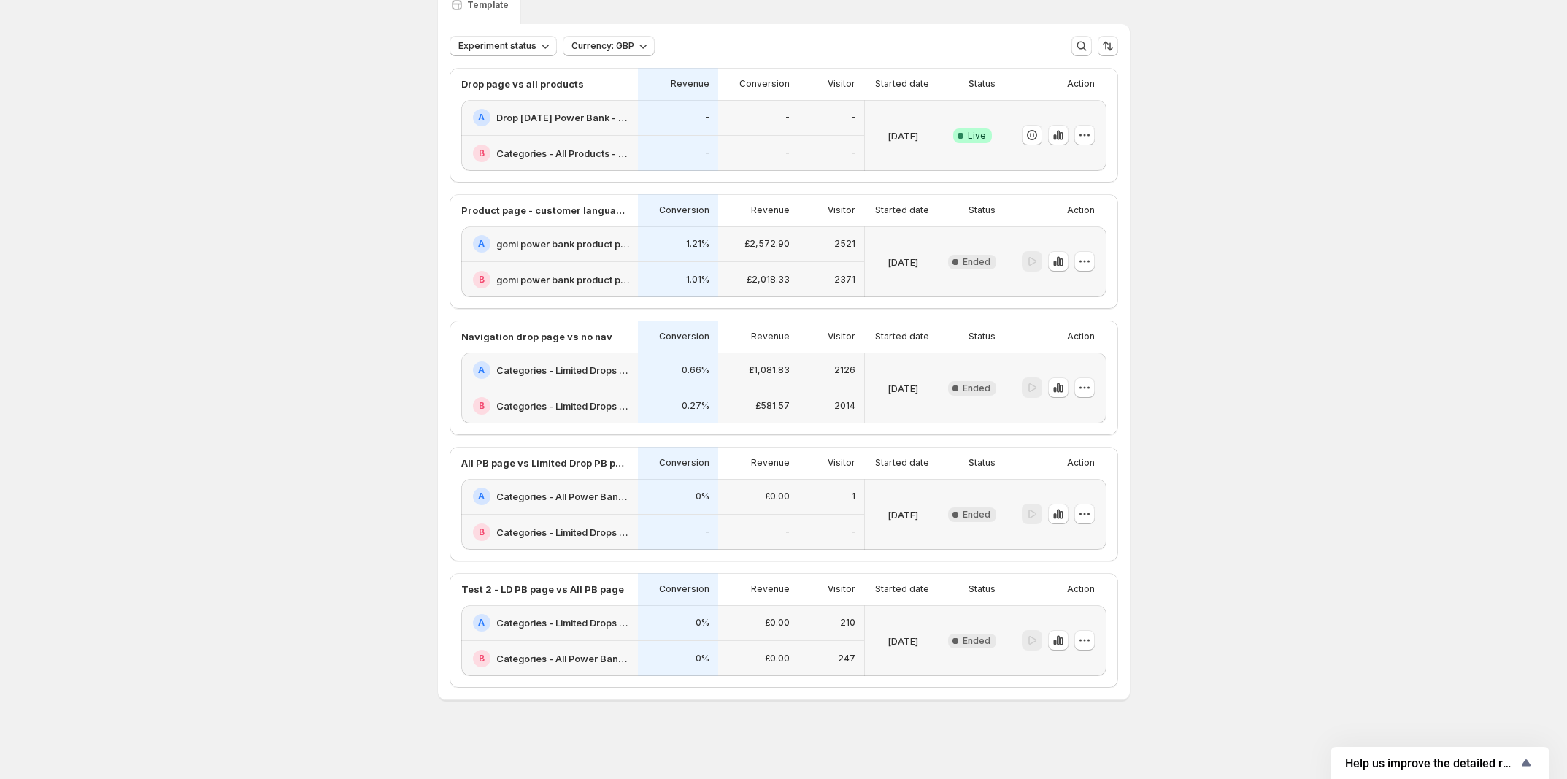
scroll to position [139, 0]
click at [1069, 631] on button "button" at bounding box center [1058, 640] width 20 height 20
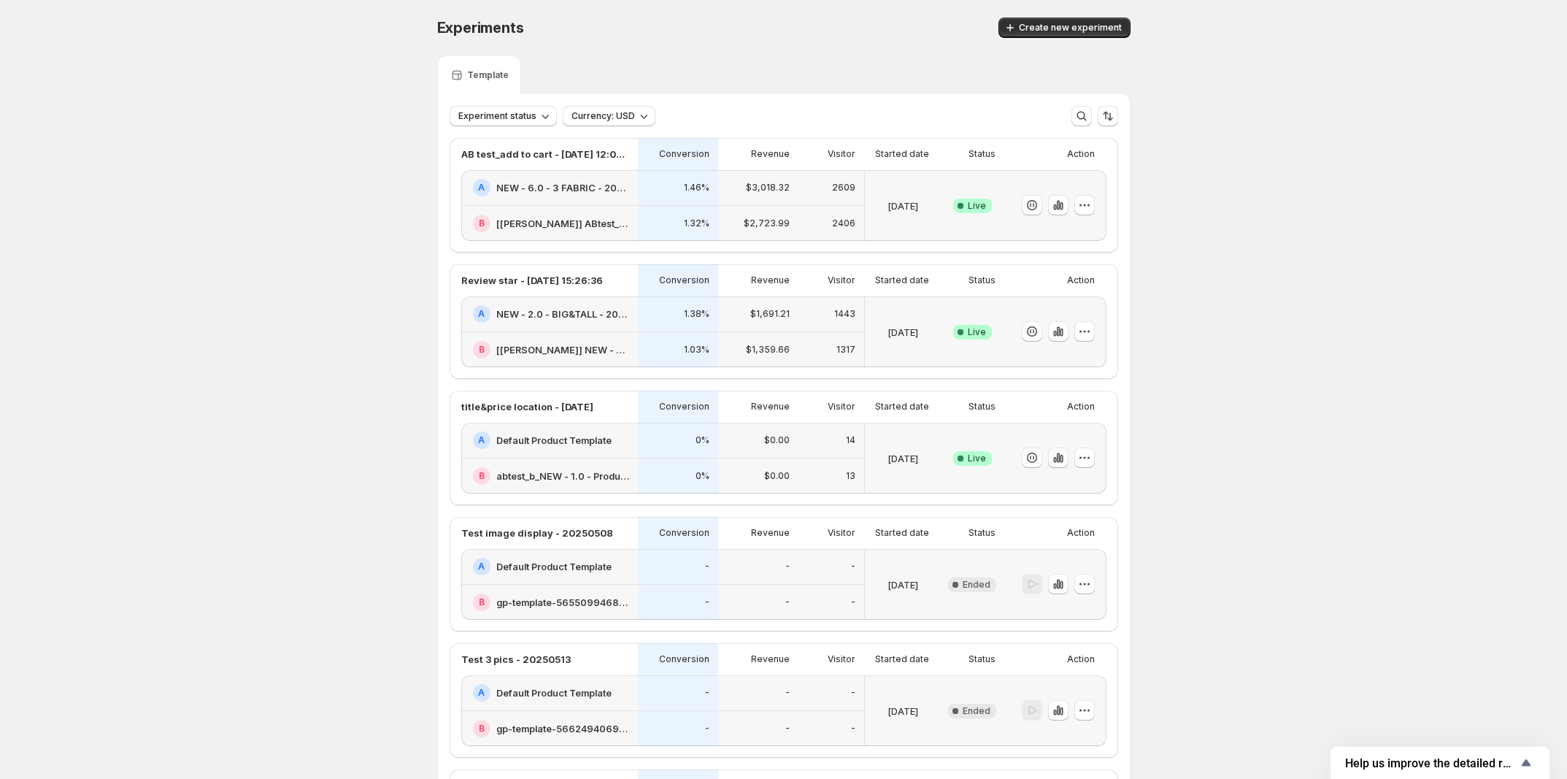
click at [1059, 463] on icon "button" at bounding box center [1057, 457] width 3 height 9
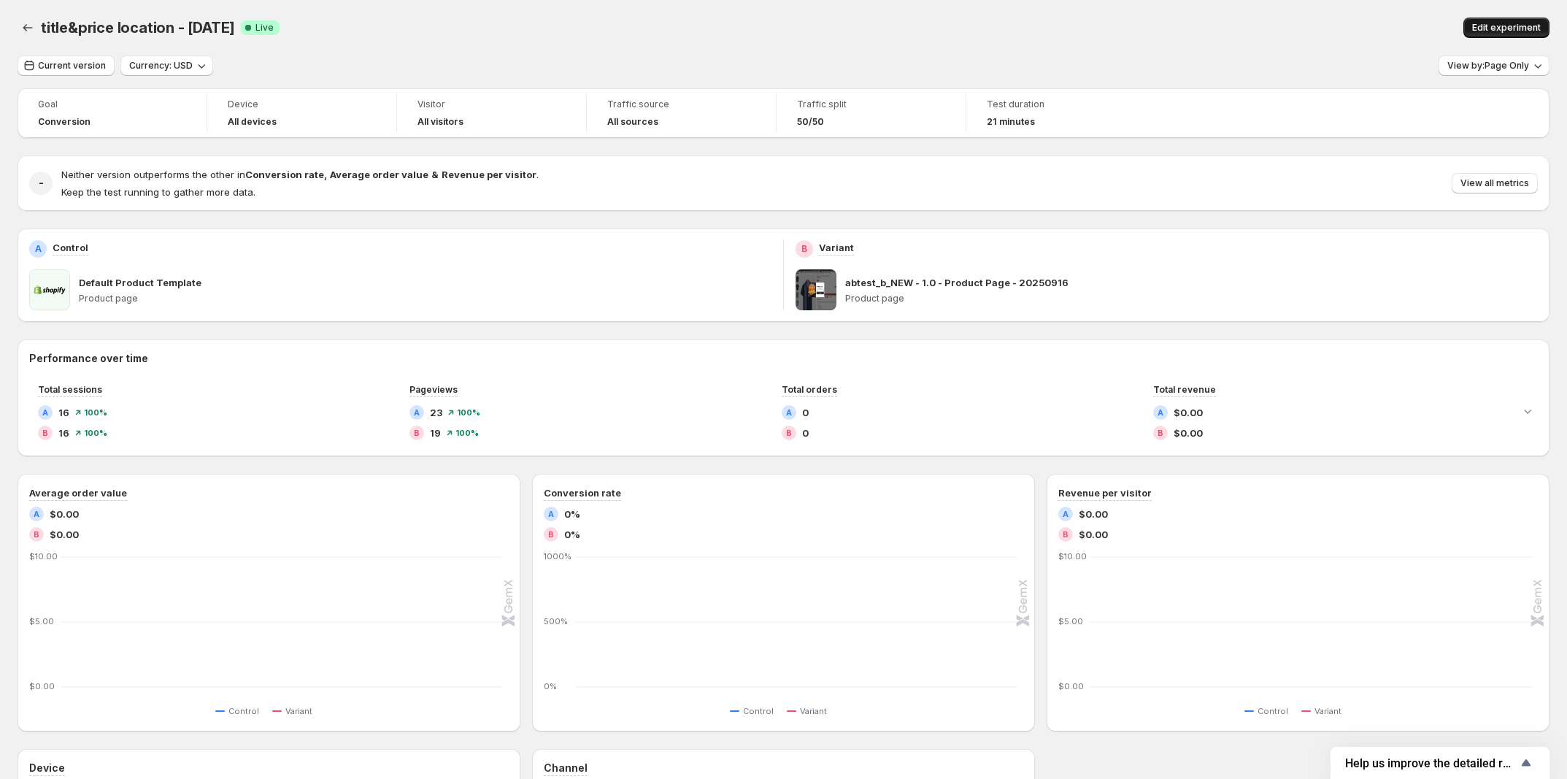
click at [1488, 19] on button "Edit experiment" at bounding box center [1507, 28] width 86 height 20
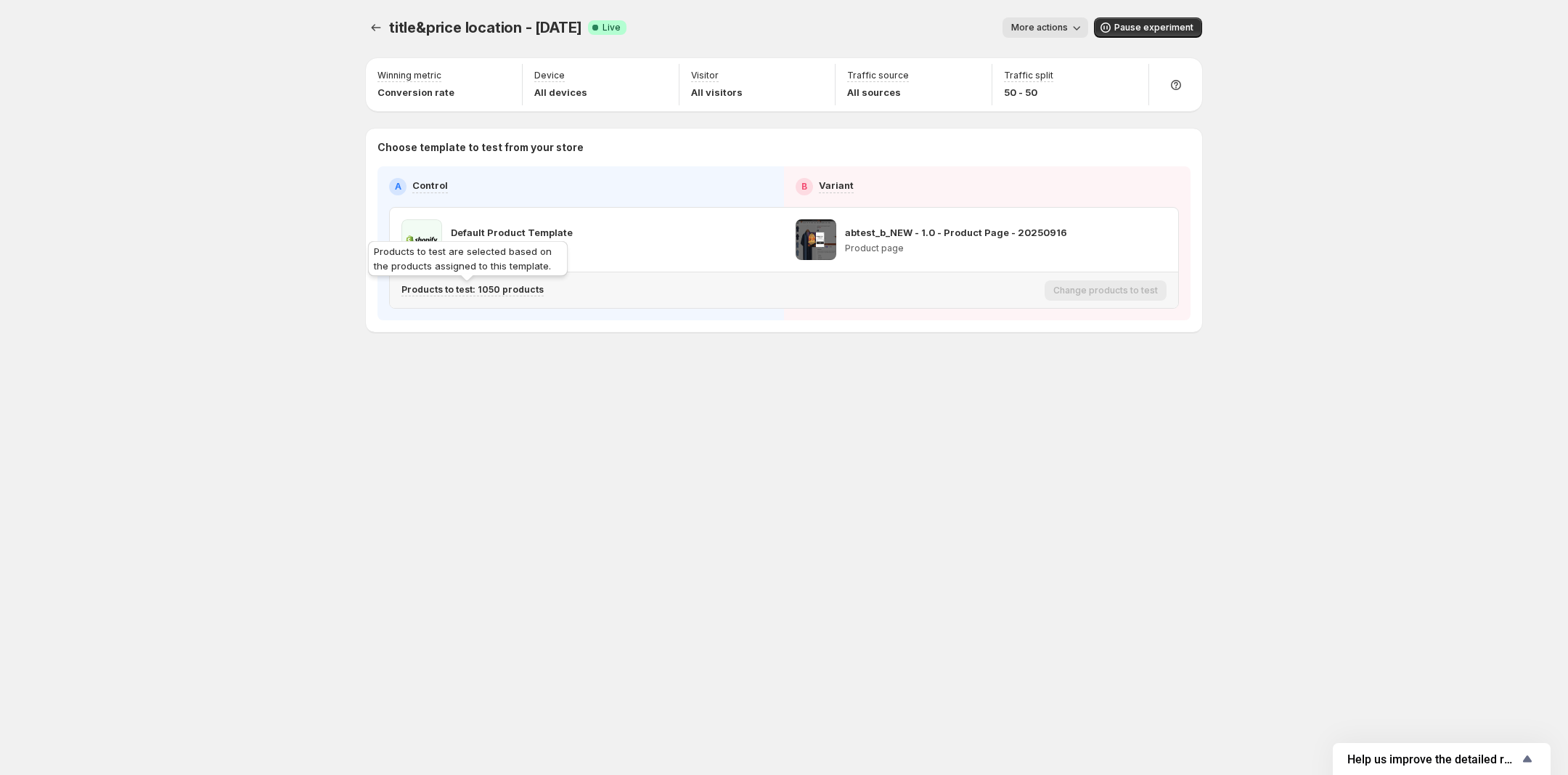
click at [458, 294] on p "Products to test: 1050 products" at bounding box center [472, 290] width 142 height 12
